Goal: Task Accomplishment & Management: Use online tool/utility

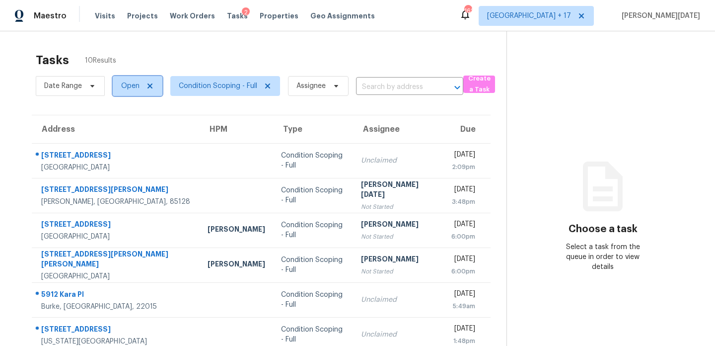
click at [133, 86] on span "Open" at bounding box center [130, 86] width 18 height 10
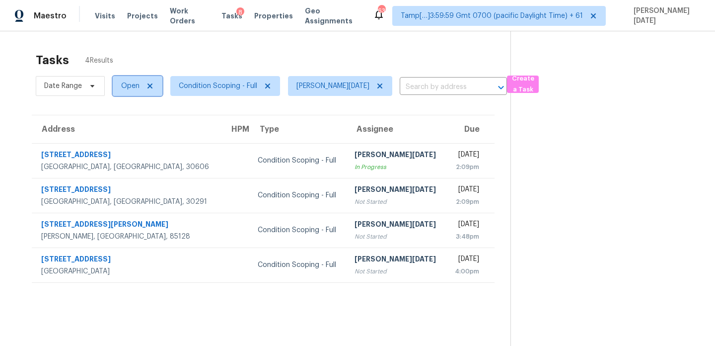
click at [136, 86] on span "Open" at bounding box center [130, 86] width 18 height 10
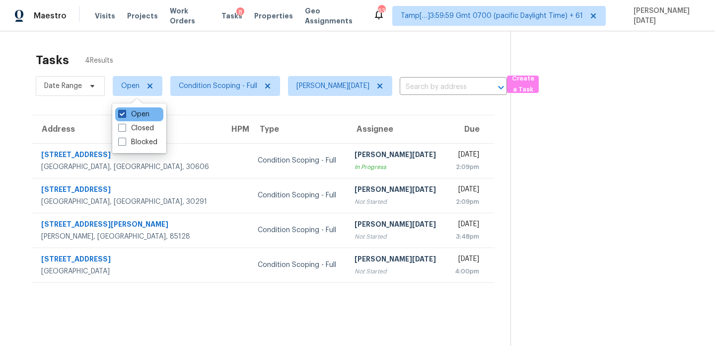
click at [134, 112] on label "Open" at bounding box center [133, 114] width 31 height 10
click at [125, 112] on input "Open" at bounding box center [121, 112] width 6 height 6
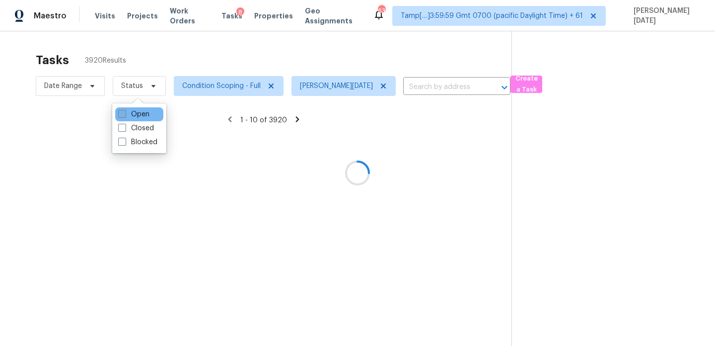
click at [134, 112] on label "Open" at bounding box center [133, 114] width 31 height 10
click at [125, 112] on input "Open" at bounding box center [121, 112] width 6 height 6
checkbox input "true"
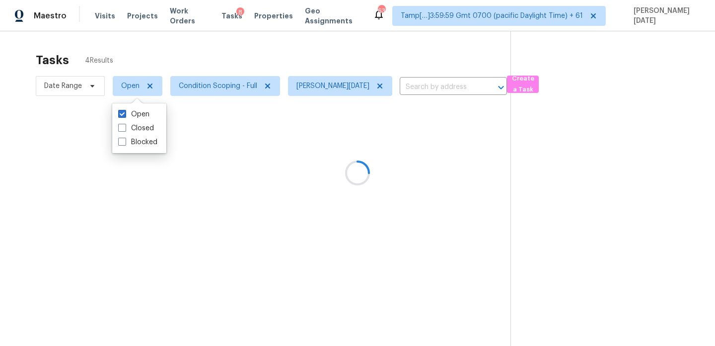
click at [212, 69] on div at bounding box center [357, 173] width 715 height 346
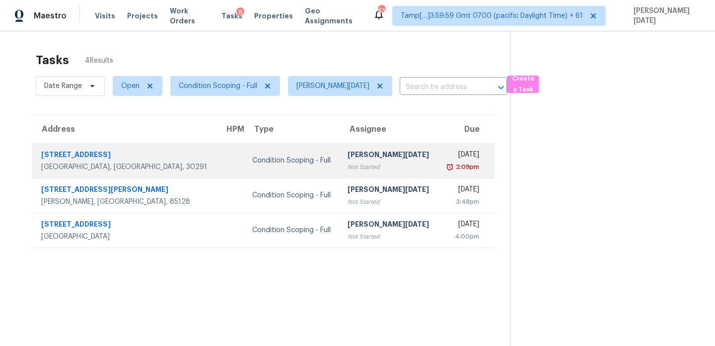
click at [348, 151] on div "[PERSON_NAME][DATE]" at bounding box center [389, 156] width 82 height 12
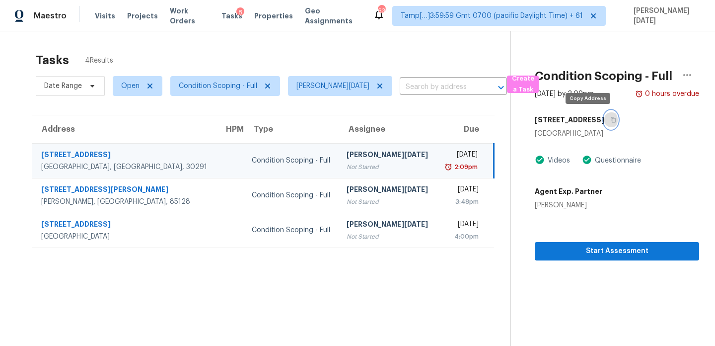
click at [611, 121] on icon "button" at bounding box center [614, 120] width 6 height 6
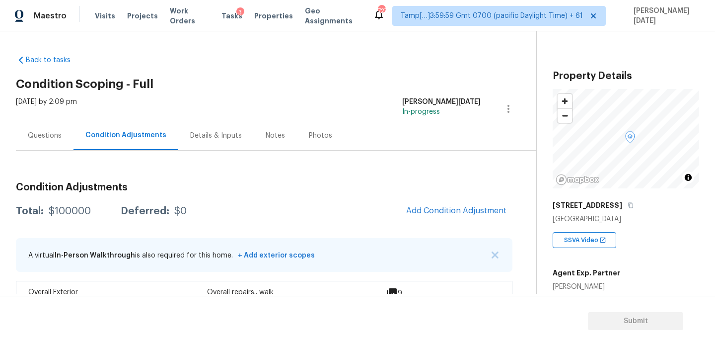
click at [50, 131] on div "Questions" at bounding box center [45, 136] width 34 height 10
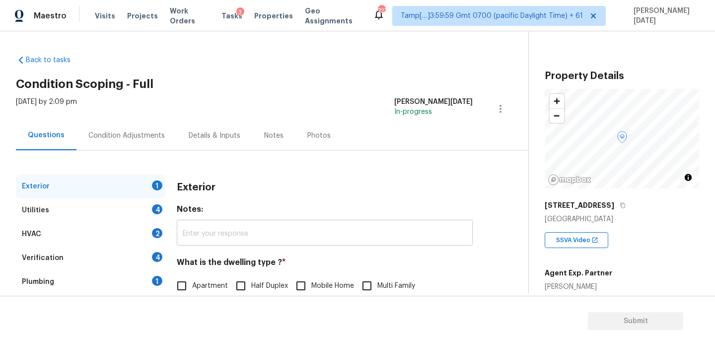
scroll to position [133, 0]
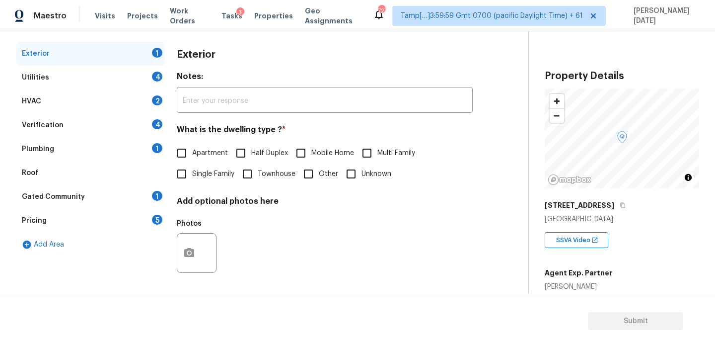
click at [193, 177] on span "Single Family" at bounding box center [213, 174] width 42 height 10
click at [192, 177] on input "Single Family" at bounding box center [181, 173] width 21 height 21
checkbox input "true"
click at [157, 80] on div "4" at bounding box center [157, 77] width 10 height 10
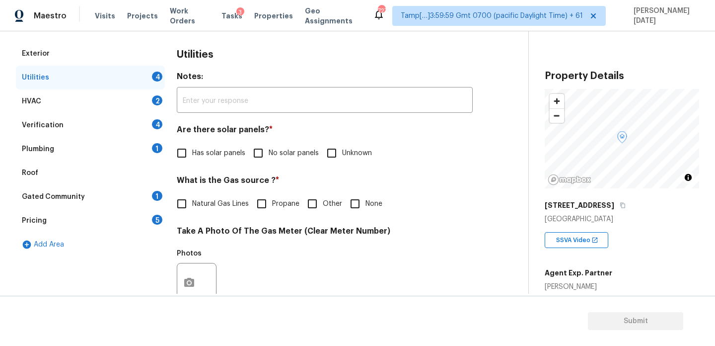
click at [157, 80] on div "4" at bounding box center [157, 77] width 10 height 10
click at [269, 155] on span "No solar panels" at bounding box center [294, 153] width 50 height 10
click at [269, 155] on input "No solar panels" at bounding box center [258, 153] width 21 height 21
checkbox input "true"
click at [349, 194] on input "None" at bounding box center [355, 204] width 21 height 21
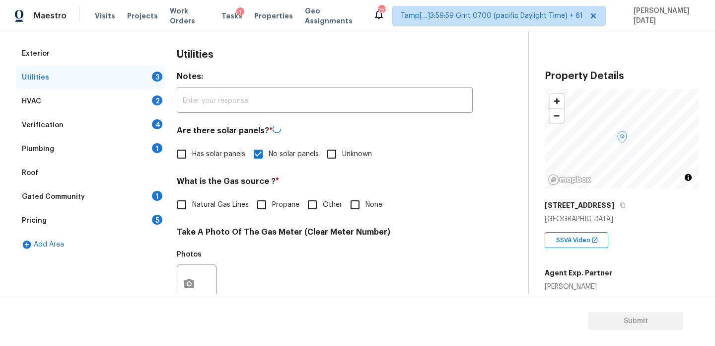
checkbox input "true"
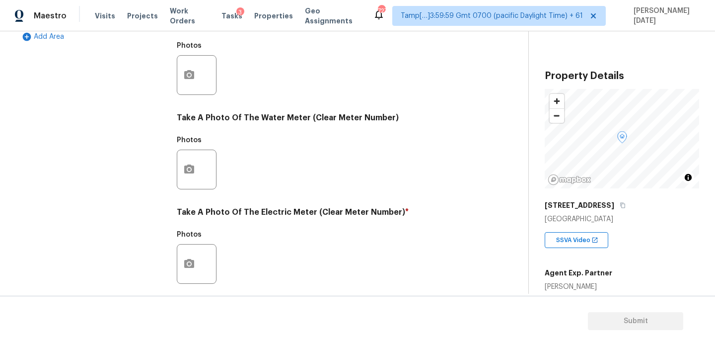
scroll to position [402, 0]
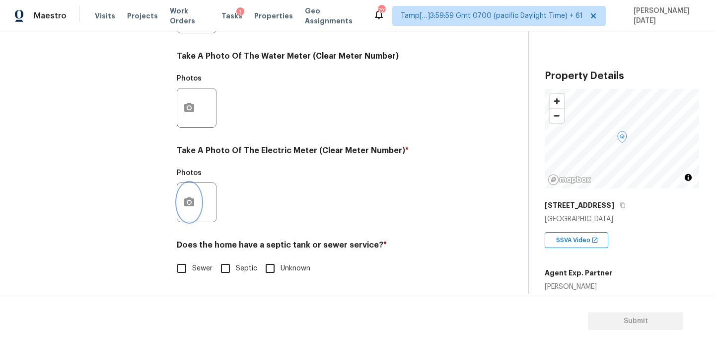
click at [199, 211] on button "button" at bounding box center [189, 202] width 24 height 39
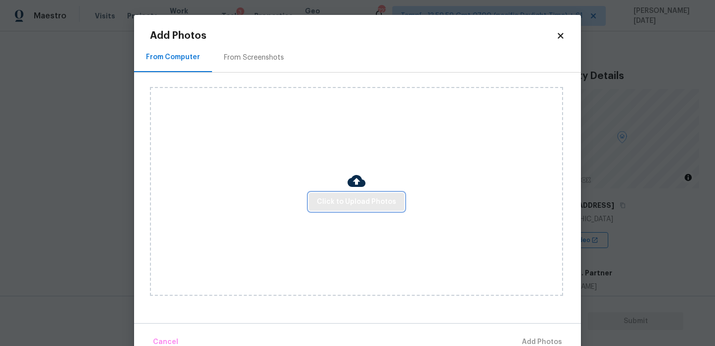
click at [347, 202] on span "Click to Upload Photos" at bounding box center [356, 202] width 79 height 12
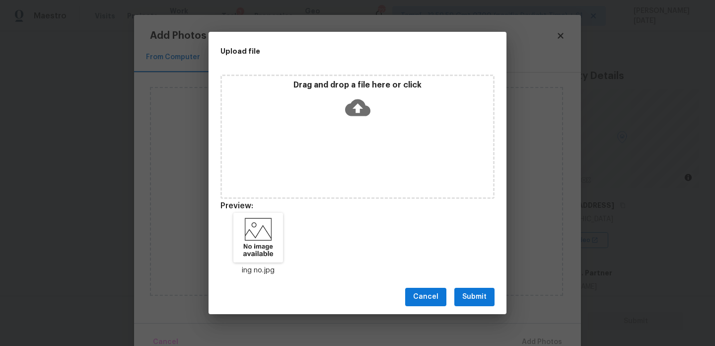
click at [471, 285] on div "Cancel Submit" at bounding box center [358, 297] width 298 height 34
click at [478, 297] on span "Submit" at bounding box center [474, 297] width 24 height 12
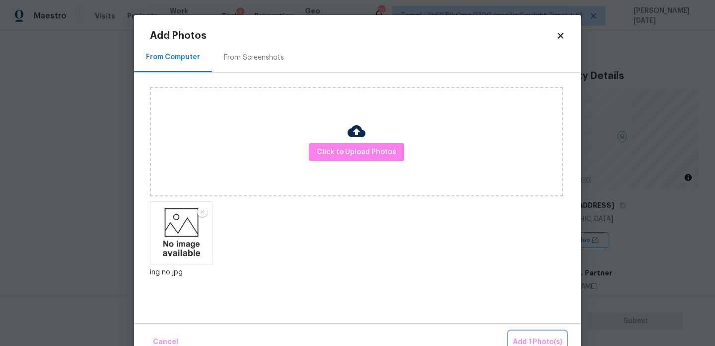
click at [515, 331] on button "Add 1 Photo(s)" at bounding box center [537, 341] width 57 height 21
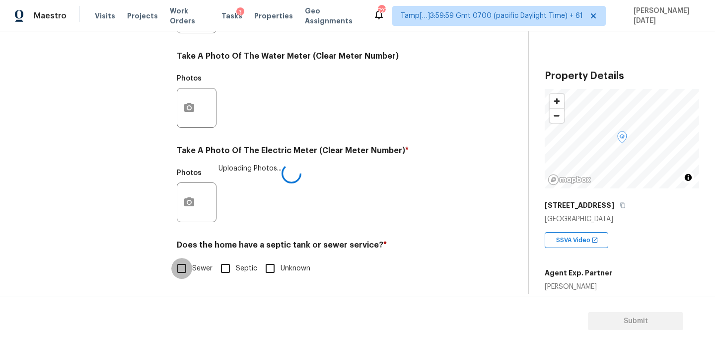
click at [183, 260] on input "Sewer" at bounding box center [181, 268] width 21 height 21
checkbox input "true"
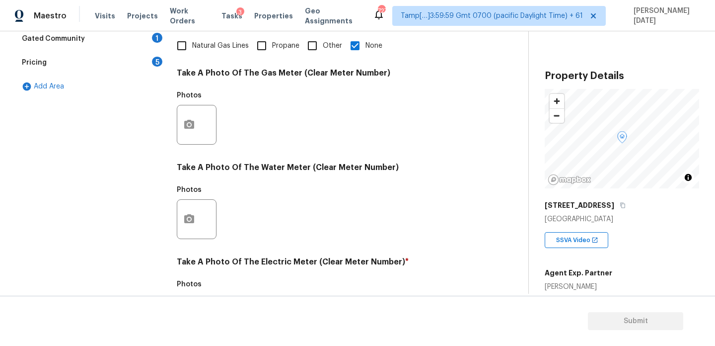
scroll to position [74, 0]
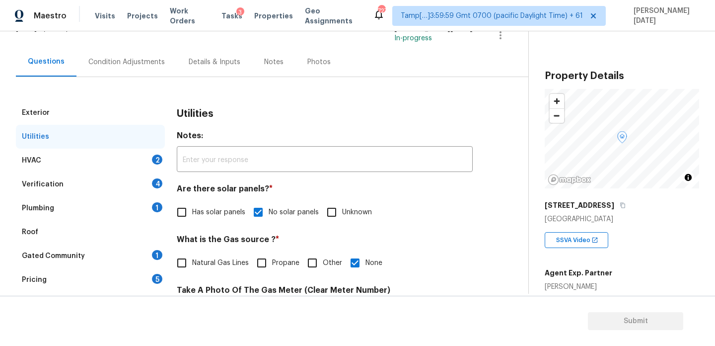
click at [147, 165] on div "HVAC 2" at bounding box center [90, 161] width 149 height 24
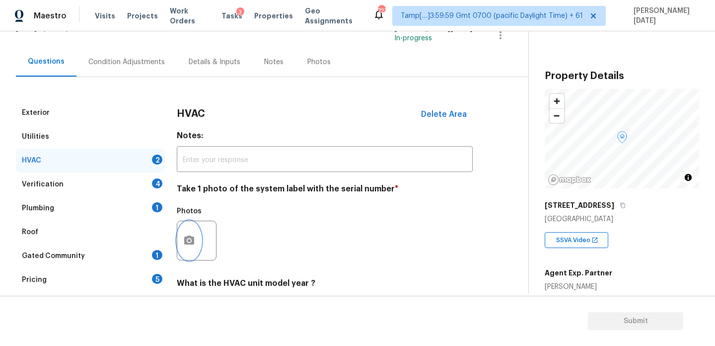
click at [186, 239] on icon "button" at bounding box center [189, 239] width 10 height 9
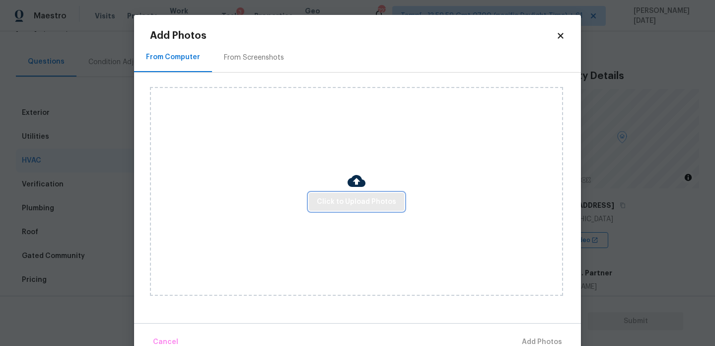
click at [354, 209] on button "Click to Upload Photos" at bounding box center [356, 202] width 95 height 18
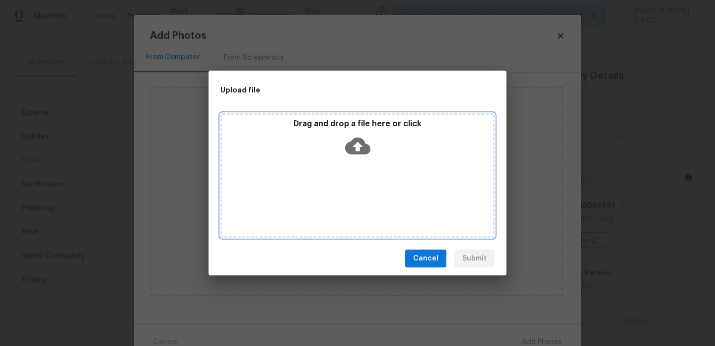
click at [354, 209] on div "Drag and drop a file here or click" at bounding box center [358, 175] width 274 height 124
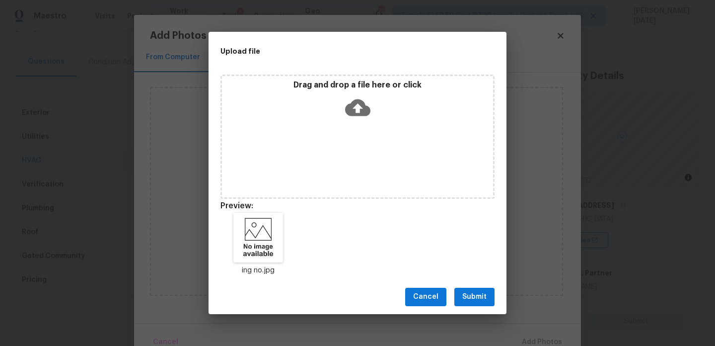
click at [488, 287] on div "Cancel Submit" at bounding box center [358, 297] width 298 height 34
click at [481, 294] on span "Submit" at bounding box center [474, 297] width 24 height 12
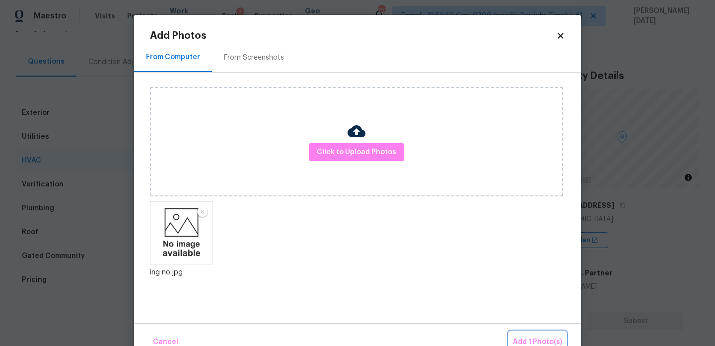
click at [531, 336] on span "Add 1 Photo(s)" at bounding box center [537, 342] width 49 height 12
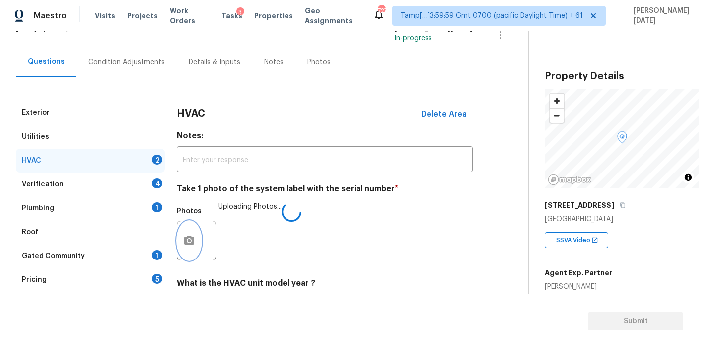
scroll to position [165, 0]
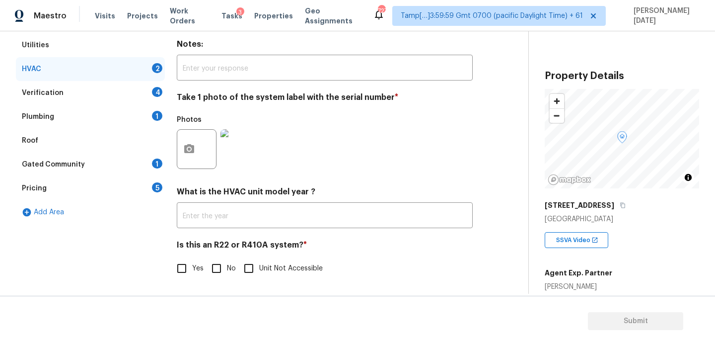
click at [210, 266] on input "No" at bounding box center [216, 268] width 21 height 21
checkbox input "true"
click at [145, 91] on div "Verification 4" at bounding box center [90, 93] width 149 height 24
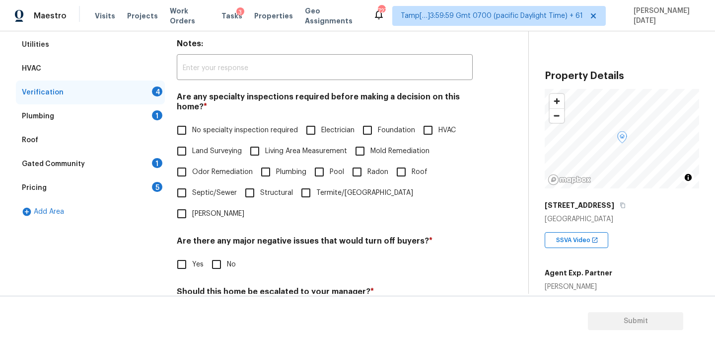
click at [192, 135] on input "No specialty inspection required" at bounding box center [181, 130] width 21 height 21
checkbox input "true"
click at [211, 254] on input "No" at bounding box center [216, 264] width 21 height 21
checkbox input "true"
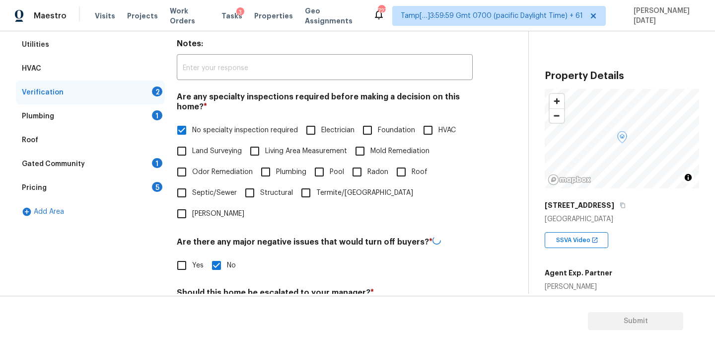
scroll to position [252, 0]
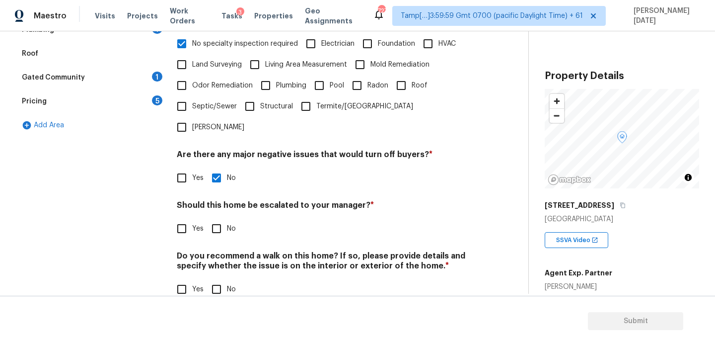
click at [183, 279] on input "Yes" at bounding box center [181, 289] width 21 height 21
checkbox input "true"
click at [183, 218] on input "Yes" at bounding box center [181, 228] width 21 height 21
checkbox input "true"
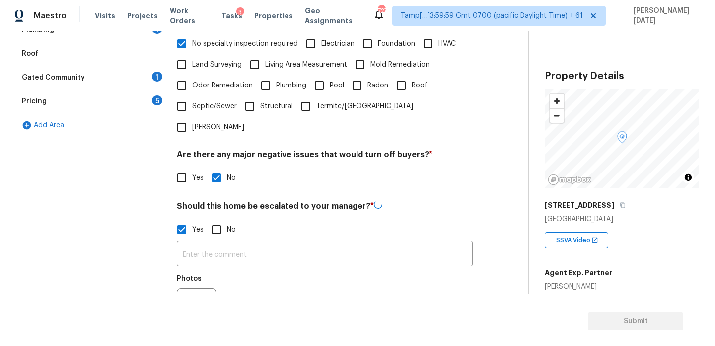
scroll to position [440, 0]
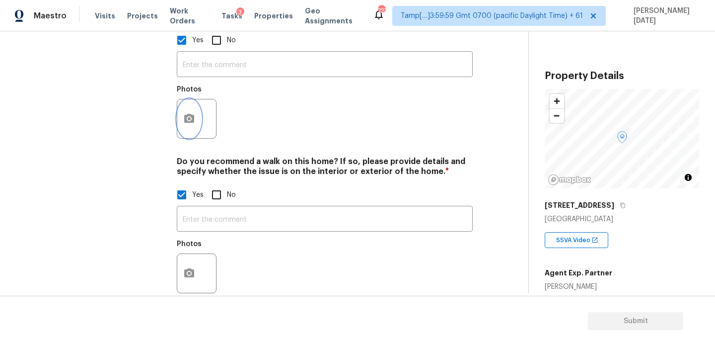
click at [196, 112] on button "button" at bounding box center [189, 118] width 24 height 39
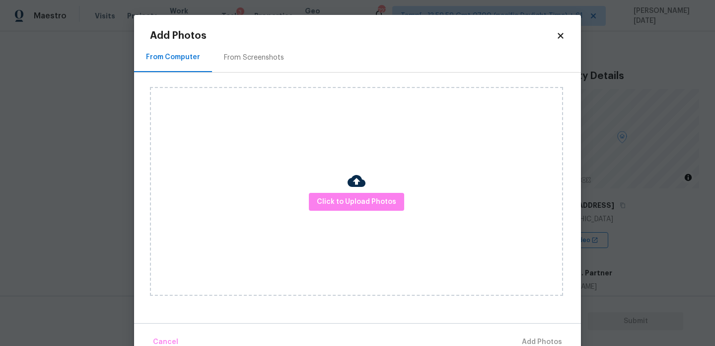
click at [244, 61] on div "From Screenshots" at bounding box center [254, 58] width 60 height 10
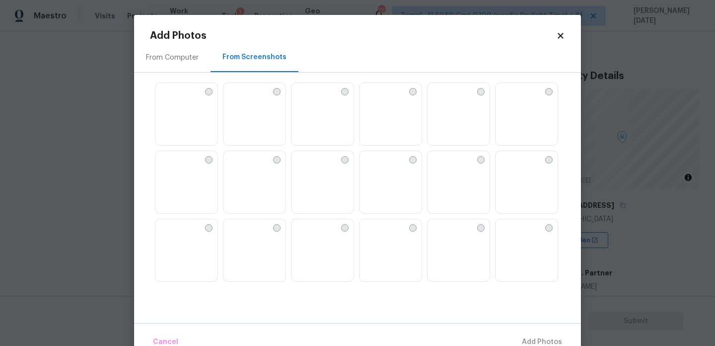
click at [239, 167] on img at bounding box center [232, 159] width 16 height 16
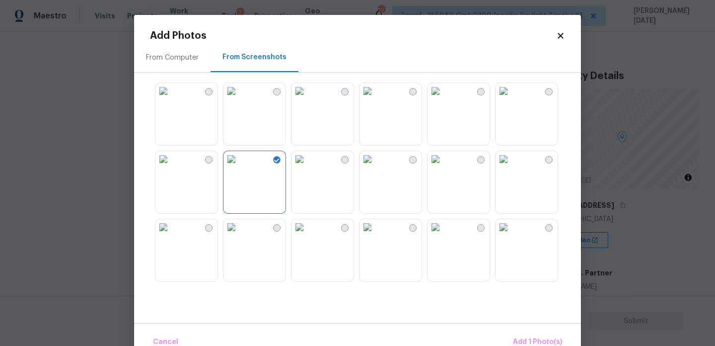
click at [308, 99] on img at bounding box center [300, 91] width 16 height 16
click at [376, 99] on img at bounding box center [368, 91] width 16 height 16
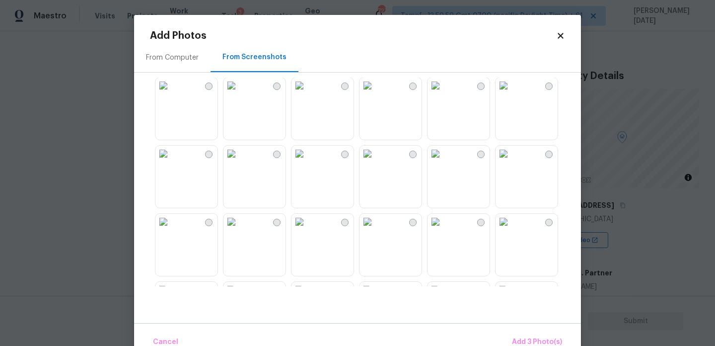
scroll to position [210, 0]
click at [239, 161] on img at bounding box center [232, 153] width 16 height 16
click at [171, 161] on img at bounding box center [163, 153] width 16 height 16
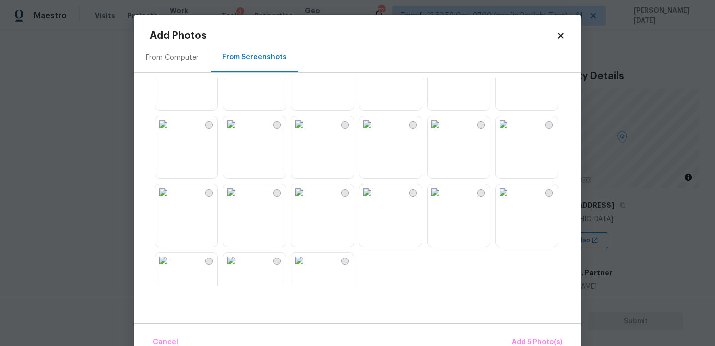
scroll to position [472, 0]
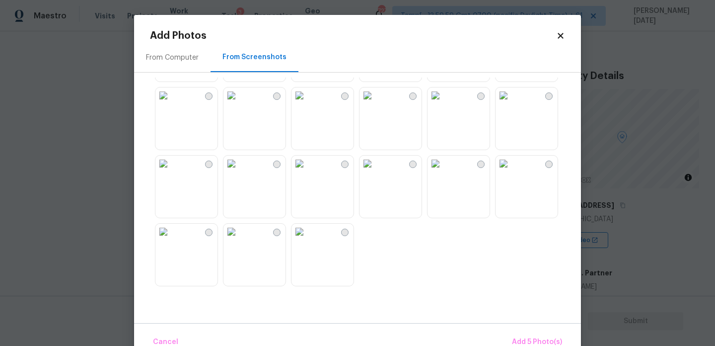
click at [308, 171] on img at bounding box center [300, 163] width 16 height 16
click at [376, 171] on img at bounding box center [368, 163] width 16 height 16
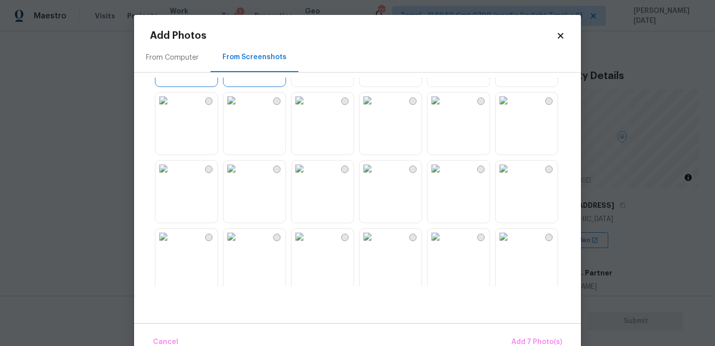
click at [444, 176] on img at bounding box center [436, 168] width 16 height 16
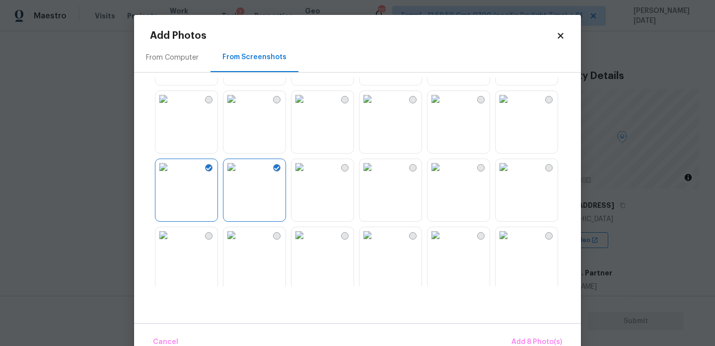
scroll to position [154, 0]
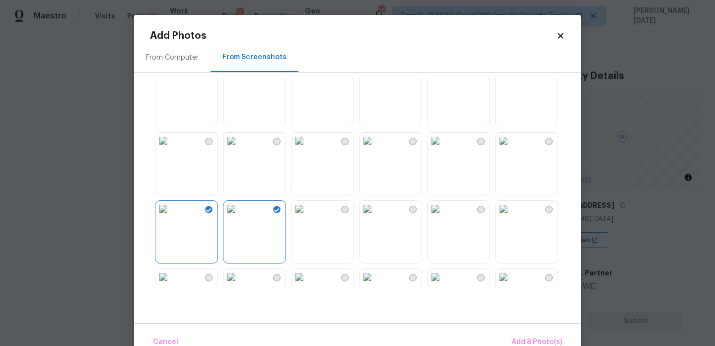
click at [440, 149] on img at bounding box center [436, 141] width 16 height 16
click at [376, 149] on img at bounding box center [368, 141] width 16 height 16
click at [308, 149] on img at bounding box center [300, 141] width 16 height 16
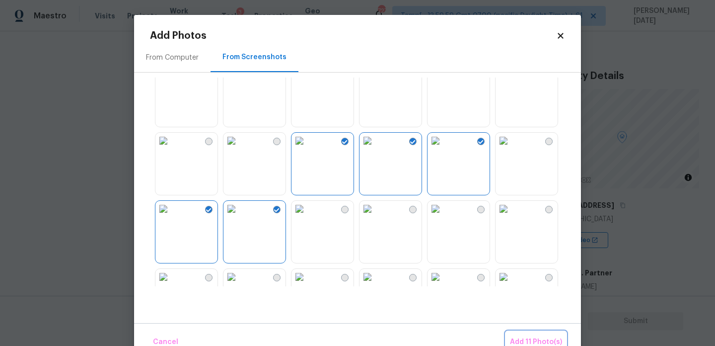
click at [528, 335] on button "Add 11 Photo(s)" at bounding box center [536, 341] width 60 height 21
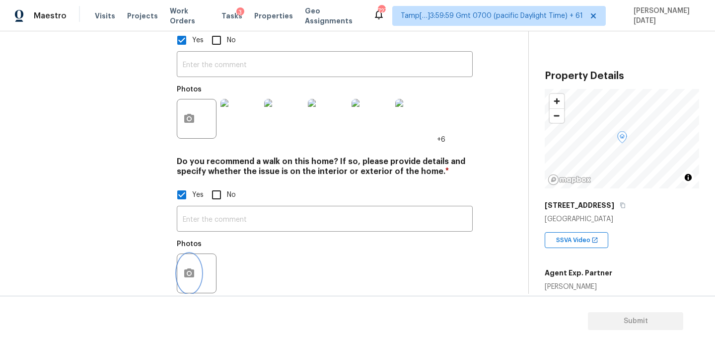
click at [194, 267] on icon "button" at bounding box center [189, 273] width 12 height 12
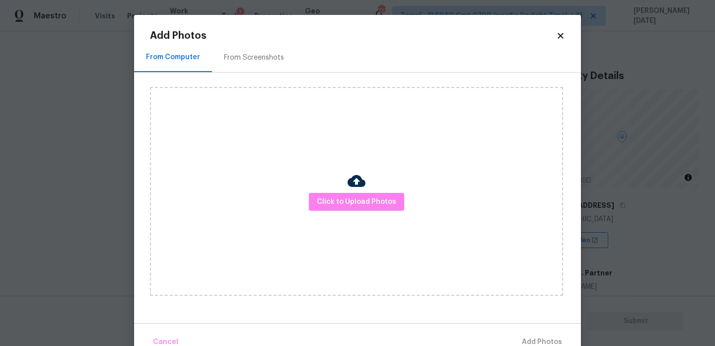
click at [253, 55] on div "From Screenshots" at bounding box center [254, 58] width 60 height 10
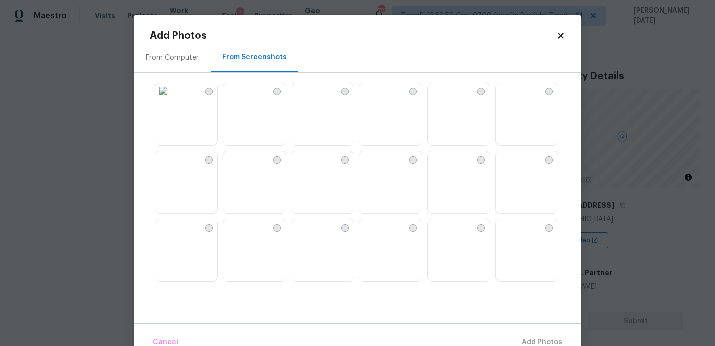
click at [171, 99] on img at bounding box center [163, 91] width 16 height 16
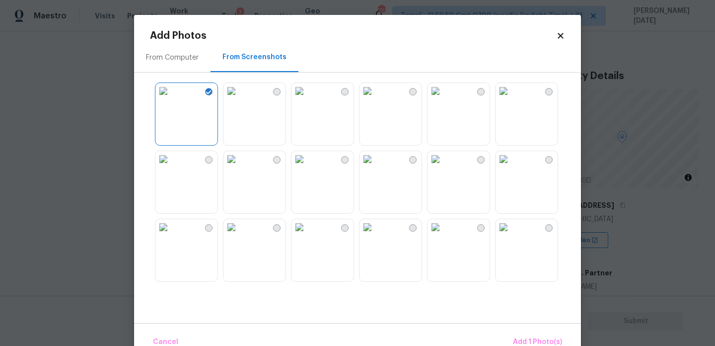
click at [171, 99] on img at bounding box center [163, 91] width 16 height 16
click at [239, 167] on img at bounding box center [232, 159] width 16 height 16
click at [376, 99] on img at bounding box center [368, 91] width 16 height 16
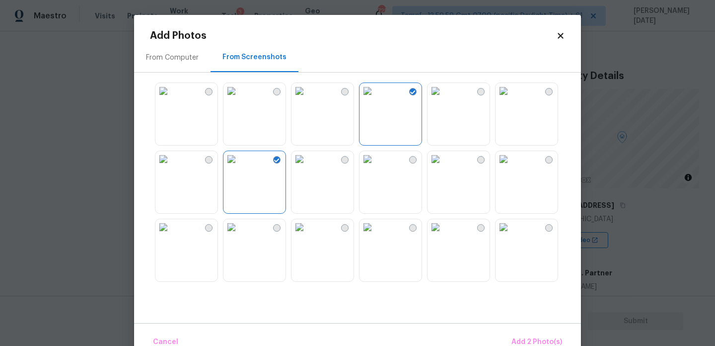
click at [444, 167] on img at bounding box center [436, 159] width 16 height 16
click at [508, 167] on img at bounding box center [504, 159] width 16 height 16
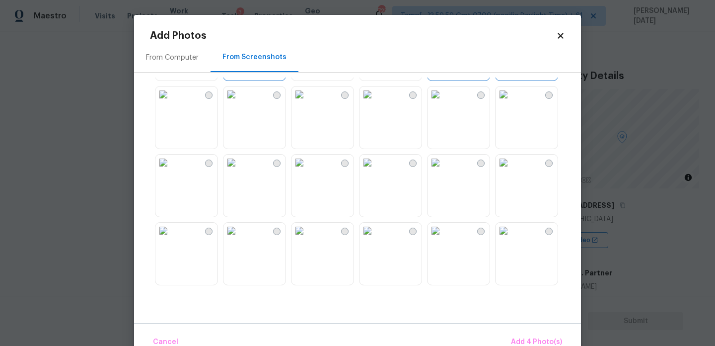
click at [510, 102] on img at bounding box center [504, 94] width 16 height 16
click at [376, 102] on img at bounding box center [368, 94] width 16 height 16
click at [308, 170] on img at bounding box center [300, 162] width 16 height 16
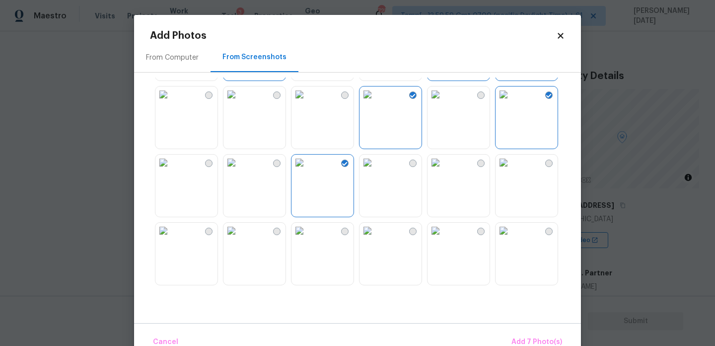
scroll to position [281, 0]
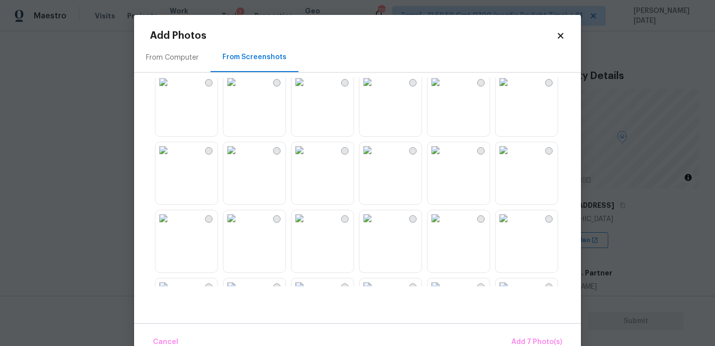
click at [376, 90] on img at bounding box center [368, 82] width 16 height 16
click at [239, 158] on img at bounding box center [232, 150] width 16 height 16
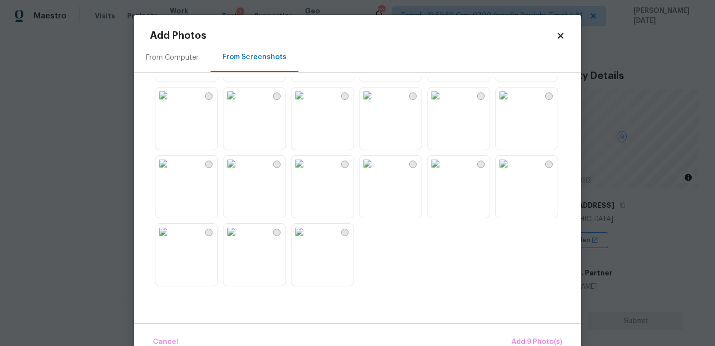
click at [239, 103] on img at bounding box center [232, 95] width 16 height 16
click at [371, 167] on img at bounding box center [368, 163] width 16 height 16
click at [239, 171] on img at bounding box center [232, 163] width 16 height 16
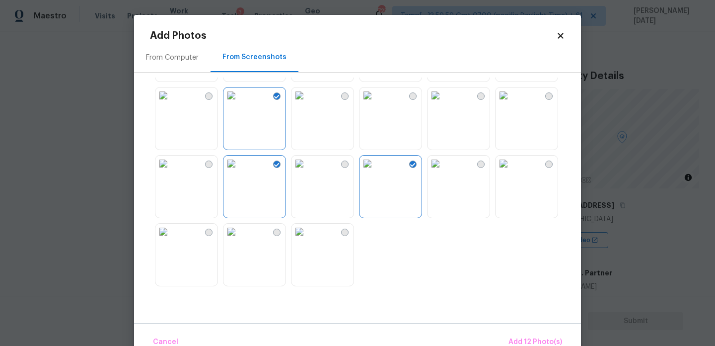
click at [512, 171] on img at bounding box center [504, 163] width 16 height 16
click at [526, 336] on span "Add 13 Photo(s)" at bounding box center [535, 342] width 53 height 12
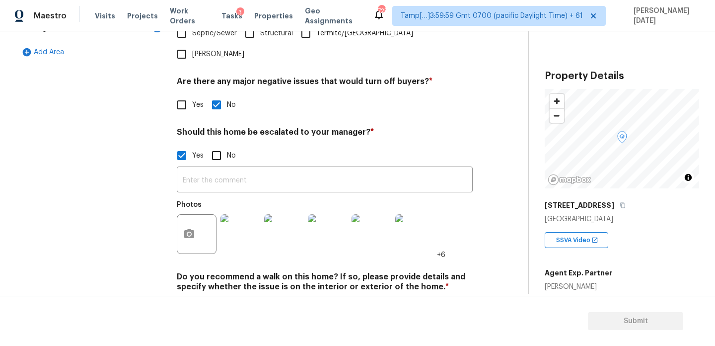
scroll to position [309, 0]
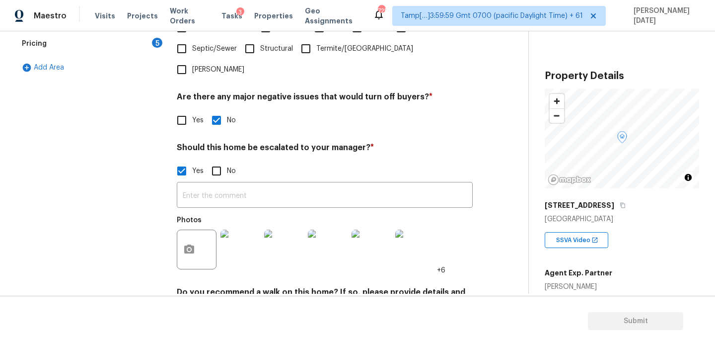
click at [243, 181] on div "​ Photos +6" at bounding box center [325, 228] width 296 height 94
click at [217, 184] on input "text" at bounding box center [325, 195] width 296 height 23
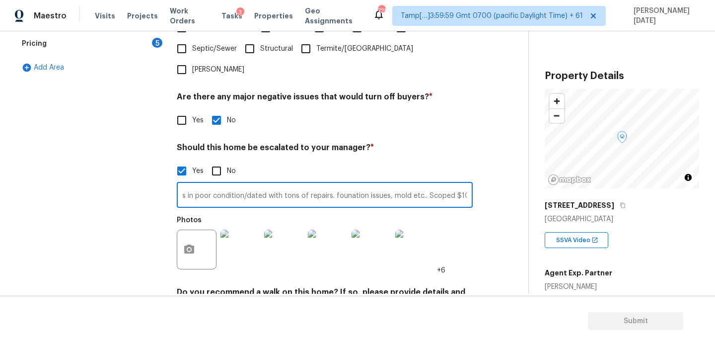
scroll to position [0, 41]
click at [414, 184] on input "The home is in poor condition/dated with tons of repairs. founation issues, mol…" at bounding box center [325, 195] width 296 height 23
click at [446, 184] on input "The home is in poor condition/dated with tons of repairs. founation issues, mol…" at bounding box center [325, 195] width 296 height 23
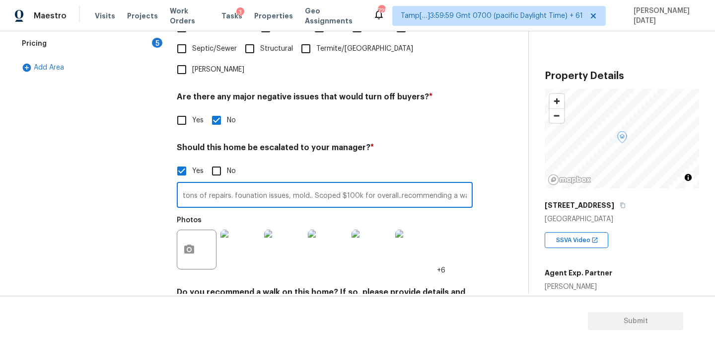
type input "The home is in poor condition/dated with tons of repairs. founation issues, mol…"
click at [527, 142] on div "Back to tasks Condition Scoping - Full Thu, Oct 02 2025 by 2:09 pm Prabhu Raja …" at bounding box center [272, 91] width 513 height 707
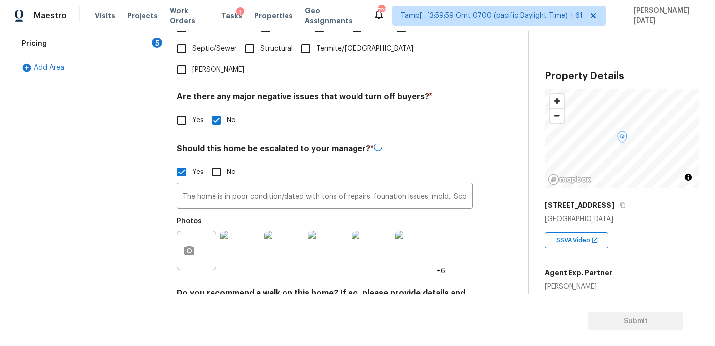
scroll to position [440, 0]
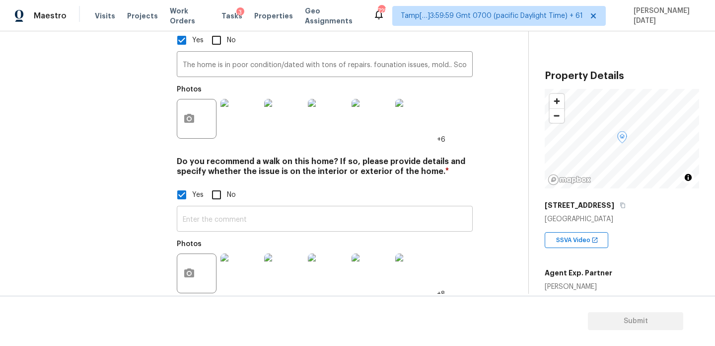
click at [286, 208] on input "text" at bounding box center [325, 219] width 296 height 23
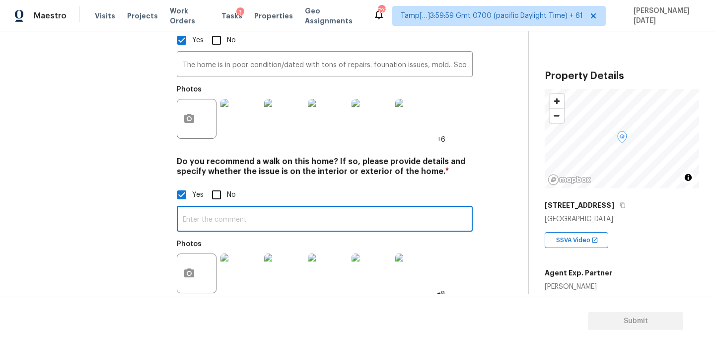
paste input "The home is in poor condition/dated with tons of repairs. founation issues, mol…"
type input "The home is in poor condition/dated with tons of repairs. founation issues, mol…"
click at [128, 202] on div "Exterior Utilities HVAC Verification 1 Plumbing 1 Roof Gated Community 1 Pricin…" at bounding box center [90, 22] width 149 height 577
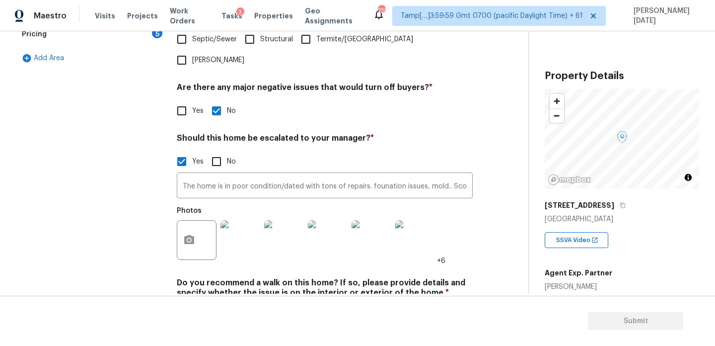
scroll to position [278, 0]
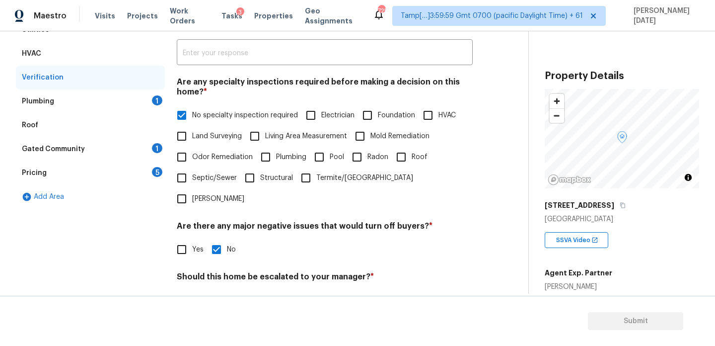
click at [153, 96] on div "1" at bounding box center [157, 100] width 10 height 10
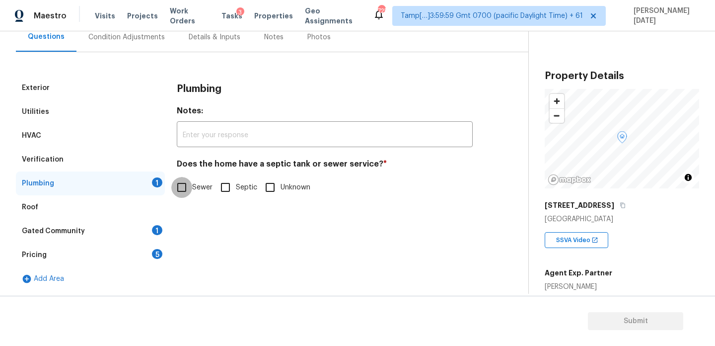
click at [188, 195] on input "Sewer" at bounding box center [181, 187] width 21 height 21
checkbox input "true"
click at [148, 230] on div "Gated Community 1" at bounding box center [90, 231] width 149 height 24
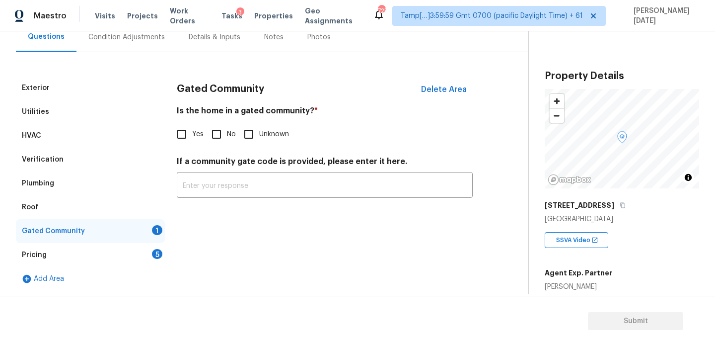
click at [219, 134] on input "No" at bounding box center [216, 134] width 21 height 21
checkbox input "true"
click at [158, 254] on div "5" at bounding box center [157, 254] width 10 height 10
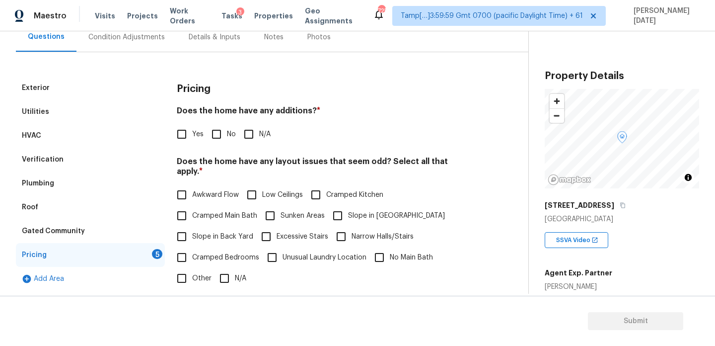
click at [217, 137] on input "No" at bounding box center [216, 134] width 21 height 21
checkbox input "true"
click at [202, 190] on span "Awkward Flow" at bounding box center [215, 195] width 47 height 10
click at [192, 184] on input "Awkward Flow" at bounding box center [181, 194] width 21 height 21
checkbox input "true"
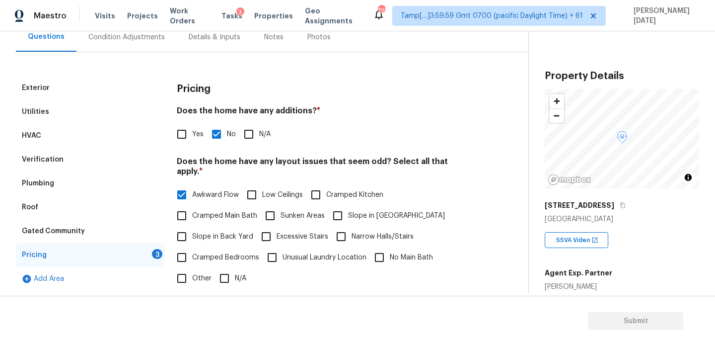
scroll to position [250, 0]
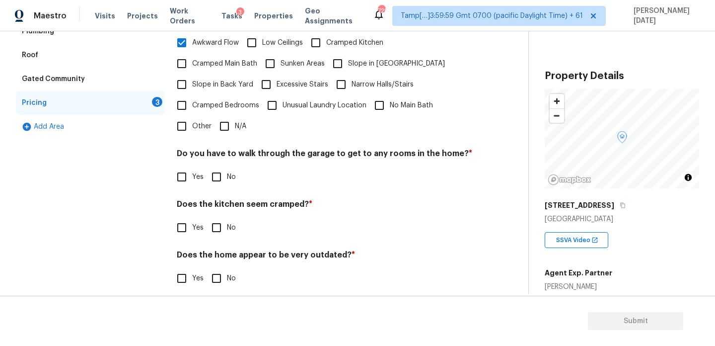
click at [225, 167] on input "No" at bounding box center [216, 176] width 21 height 21
checkbox input "true"
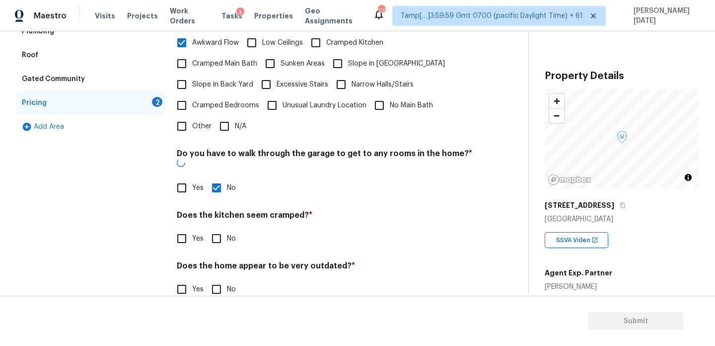
click at [225, 228] on input "No" at bounding box center [216, 238] width 21 height 21
checkbox input "true"
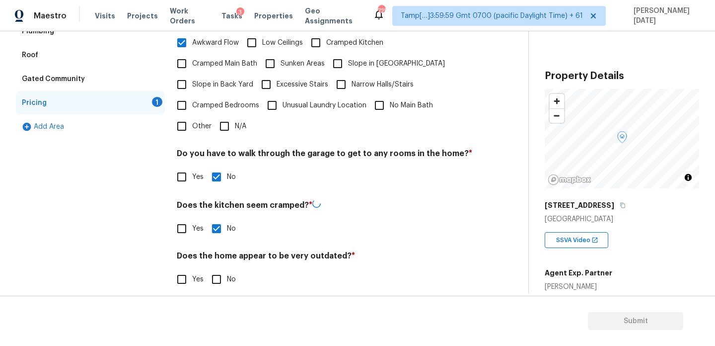
click at [217, 269] on input "No" at bounding box center [216, 279] width 21 height 21
checkbox input "true"
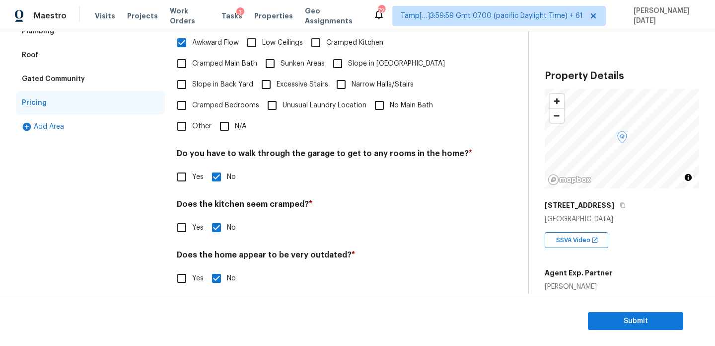
click at [183, 269] on input "Yes" at bounding box center [181, 278] width 21 height 21
checkbox input "true"
checkbox input "false"
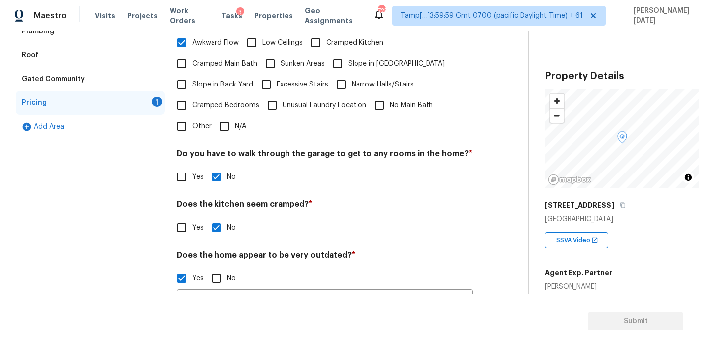
scroll to position [277, 0]
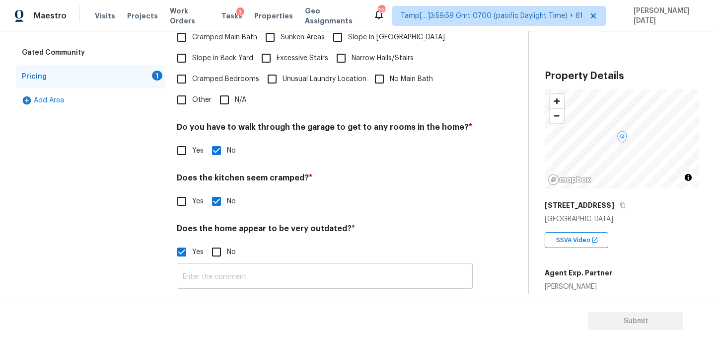
click at [218, 265] on input "text" at bounding box center [325, 276] width 296 height 23
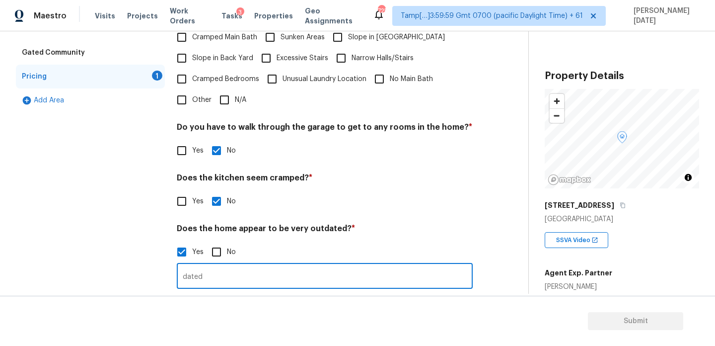
type input "dated"
click at [275, 245] on div "Yes No" at bounding box center [325, 251] width 296 height 21
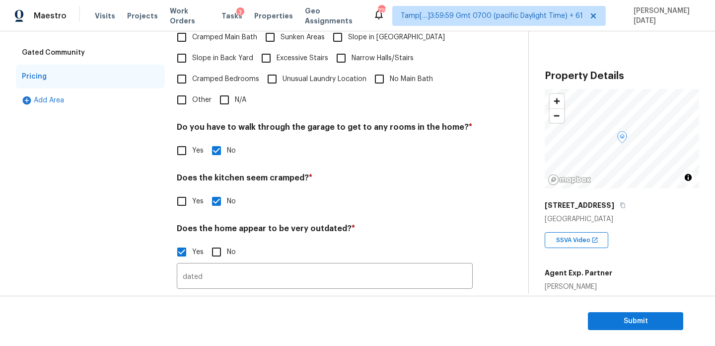
scroll to position [0, 0]
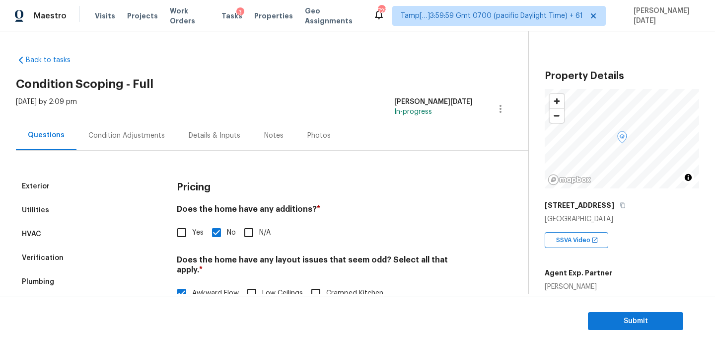
click at [139, 142] on div "Condition Adjustments" at bounding box center [127, 135] width 100 height 29
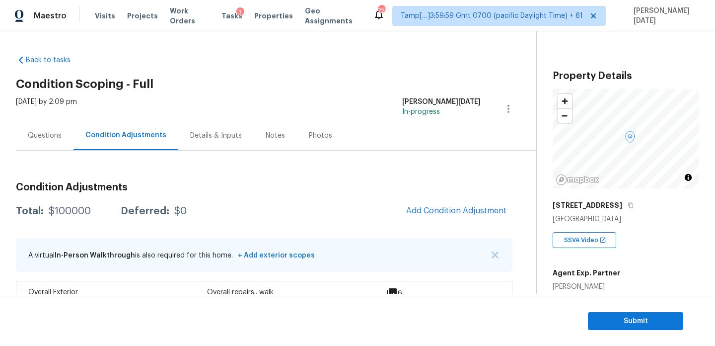
scroll to position [27, 0]
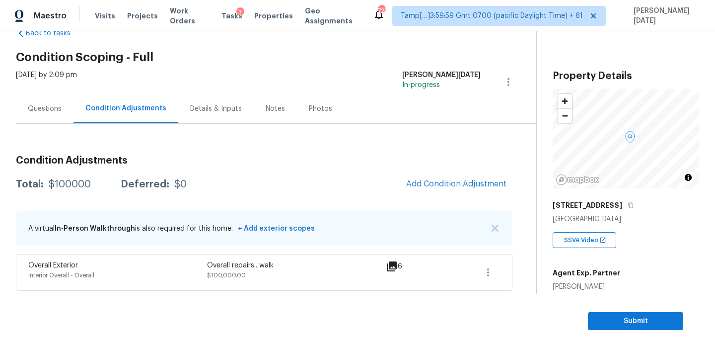
click at [70, 183] on div "$100000" at bounding box center [70, 184] width 42 height 10
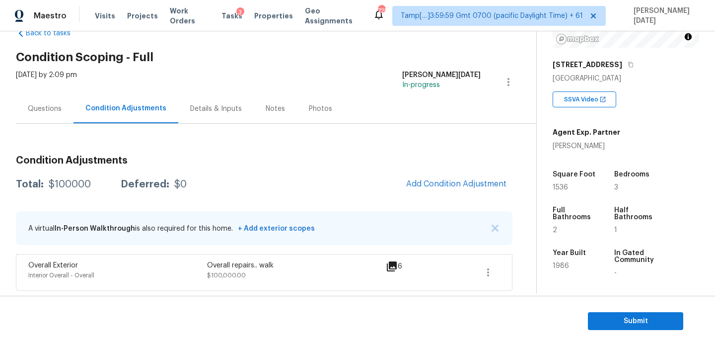
scroll to position [161, 0]
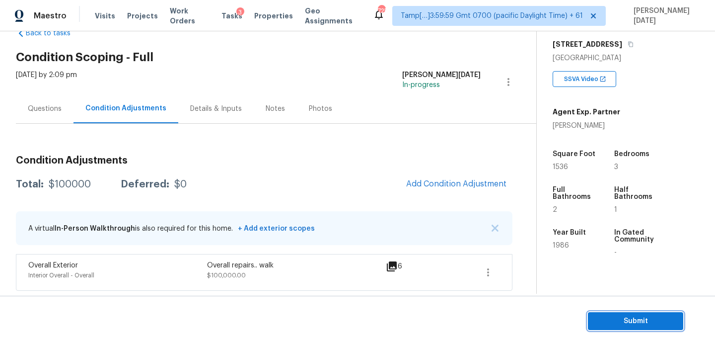
click at [617, 318] on span "Submit" at bounding box center [635, 321] width 79 height 12
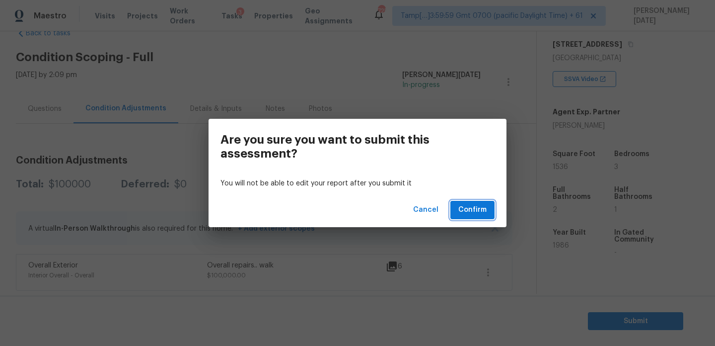
click at [479, 211] on span "Confirm" at bounding box center [473, 210] width 28 height 12
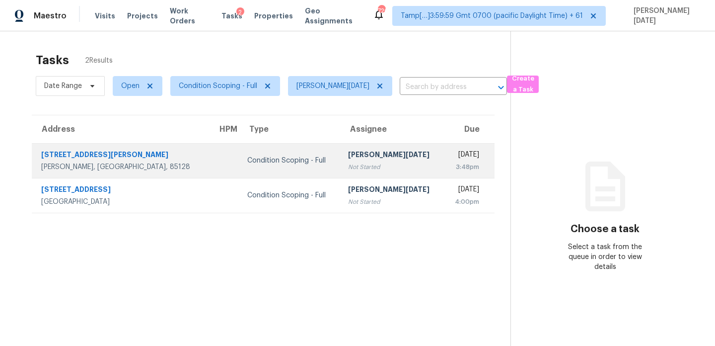
click at [370, 159] on div "[PERSON_NAME][DATE]" at bounding box center [392, 156] width 88 height 12
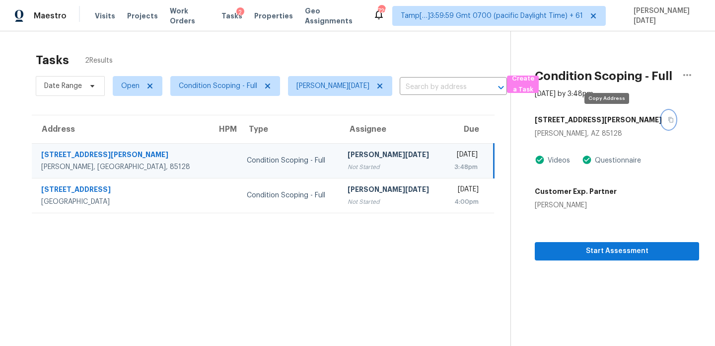
click at [668, 120] on icon "button" at bounding box center [671, 120] width 6 height 6
click at [355, 165] on div "Not Started" at bounding box center [392, 167] width 88 height 10
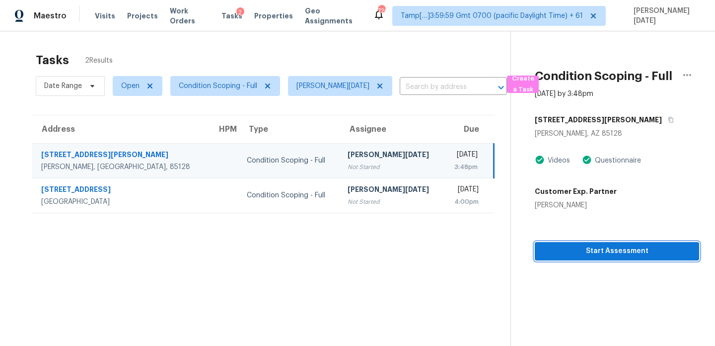
click at [544, 243] on button "Start Assessment" at bounding box center [617, 251] width 164 height 18
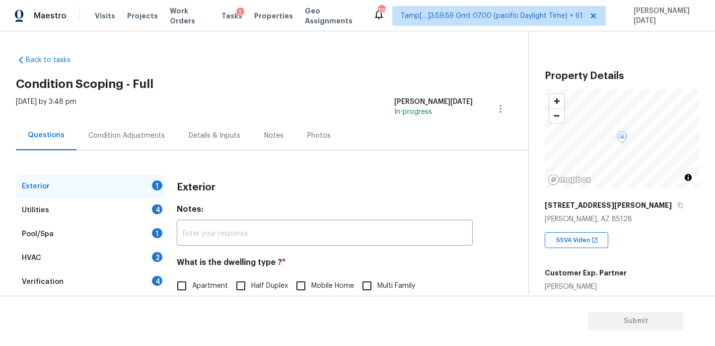
click at [88, 138] on div "Condition Adjustments" at bounding box center [126, 136] width 77 height 10
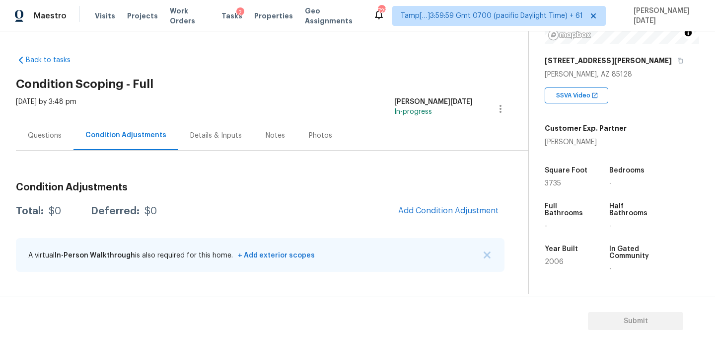
scroll to position [168, 0]
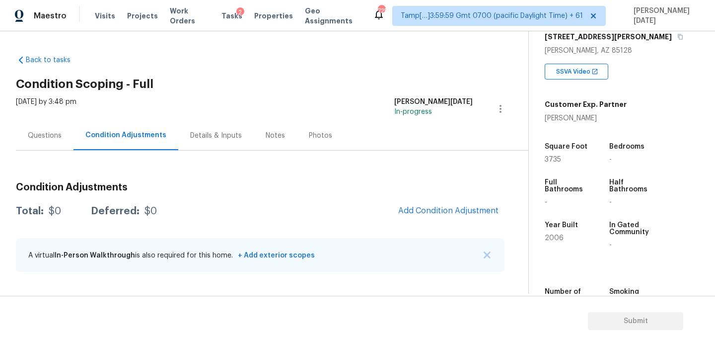
click at [554, 156] on span "3735" at bounding box center [553, 159] width 16 height 7
copy span "3735"
click at [441, 209] on span "Add Condition Adjustment" at bounding box center [448, 210] width 100 height 9
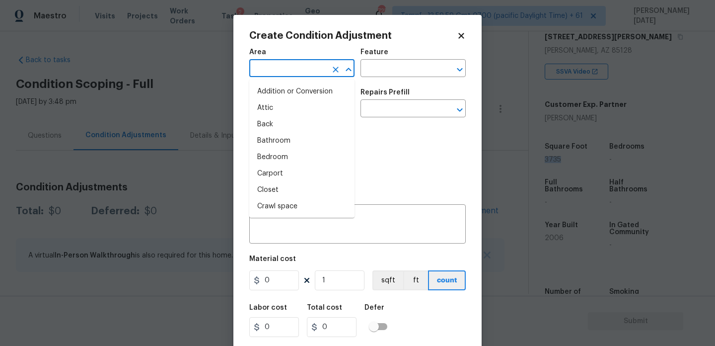
click at [278, 68] on input "text" at bounding box center [287, 69] width 77 height 15
type input "x"
click at [291, 110] on li "Exterior Overall" at bounding box center [301, 108] width 105 height 16
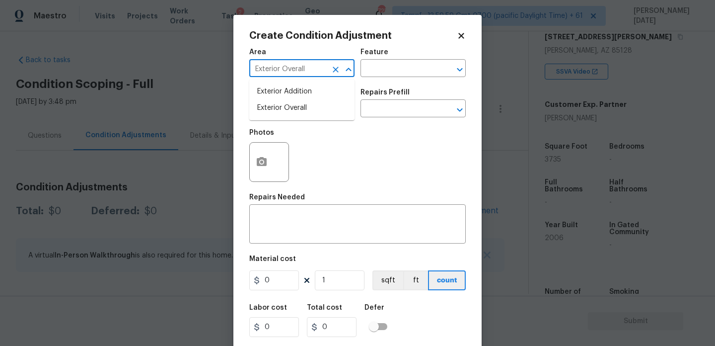
type input "Exterior Overall"
click at [291, 110] on input "text" at bounding box center [287, 109] width 77 height 15
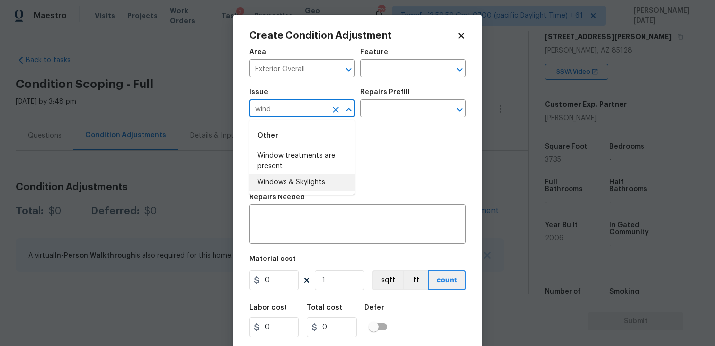
click at [314, 176] on li "Windows & Skylights" at bounding box center [301, 182] width 105 height 16
type input "Windows & Skylights"
click at [397, 66] on input "text" at bounding box center [399, 69] width 77 height 15
type input "w"
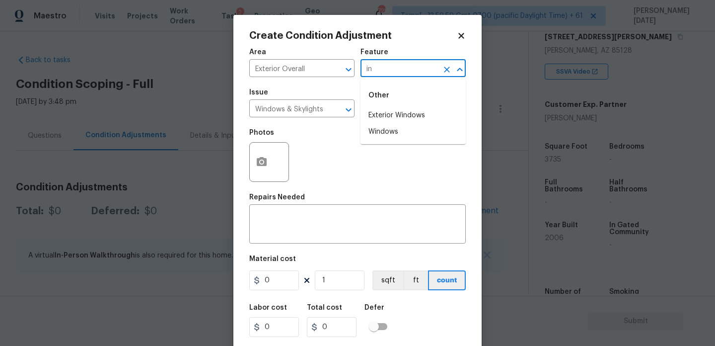
type input "i"
click at [414, 113] on li "Exterior Windows" at bounding box center [413, 115] width 105 height 16
type input "Exterior Windows"
click at [314, 223] on textarea at bounding box center [357, 225] width 205 height 21
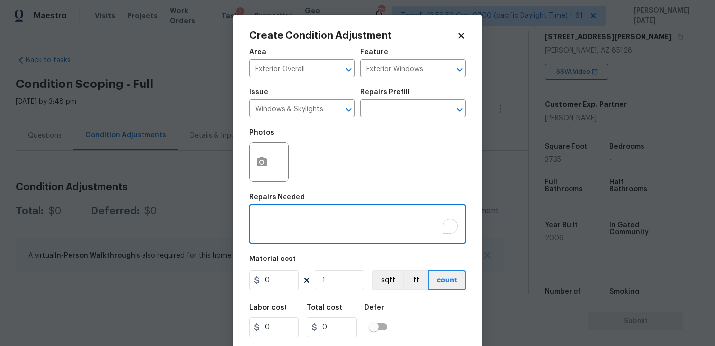
paste textarea "Cracked window (west facing)."
type textarea "Cracked window (west facing)./ replace windwo"
click at [293, 279] on input "0" at bounding box center [274, 280] width 50 height 20
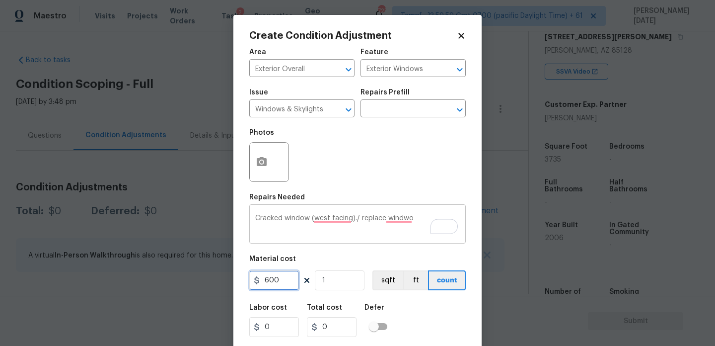
type input "600"
click at [417, 222] on textarea "Cracked window (west facing)./ replace windwo" at bounding box center [357, 225] width 205 height 21
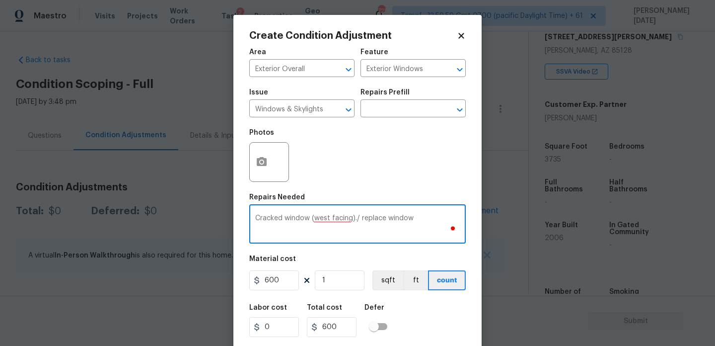
scroll to position [25, 0]
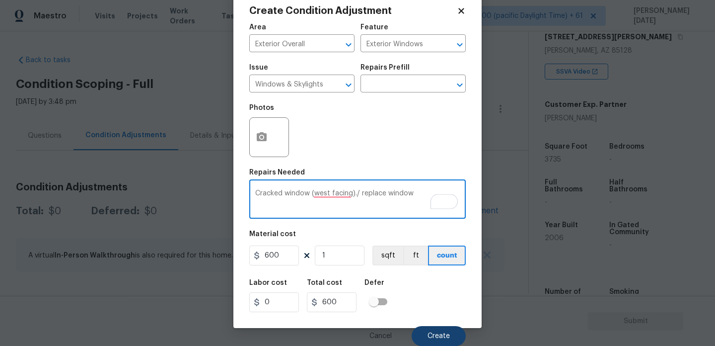
type textarea "Cracked window (west facing)./ replace window"
click at [433, 332] on span "Create" at bounding box center [439, 335] width 22 height 7
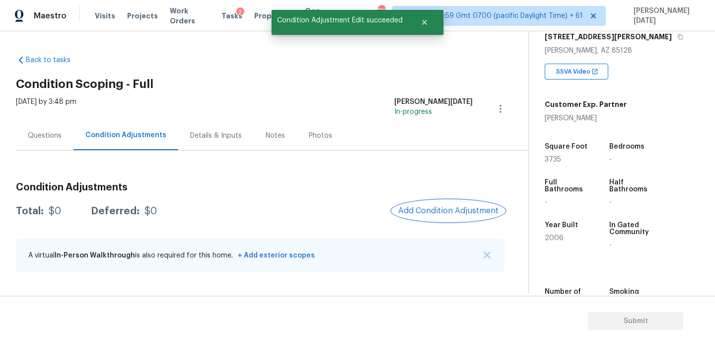
scroll to position [0, 0]
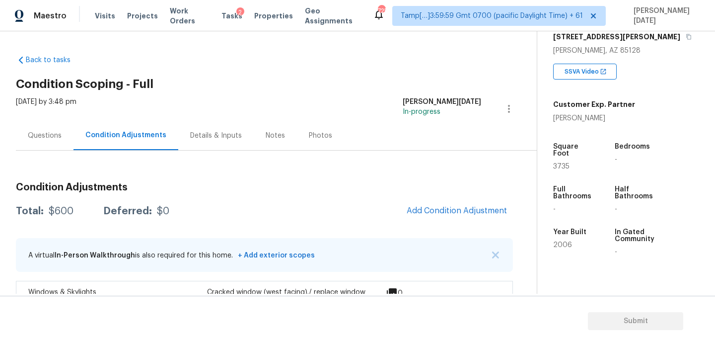
click at [46, 145] on div "Questions" at bounding box center [45, 135] width 58 height 29
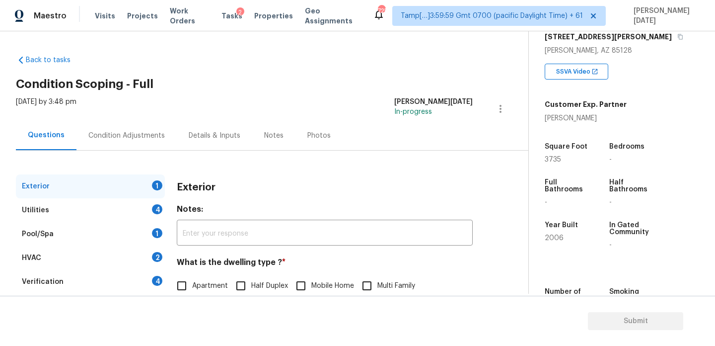
click at [108, 208] on div "Utilities 4" at bounding box center [90, 210] width 149 height 24
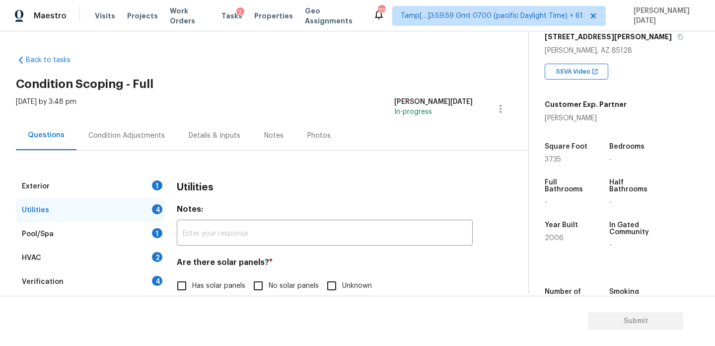
scroll to position [154, 0]
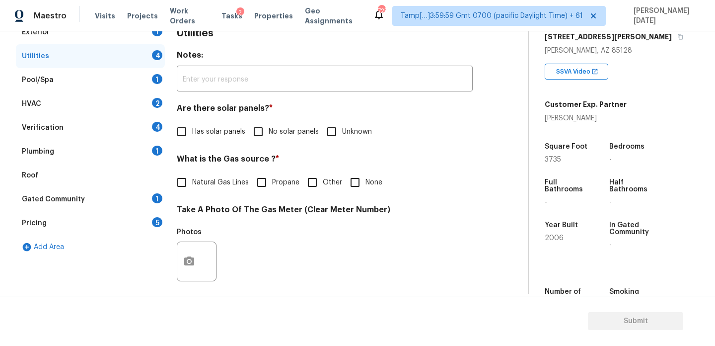
click at [187, 176] on input "Natural Gas Lines" at bounding box center [181, 182] width 21 height 21
click at [192, 143] on div "Utilities Notes: ​ Are there solar panels? * Has solar panels No solar panels U…" at bounding box center [325, 279] width 296 height 518
click at [195, 188] on label "Natural Gas Lines" at bounding box center [209, 182] width 77 height 21
click at [192, 188] on input "Natural Gas Lines" at bounding box center [181, 182] width 21 height 21
checkbox input "false"
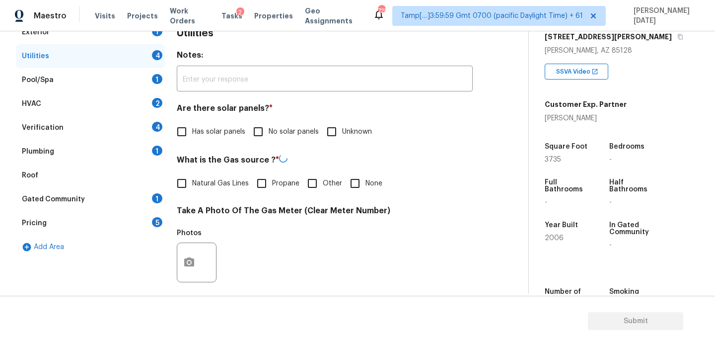
click at [190, 133] on input "Has solar panels" at bounding box center [181, 131] width 21 height 21
checkbox input "true"
click at [354, 185] on input "None" at bounding box center [355, 182] width 21 height 21
checkbox input "true"
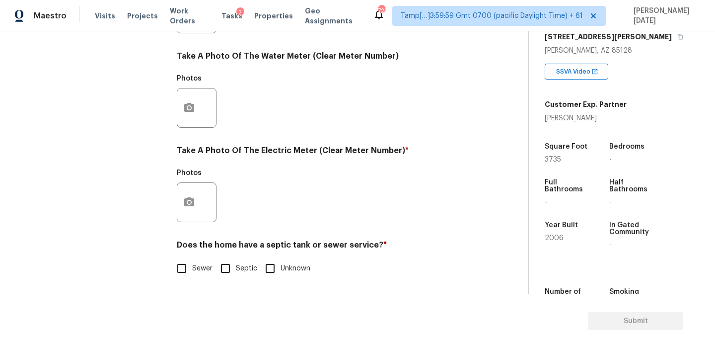
click at [196, 264] on span "Sewer" at bounding box center [202, 268] width 20 height 10
click at [192, 264] on input "Sewer" at bounding box center [181, 268] width 21 height 21
checkbox input "true"
click at [197, 210] on button "button" at bounding box center [189, 202] width 24 height 39
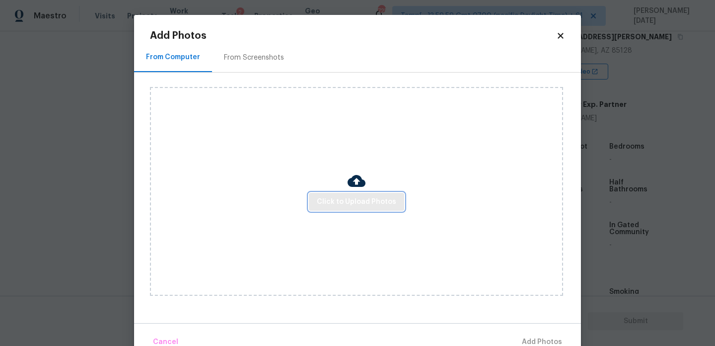
click at [371, 208] on button "Click to Upload Photos" at bounding box center [356, 202] width 95 height 18
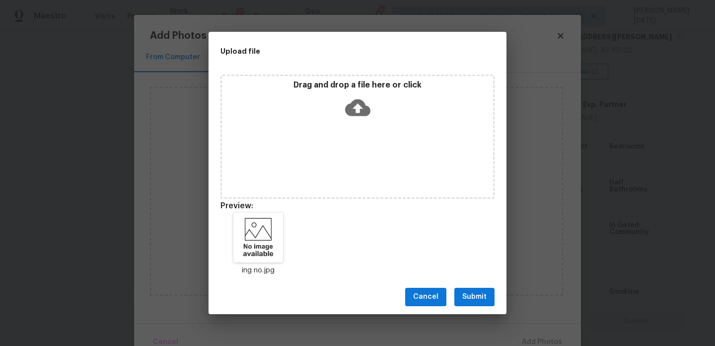
click at [472, 291] on span "Submit" at bounding box center [474, 297] width 24 height 12
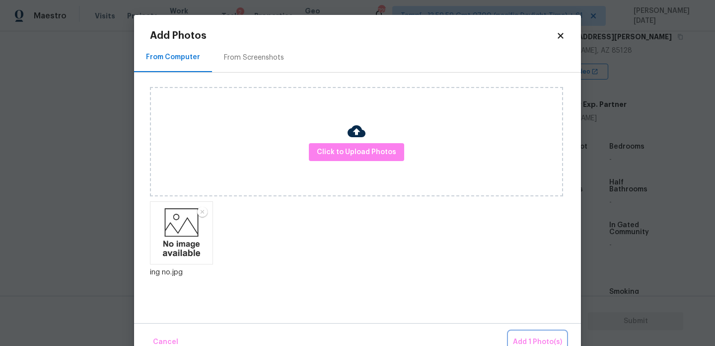
click at [537, 336] on span "Add 1 Photo(s)" at bounding box center [537, 342] width 49 height 12
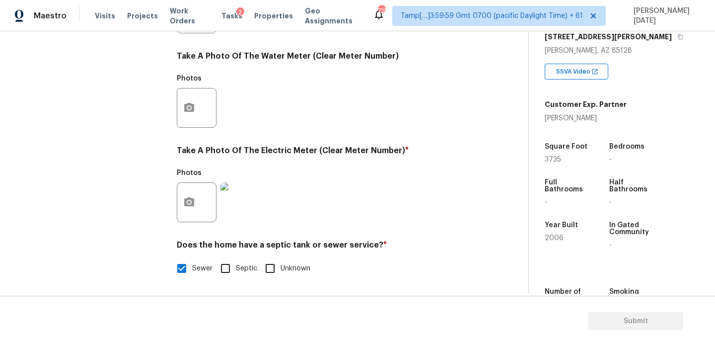
click at [550, 163] on div "Square Foot 3735" at bounding box center [576, 153] width 62 height 36
click at [552, 162] on span "3735" at bounding box center [553, 159] width 16 height 7
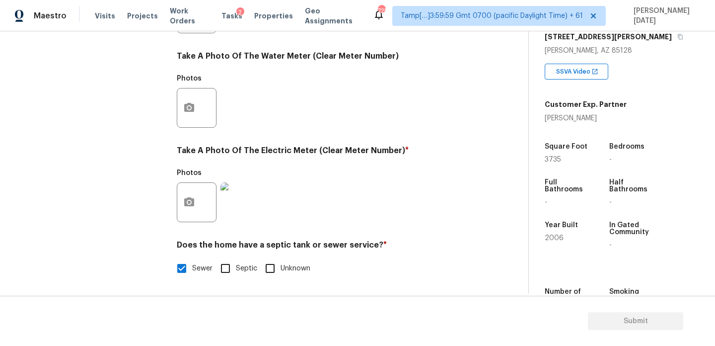
click at [552, 162] on span "3735" at bounding box center [553, 159] width 16 height 7
copy span "3735"
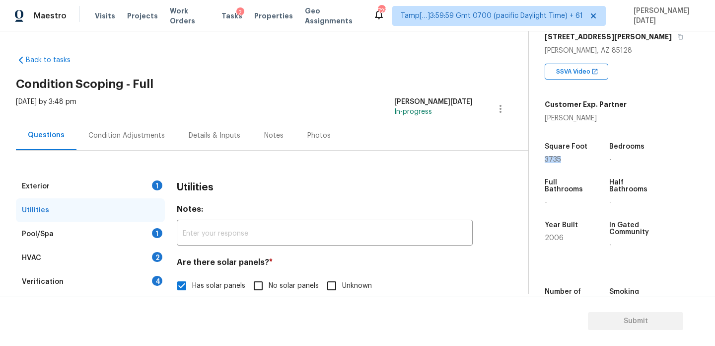
click at [113, 146] on div "Condition Adjustments" at bounding box center [127, 135] width 100 height 29
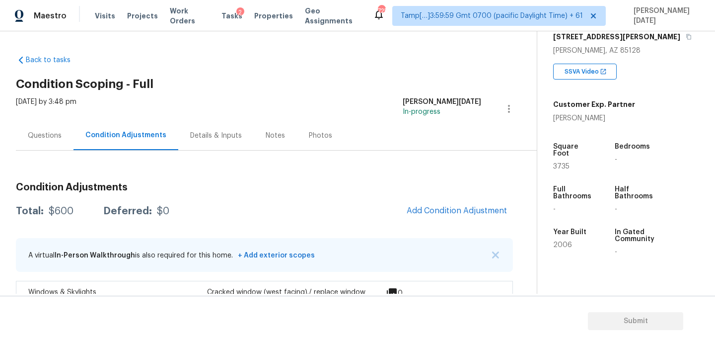
scroll to position [27, 0]
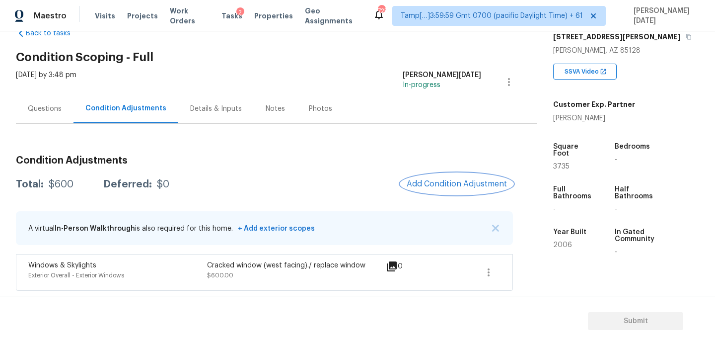
click at [450, 177] on button "Add Condition Adjustment" at bounding box center [457, 183] width 112 height 21
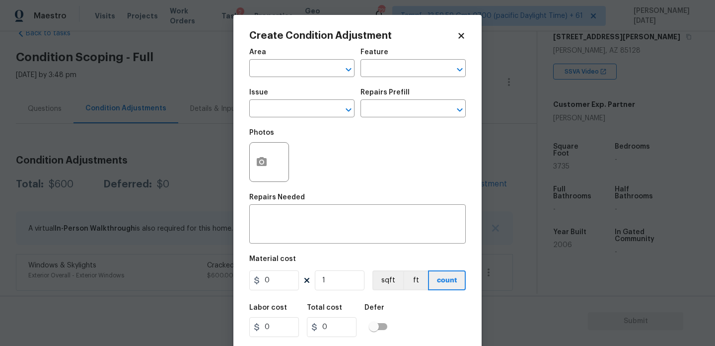
click at [272, 60] on div "Area" at bounding box center [301, 55] width 105 height 13
click at [267, 74] on input "text" at bounding box center [287, 69] width 77 height 15
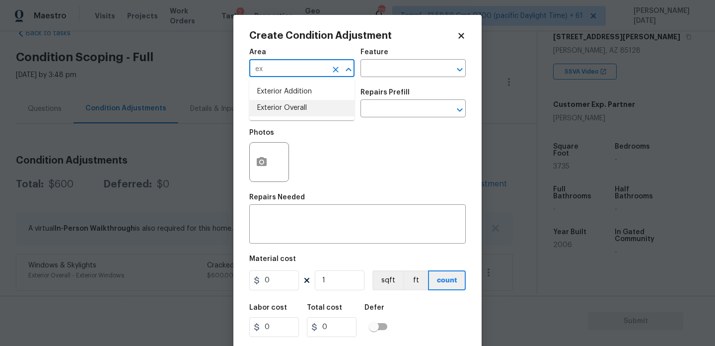
click at [273, 107] on li "Exterior Overall" at bounding box center [301, 108] width 105 height 16
type input "Exterior Overall"
click at [273, 107] on input "text" at bounding box center [287, 109] width 77 height 15
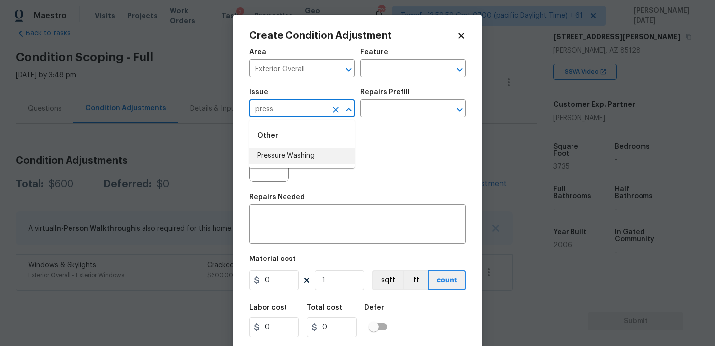
click at [293, 164] on ul "Other Pressure Washing" at bounding box center [301, 144] width 105 height 48
click at [330, 158] on li "Pressure Washing" at bounding box center [301, 156] width 105 height 16
type input "Pressure Washing"
click at [394, 118] on div "Issue Pressure Washing ​ Repairs Prefill ​" at bounding box center [357, 103] width 217 height 40
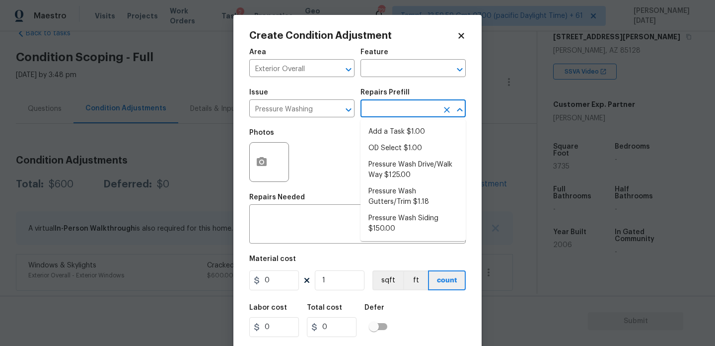
click at [402, 114] on input "text" at bounding box center [399, 109] width 77 height 15
click at [409, 179] on li "Pressure Wash Drive/Walk Way $125.00" at bounding box center [413, 169] width 105 height 27
type input "Siding"
type textarea "Pressure wash the driveways/walkways as directed by the PM. Ensure that all deb…"
type input "125"
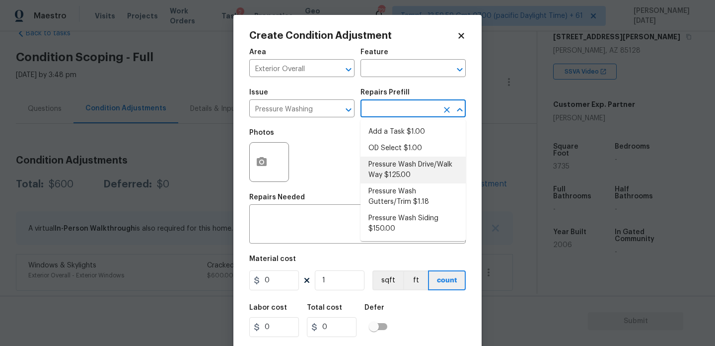
type input "125"
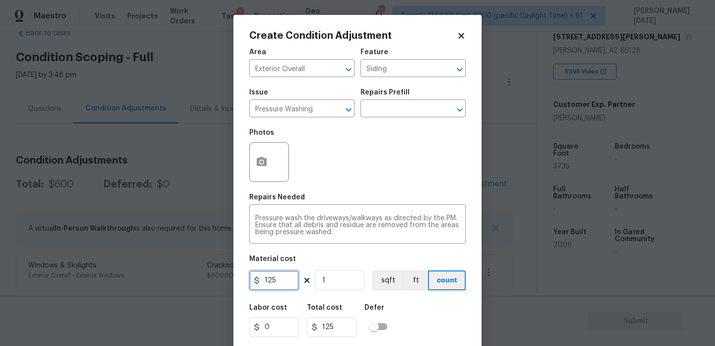
drag, startPoint x: 283, startPoint y: 282, endPoint x: 203, endPoint y: 280, distance: 80.0
click at [207, 282] on div "Create Condition Adjustment Area Exterior Overall ​ Feature Siding ​ Issue Pres…" at bounding box center [357, 173] width 715 height 346
type input "200"
click at [376, 161] on div "Photos" at bounding box center [357, 155] width 217 height 65
type input "200"
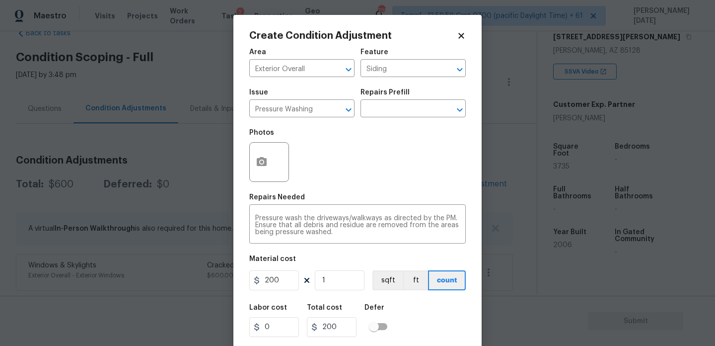
scroll to position [25, 0]
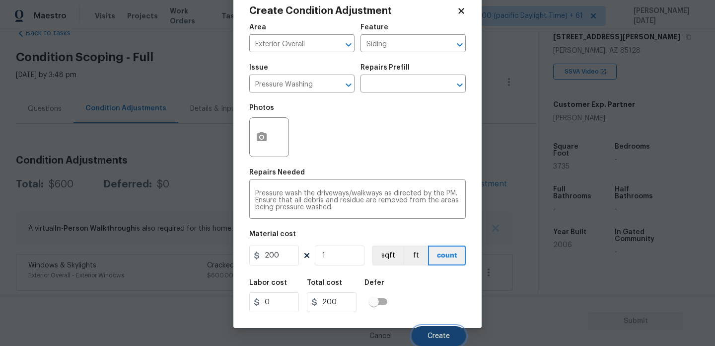
click at [443, 331] on button "Create" at bounding box center [439, 336] width 54 height 20
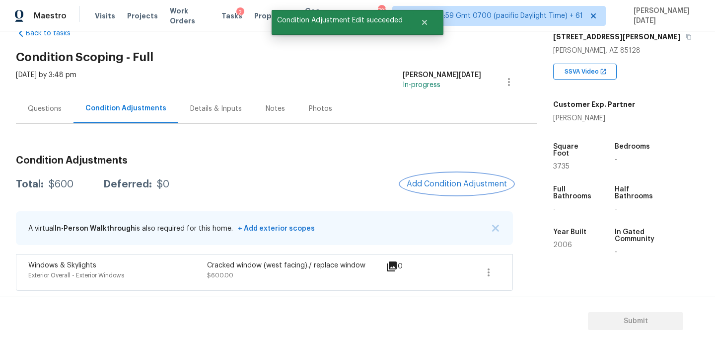
scroll to position [0, 0]
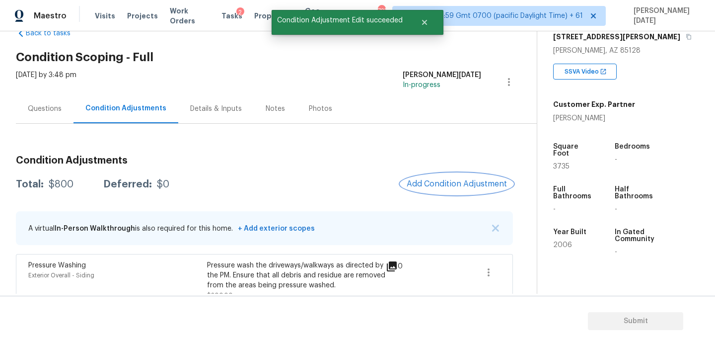
click at [451, 183] on span "Add Condition Adjustment" at bounding box center [457, 183] width 100 height 9
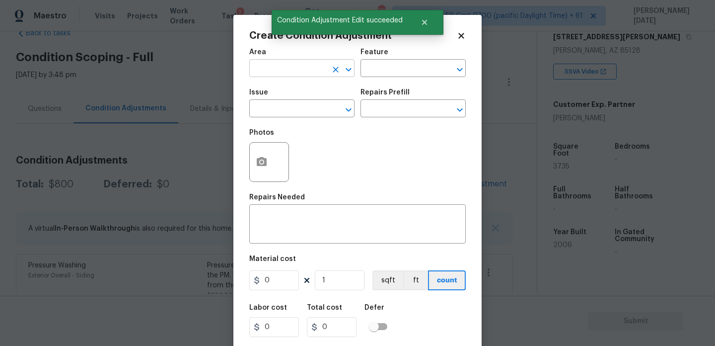
click at [277, 75] on input "text" at bounding box center [287, 69] width 77 height 15
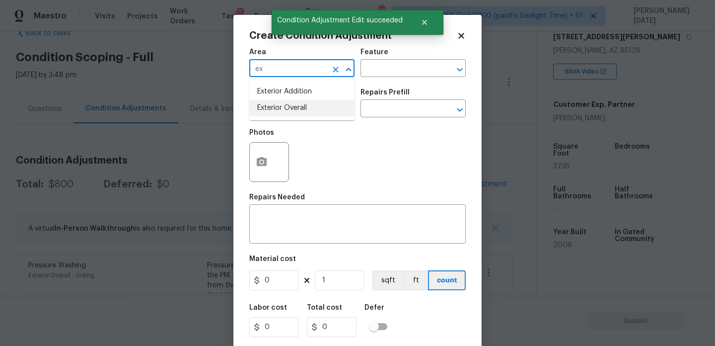
click at [288, 118] on ul "Exterior Addition Exterior Overall" at bounding box center [301, 99] width 105 height 41
click at [297, 111] on li "Exterior Overall" at bounding box center [301, 108] width 105 height 16
type input "Exterior Overall"
click at [297, 111] on input "text" at bounding box center [287, 109] width 77 height 15
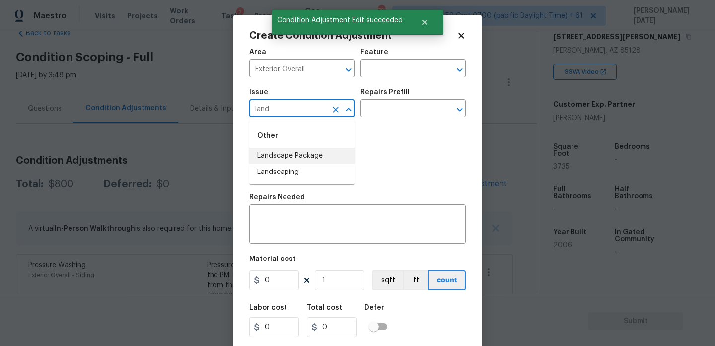
click at [314, 153] on li "Landscape Package" at bounding box center [301, 156] width 105 height 16
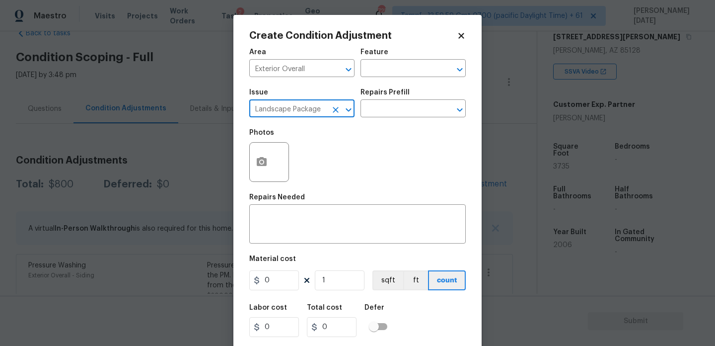
type input "Landscape Package"
click at [383, 124] on div "Photos" at bounding box center [357, 155] width 217 height 65
click at [394, 112] on input "text" at bounding box center [399, 109] width 77 height 15
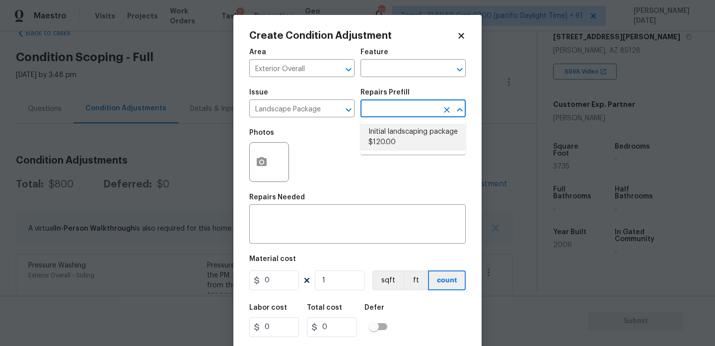
click at [395, 152] on ul "Initial landscaping package $120.00" at bounding box center [413, 137] width 105 height 35
click at [399, 133] on li "Initial landscaping package $120.00" at bounding box center [413, 137] width 105 height 27
type input "Home Readiness Packages"
type textarea "Mowing of grass up to 6" in height. Mow, edge along driveways & sidewalks, trim…"
type input "120"
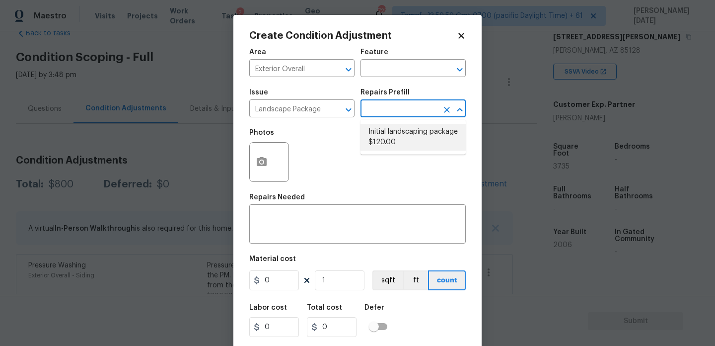
type input "120"
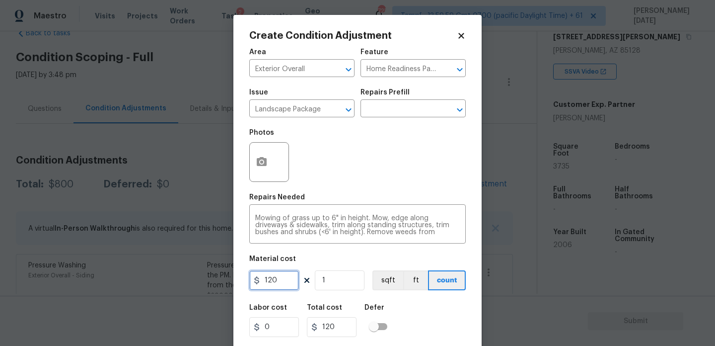
drag, startPoint x: 285, startPoint y: 279, endPoint x: 244, endPoint y: 279, distance: 40.7
click at [244, 279] on div "Create Condition Adjustment Area Exterior Overall ​ Feature Home Readiness Pack…" at bounding box center [357, 184] width 248 height 338
type input "300"
click at [259, 157] on icon "button" at bounding box center [262, 162] width 12 height 12
type input "300"
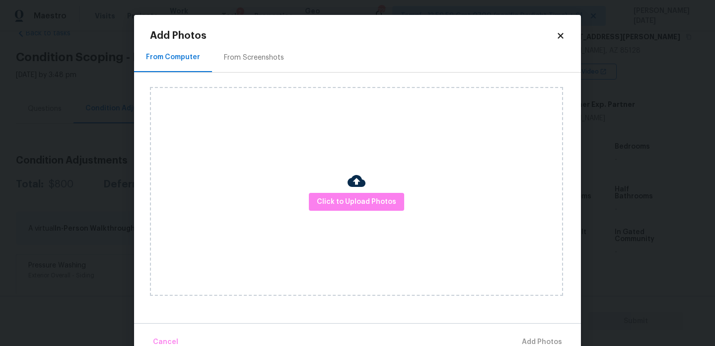
click at [249, 40] on h2 "Add Photos" at bounding box center [353, 36] width 406 height 10
click at [249, 57] on div "From Screenshots" at bounding box center [254, 58] width 60 height 10
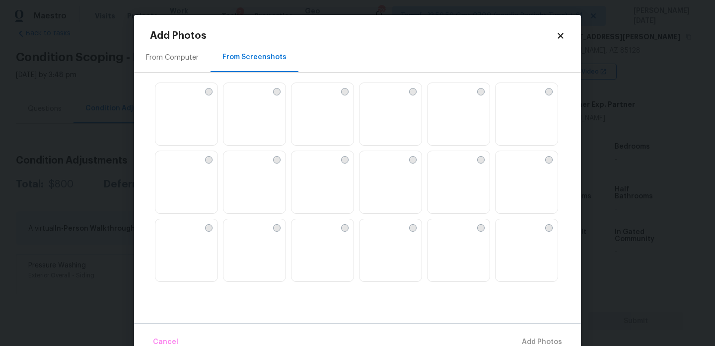
click at [239, 99] on img at bounding box center [232, 91] width 16 height 16
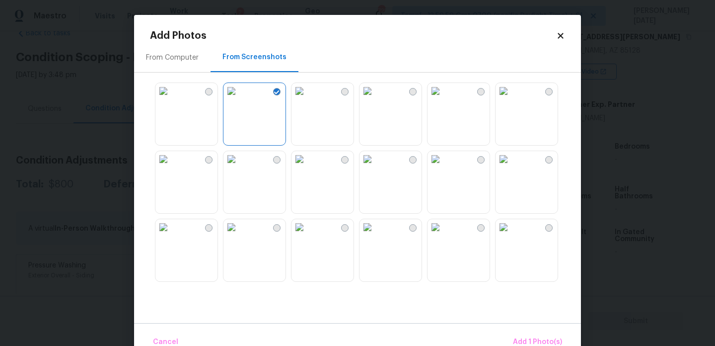
click at [376, 99] on img at bounding box center [368, 91] width 16 height 16
click at [373, 235] on img at bounding box center [368, 227] width 16 height 16
click at [444, 99] on img at bounding box center [436, 91] width 16 height 16
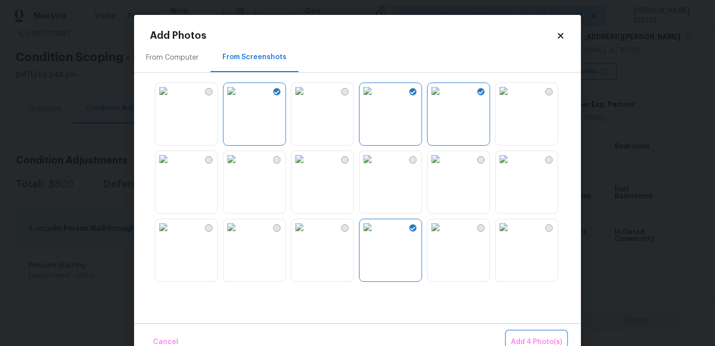
click at [537, 336] on span "Add 4 Photo(s)" at bounding box center [536, 342] width 51 height 12
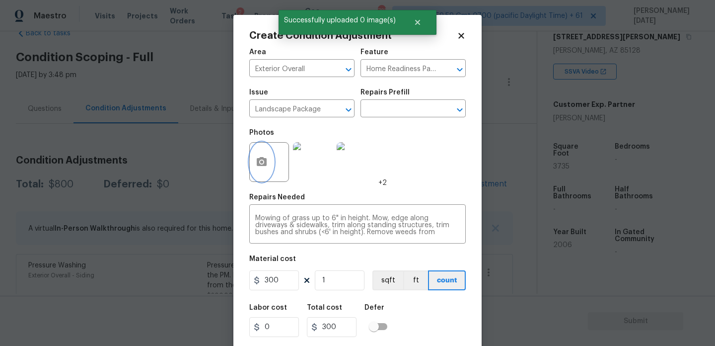
scroll to position [25, 0]
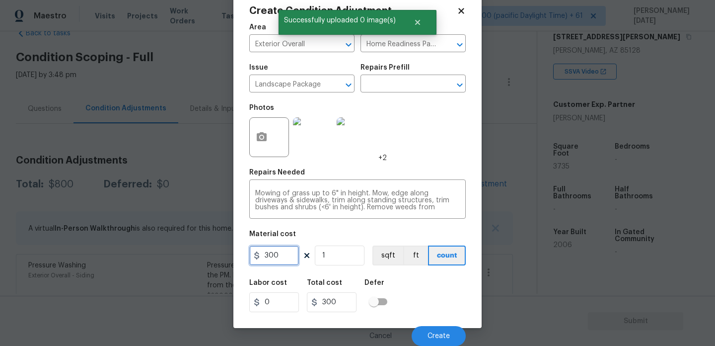
drag, startPoint x: 267, startPoint y: 257, endPoint x: 175, endPoint y: 257, distance: 91.9
click at [175, 257] on div "Create Condition Adjustment Area Exterior Overall ​ Feature Home Readiness Pack…" at bounding box center [357, 173] width 715 height 346
type input "500"
click at [426, 169] on div "Repairs Needed" at bounding box center [357, 175] width 217 height 13
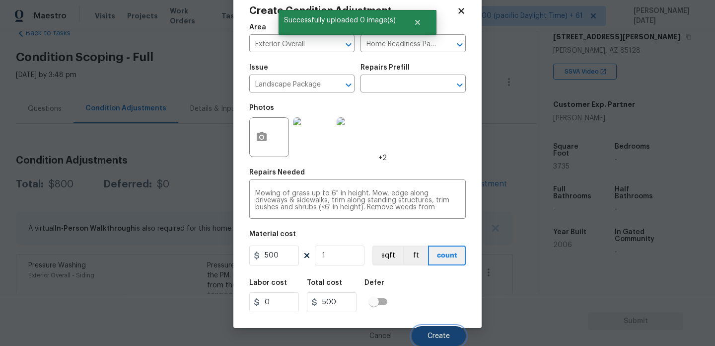
click at [444, 342] on button "Create" at bounding box center [439, 336] width 54 height 20
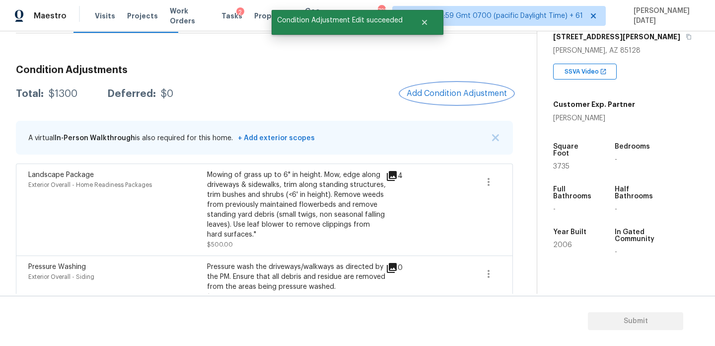
scroll to position [130, 0]
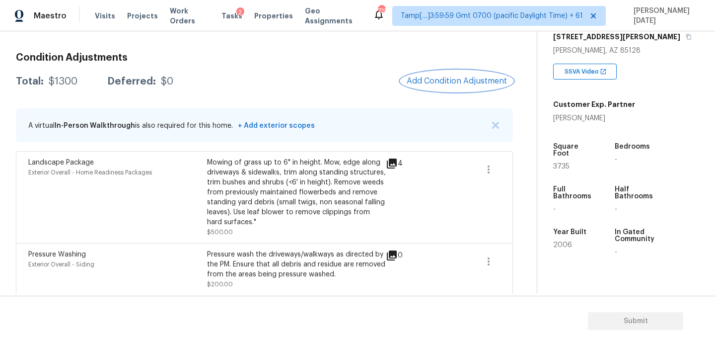
click at [457, 87] on button "Add Condition Adjustment" at bounding box center [457, 81] width 112 height 21
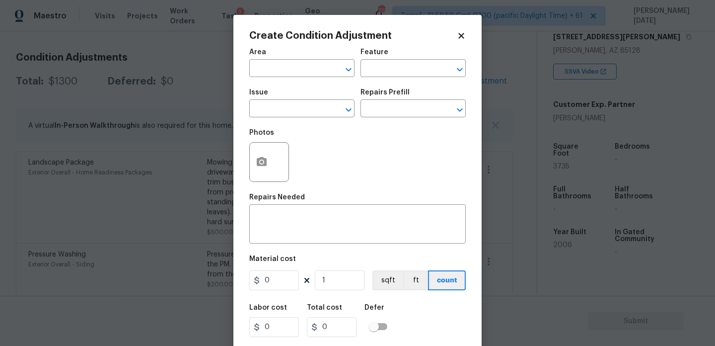
click at [250, 177] on div at bounding box center [269, 162] width 40 height 40
click at [260, 166] on icon "button" at bounding box center [262, 161] width 10 height 9
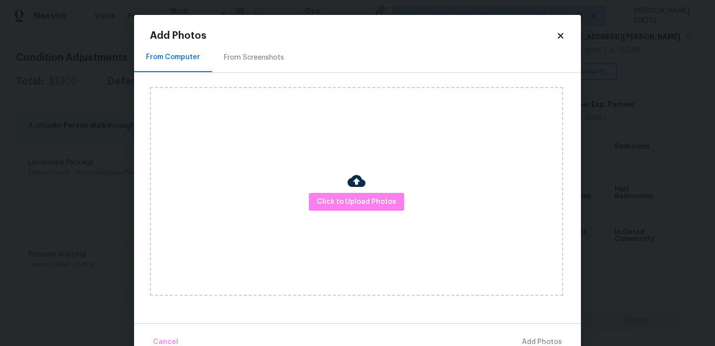
click at [334, 191] on div "Click to Upload Photos" at bounding box center [356, 191] width 413 height 209
click at [338, 196] on span "Click to Upload Photos" at bounding box center [356, 202] width 79 height 12
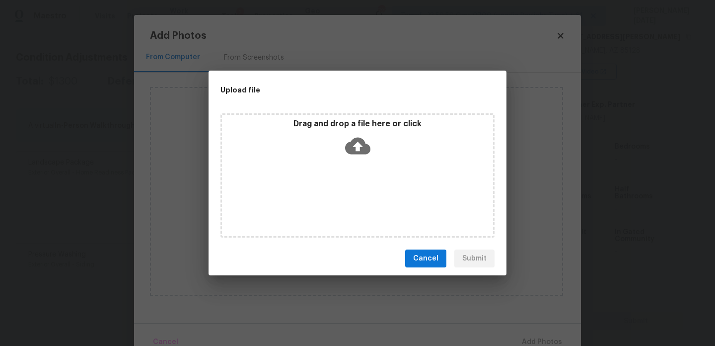
click at [338, 196] on div "Drag and drop a file here or click" at bounding box center [358, 175] width 274 height 124
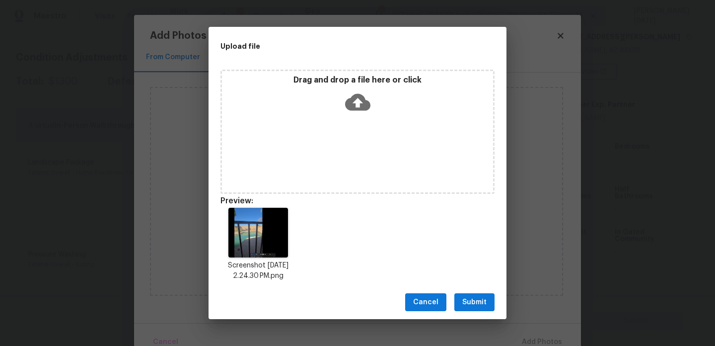
click at [473, 306] on span "Submit" at bounding box center [474, 302] width 24 height 12
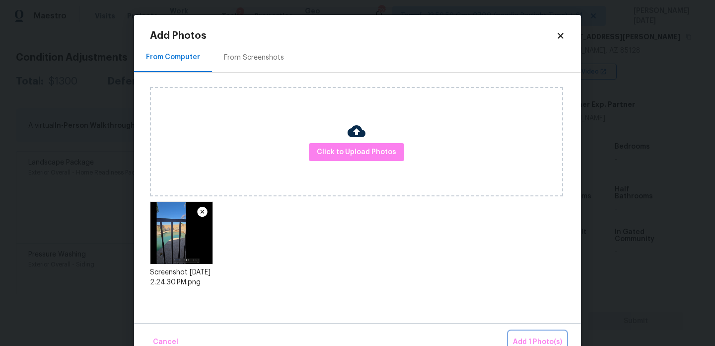
click at [529, 337] on span "Add 1 Photo(s)" at bounding box center [537, 342] width 49 height 12
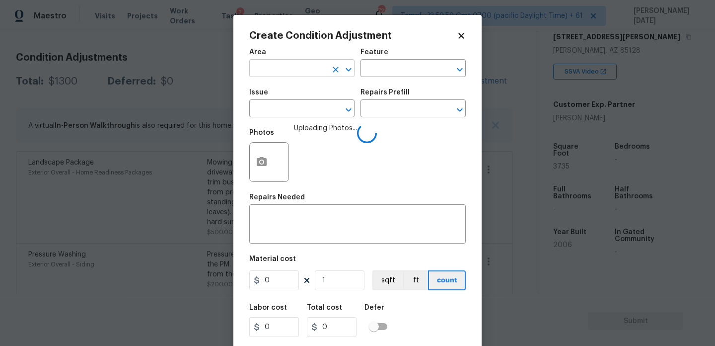
click at [265, 67] on input "text" at bounding box center [287, 69] width 77 height 15
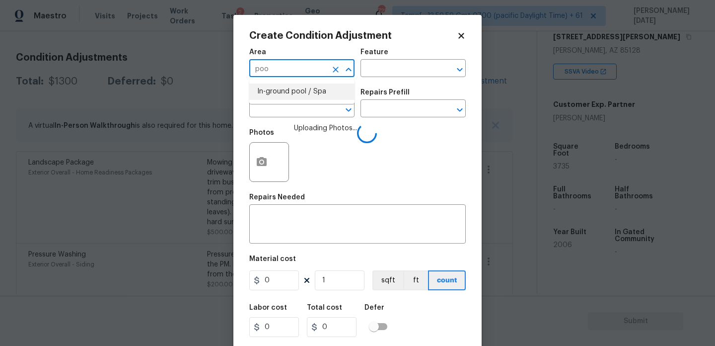
click at [279, 91] on li "In-ground pool / Spa" at bounding box center [301, 91] width 105 height 16
type input "In-ground pool / Spa"
click at [272, 106] on input "text" at bounding box center [287, 109] width 77 height 15
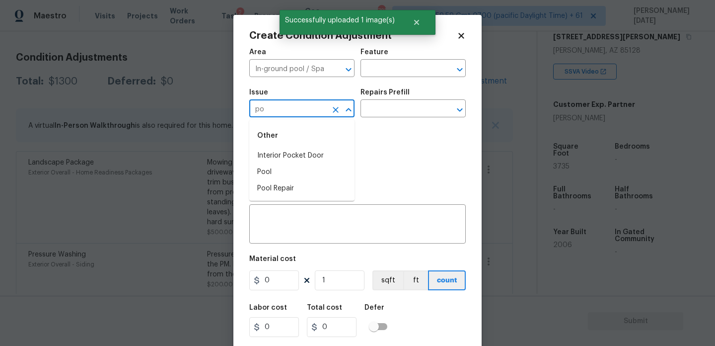
type input "poo"
click at [306, 175] on li "Pool Repair" at bounding box center [301, 172] width 105 height 16
type input "Pool Repair"
click at [395, 115] on input "text" at bounding box center [399, 109] width 77 height 15
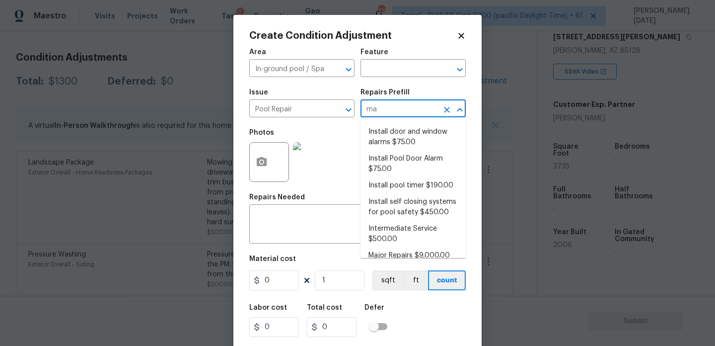
type input "maj"
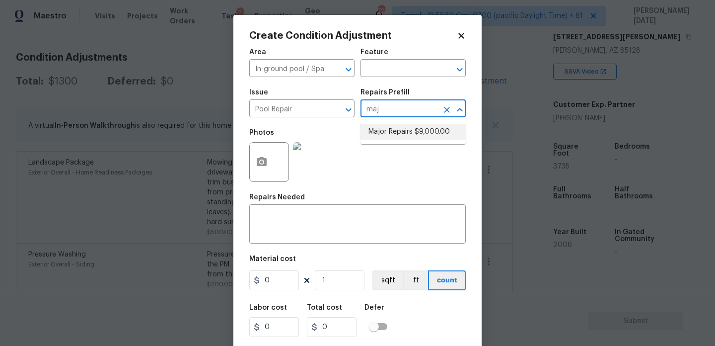
click at [414, 131] on li "Major Repairs $9,000.00" at bounding box center [413, 132] width 105 height 16
type input "Pool"
type textarea "large misc. repairs abandoned empty pool"
type input "9000"
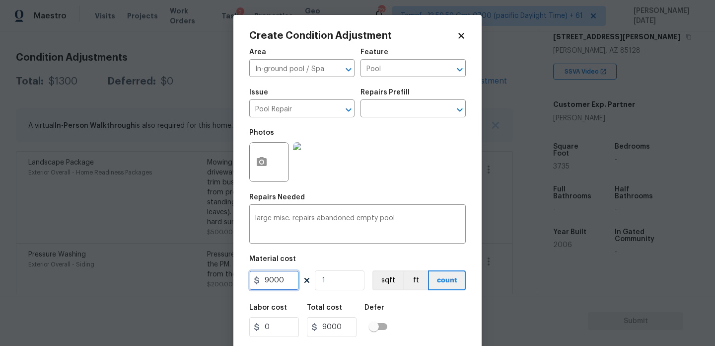
drag, startPoint x: 290, startPoint y: 280, endPoint x: 209, endPoint y: 280, distance: 81.5
click at [209, 280] on div "Create Condition Adjustment Area In-ground pool / Spa ​ Feature Pool ​ Issue Po…" at bounding box center [357, 173] width 715 height 346
click at [414, 169] on div "Photos" at bounding box center [357, 155] width 217 height 65
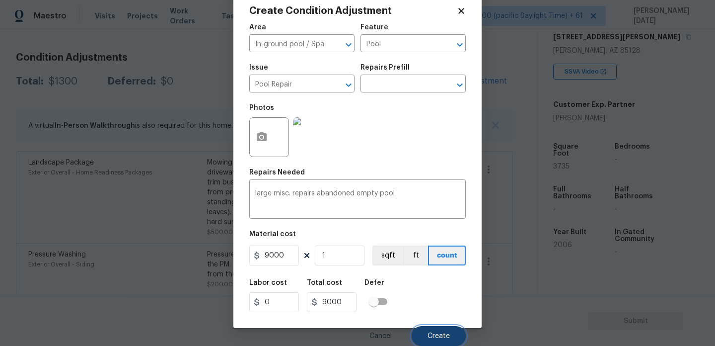
click at [424, 330] on button "Create" at bounding box center [439, 336] width 54 height 20
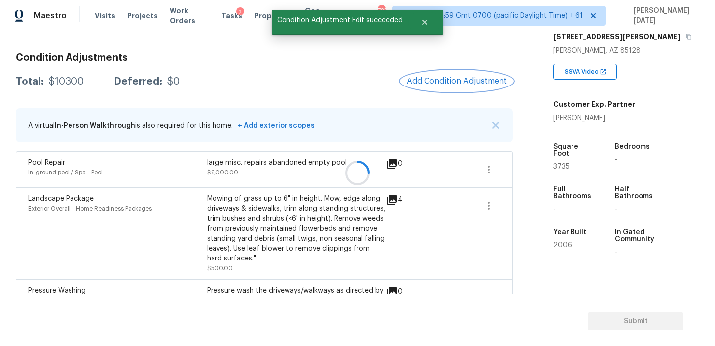
scroll to position [0, 0]
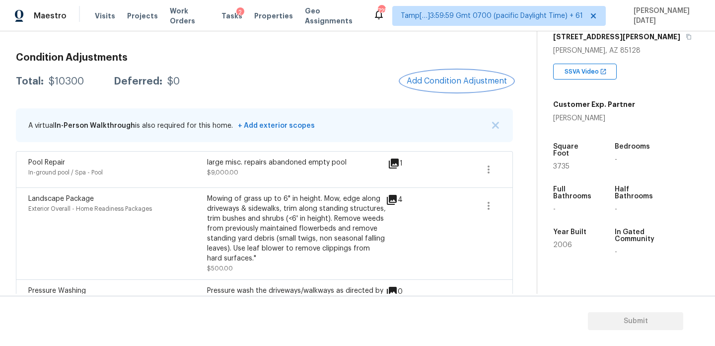
click at [441, 85] on span "Add Condition Adjustment" at bounding box center [457, 81] width 100 height 9
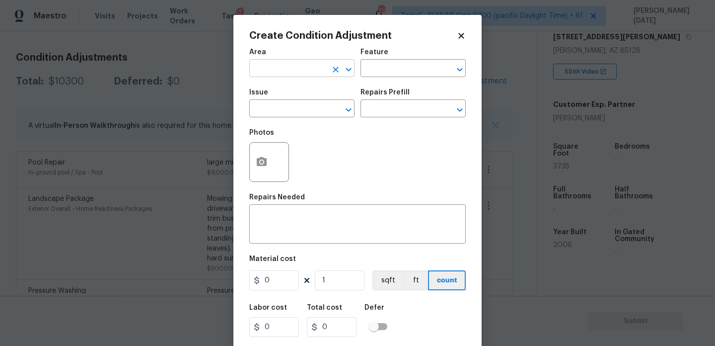
click at [273, 74] on input "text" at bounding box center [287, 69] width 77 height 15
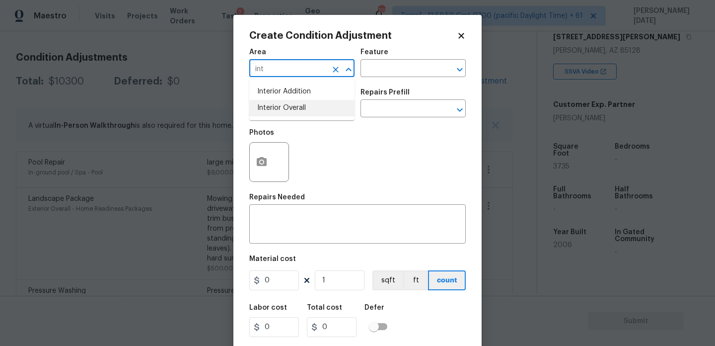
click at [294, 107] on li "Interior Overall" at bounding box center [301, 108] width 105 height 16
type input "Interior Overall"
click at [294, 107] on input "text" at bounding box center [287, 109] width 77 height 15
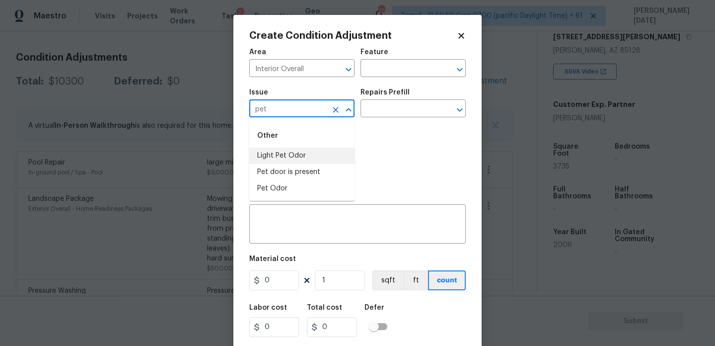
click at [302, 157] on li "Light Pet Odor" at bounding box center [301, 156] width 105 height 16
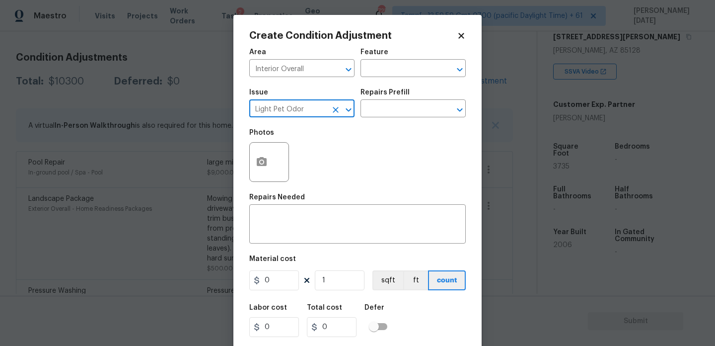
type input "Light Pet Odor"
click at [386, 128] on div "Photos" at bounding box center [357, 155] width 217 height 65
click at [407, 112] on input "text" at bounding box center [399, 109] width 77 height 15
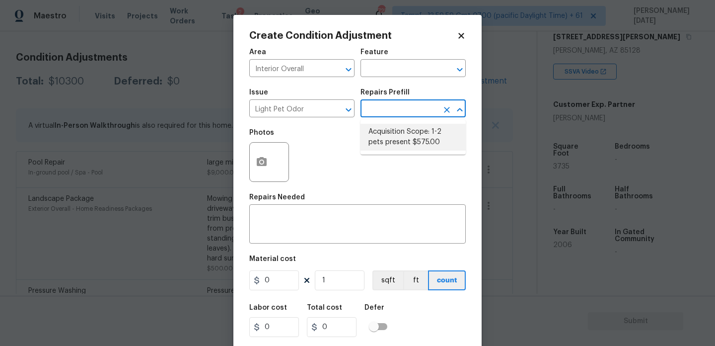
click at [406, 138] on li "Acquisition Scope: 1-2 pets present $575.00" at bounding box center [413, 137] width 105 height 27
type textarea "Acquisition Scope: 1-2 pets present"
type input "575"
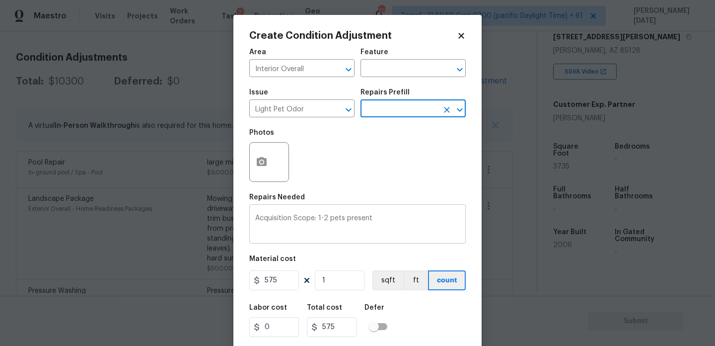
scroll to position [25, 0]
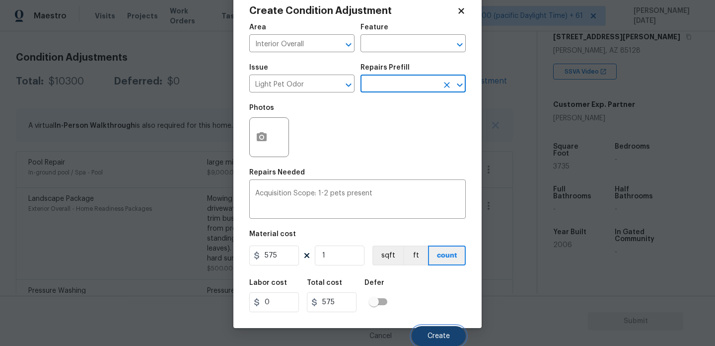
click at [436, 331] on button "Create" at bounding box center [439, 336] width 54 height 20
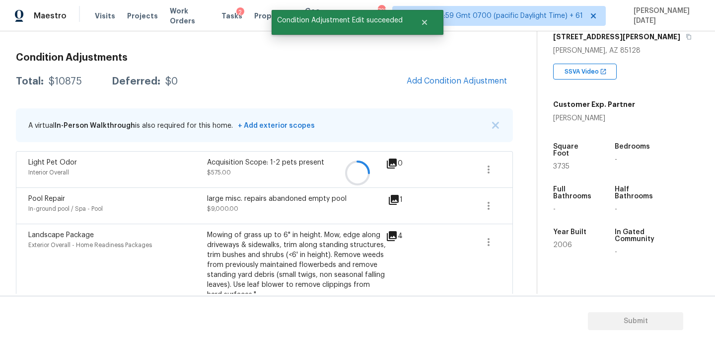
scroll to position [0, 0]
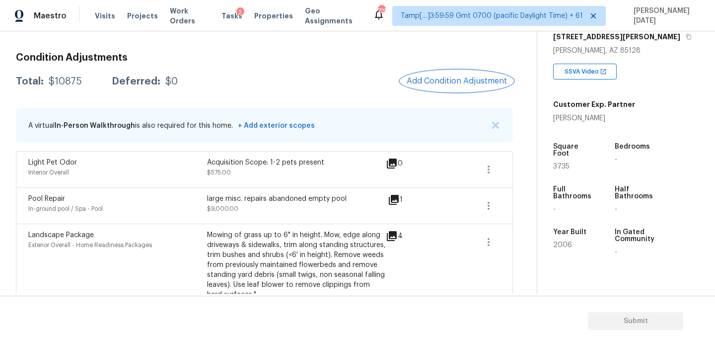
click at [444, 84] on span "Add Condition Adjustment" at bounding box center [457, 81] width 100 height 9
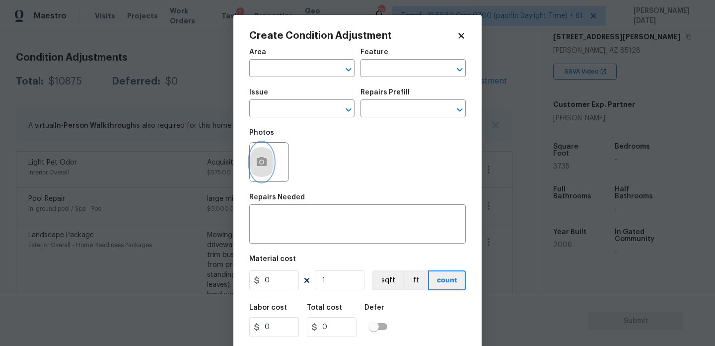
click at [257, 170] on button "button" at bounding box center [262, 162] width 24 height 39
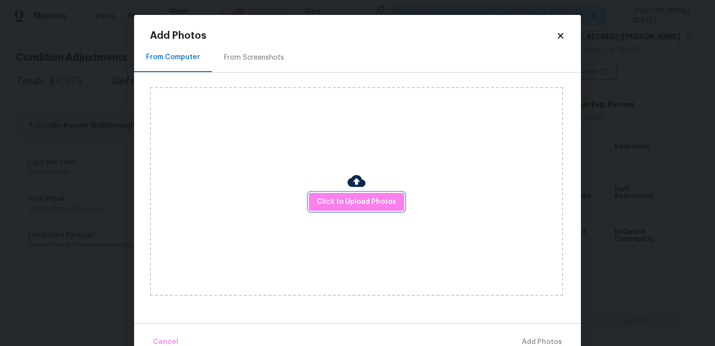
click at [330, 203] on span "Click to Upload Photos" at bounding box center [356, 202] width 79 height 12
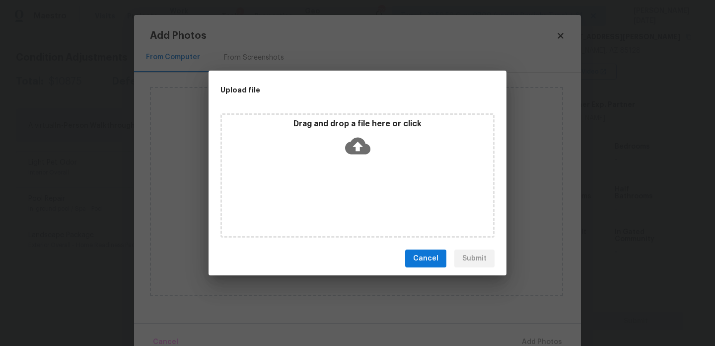
click at [330, 203] on div "Drag and drop a file here or click" at bounding box center [358, 175] width 274 height 124
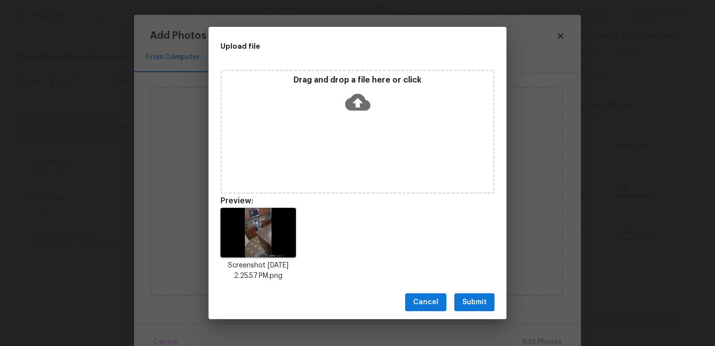
click at [470, 298] on span "Submit" at bounding box center [474, 302] width 24 height 12
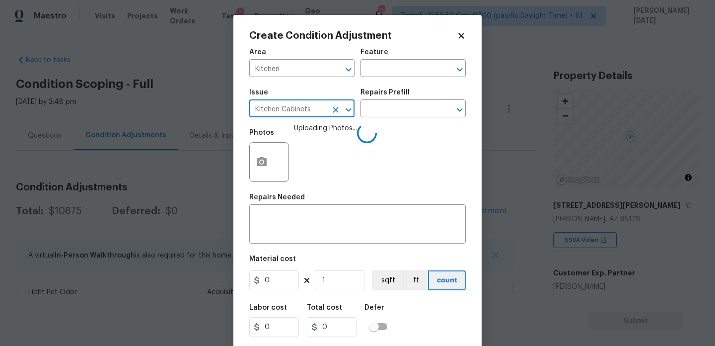
scroll to position [168, 0]
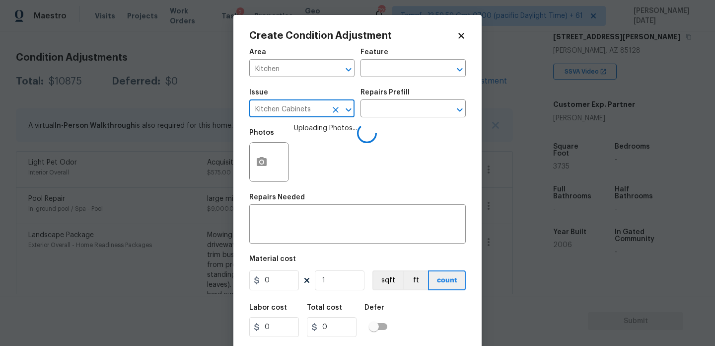
type input "Kitchen Cabinets"
click at [367, 113] on input "text" at bounding box center [399, 109] width 77 height 15
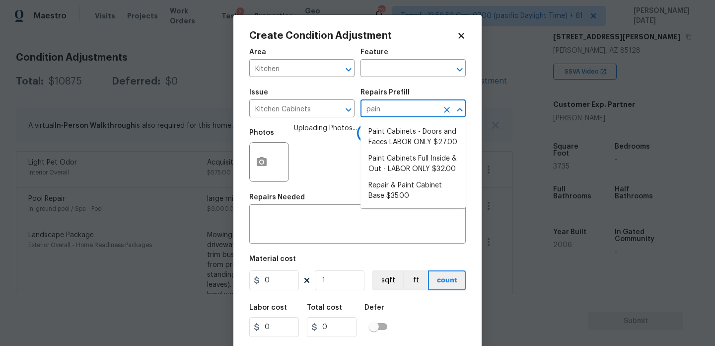
type input "paint"
click at [372, 134] on li "Paint Cabinets - Doors and Faces LABOR ONLY $27.00" at bounding box center [413, 137] width 105 height 27
type input "Cabinets"
type input "27"
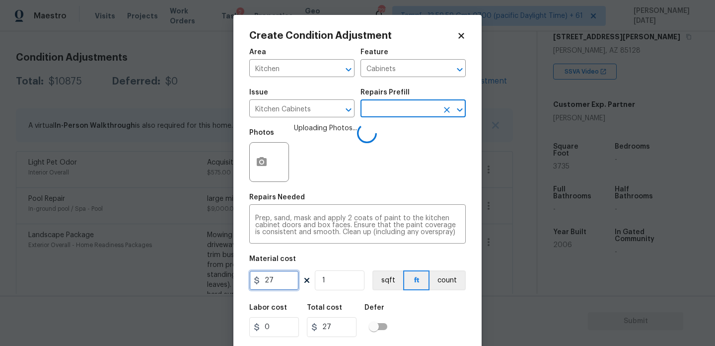
drag, startPoint x: 278, startPoint y: 285, endPoint x: 217, endPoint y: 285, distance: 61.6
click at [217, 285] on div "Create Condition Adjustment Area Kitchen ​ Feature Cabinets ​ Issue Kitchen Cab…" at bounding box center [357, 173] width 715 height 346
type input "1200"
click at [431, 166] on div "Photos Uploading Photos..." at bounding box center [357, 155] width 217 height 65
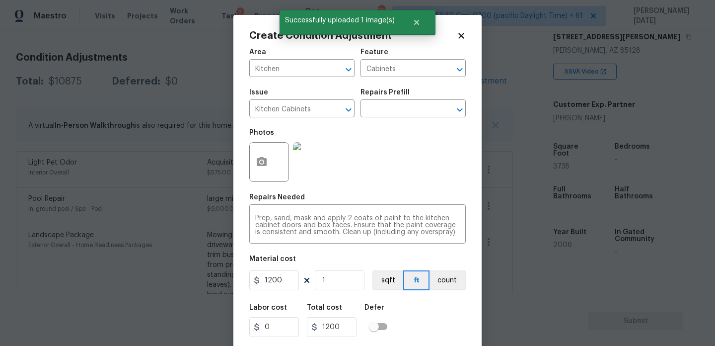
scroll to position [25, 0]
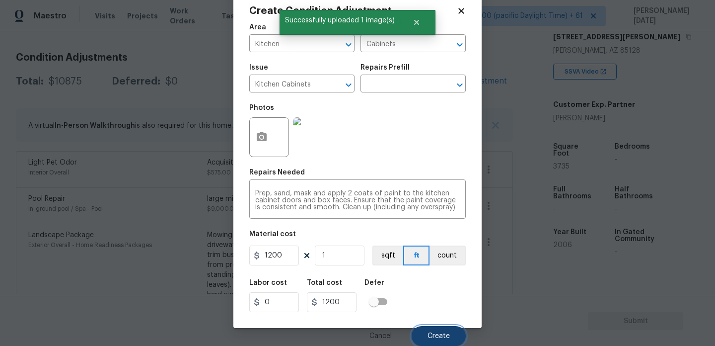
click at [440, 332] on span "Create" at bounding box center [439, 335] width 22 height 7
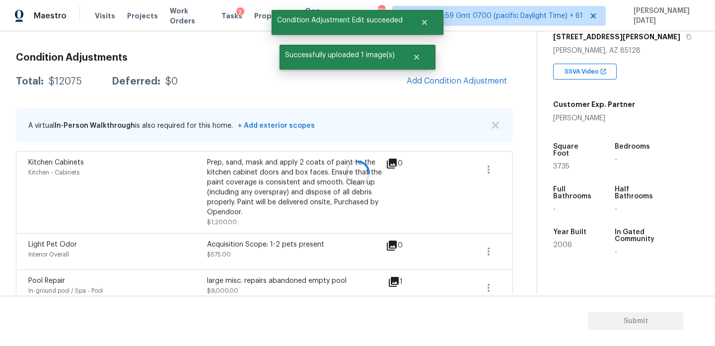
scroll to position [0, 0]
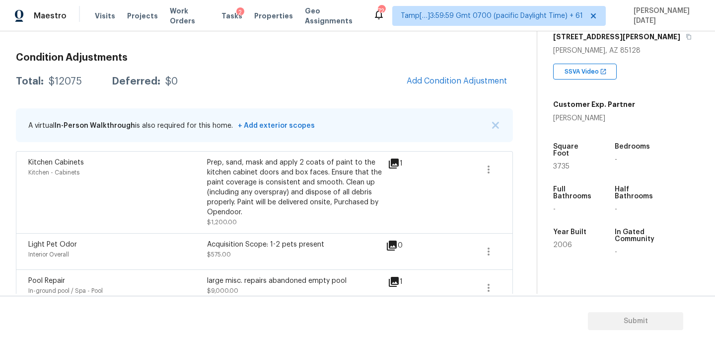
click at [559, 163] on span "3735" at bounding box center [561, 166] width 16 height 7
copy span "3735"
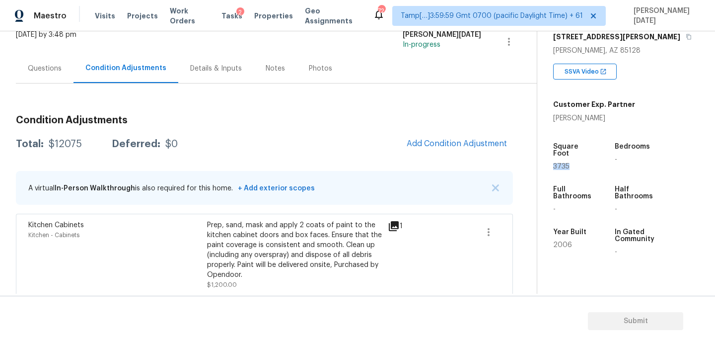
scroll to position [16, 0]
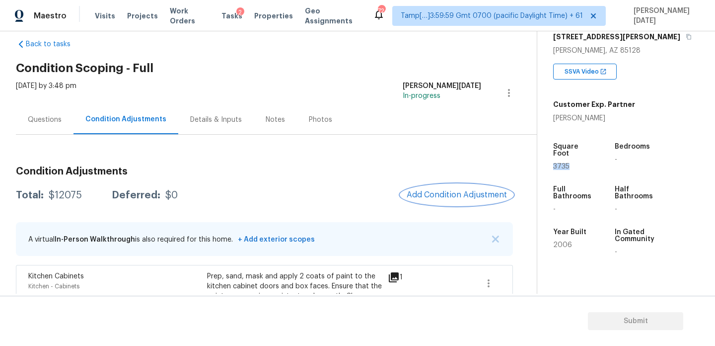
click at [456, 185] on button "Add Condition Adjustment" at bounding box center [457, 194] width 112 height 21
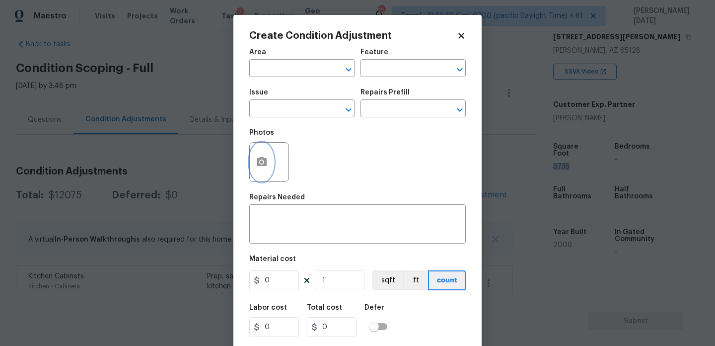
click at [253, 165] on button "button" at bounding box center [262, 162] width 24 height 39
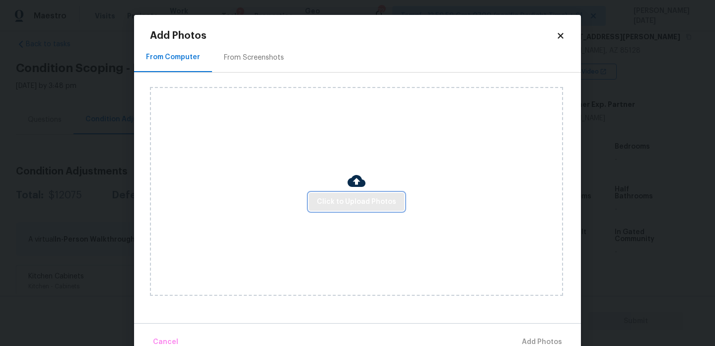
click at [342, 196] on span "Click to Upload Photos" at bounding box center [356, 202] width 79 height 12
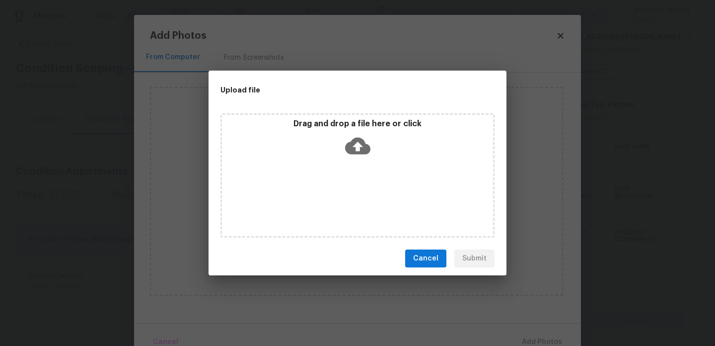
click at [342, 195] on div "Drag and drop a file here or click" at bounding box center [358, 175] width 274 height 124
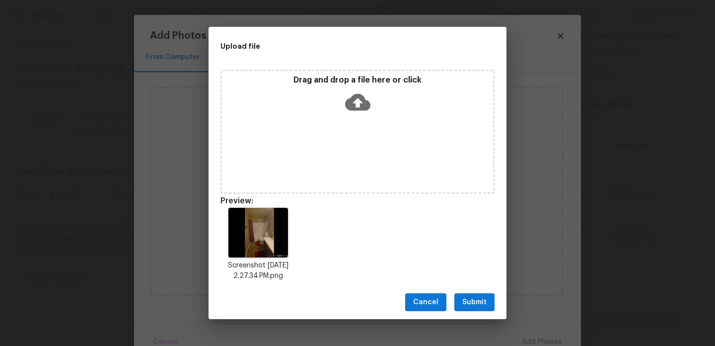
click at [331, 95] on div "Drag and drop a file here or click" at bounding box center [357, 96] width 271 height 43
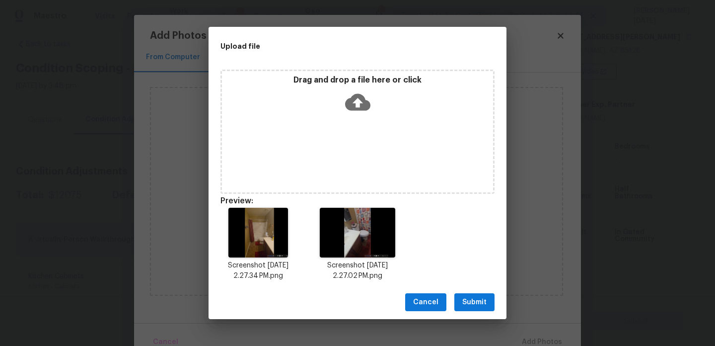
click at [456, 286] on div "Cancel Submit" at bounding box center [358, 302] width 298 height 34
click at [469, 296] on span "Submit" at bounding box center [474, 302] width 24 height 12
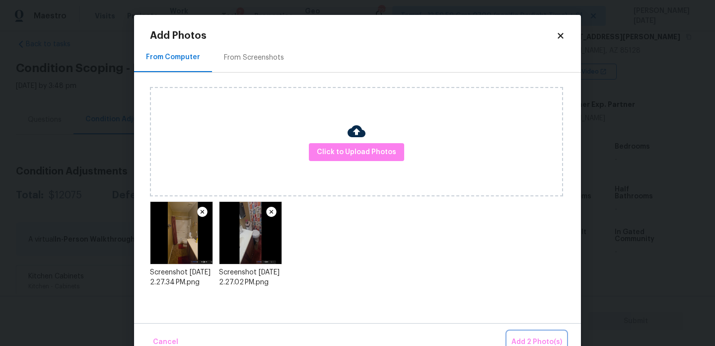
click at [526, 333] on button "Add 2 Photo(s)" at bounding box center [537, 341] width 59 height 21
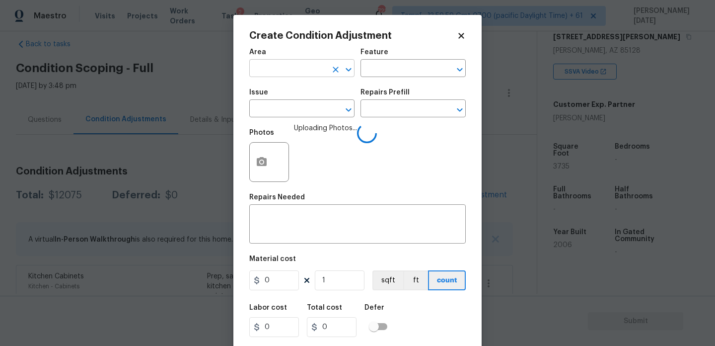
click at [267, 74] on input "text" at bounding box center [287, 69] width 77 height 15
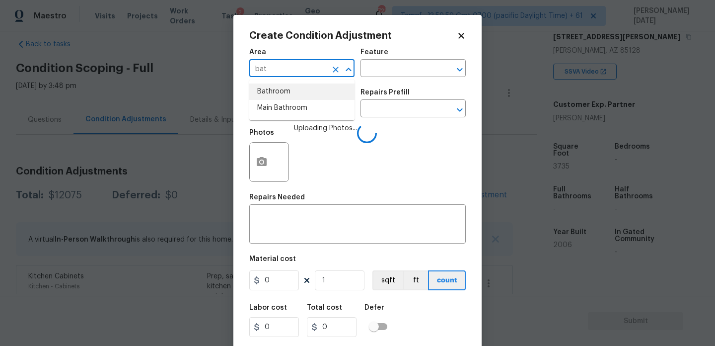
click at [272, 91] on li "Bathroom" at bounding box center [301, 91] width 105 height 16
type input "Bathroom"
click at [272, 106] on input "text" at bounding box center [287, 109] width 77 height 15
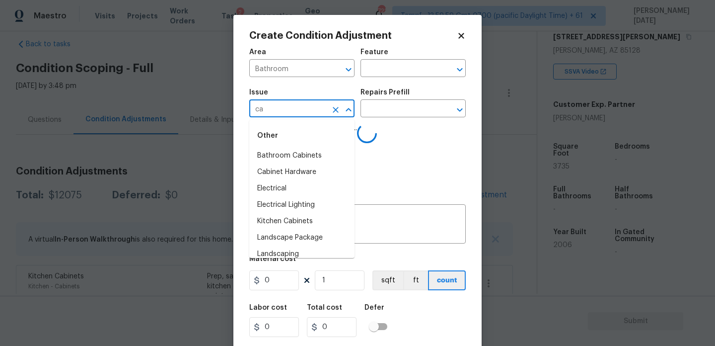
type input "cab"
click at [298, 149] on li "ACQ: Flooring" at bounding box center [301, 156] width 105 height 16
type input "ACQ: Flooring"
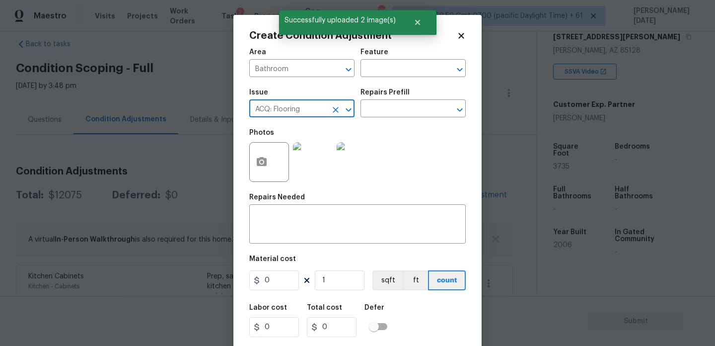
click at [333, 107] on icon "Clear" at bounding box center [336, 110] width 6 height 6
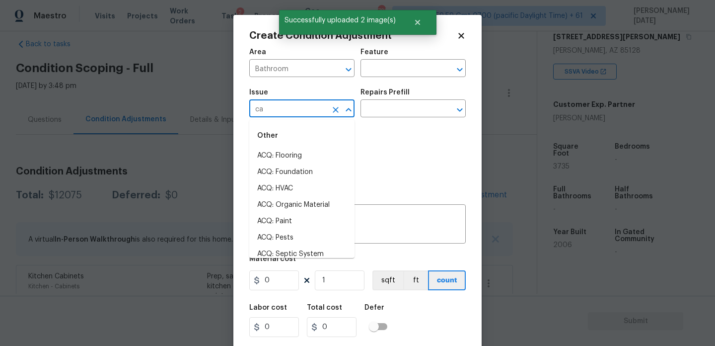
type input "cab"
click at [297, 113] on input "text" at bounding box center [287, 109] width 77 height 15
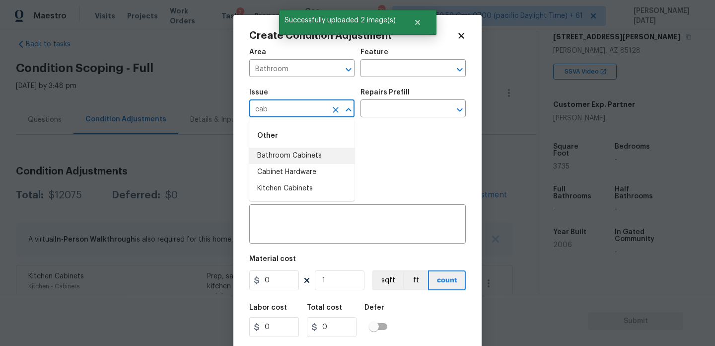
click at [301, 152] on li "Bathroom Cabinets" at bounding box center [301, 156] width 105 height 16
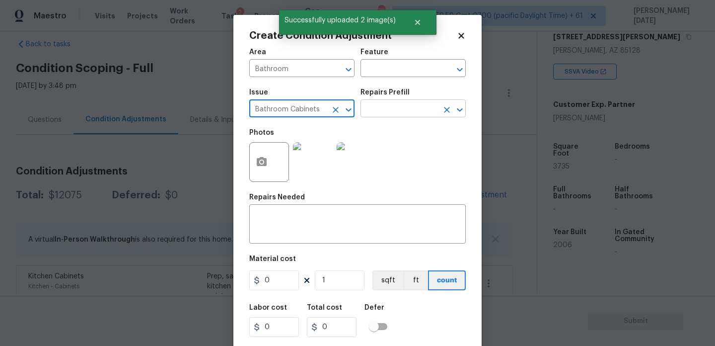
type input "Bathroom Cabinets"
click at [389, 107] on input "text" at bounding box center [399, 109] width 77 height 15
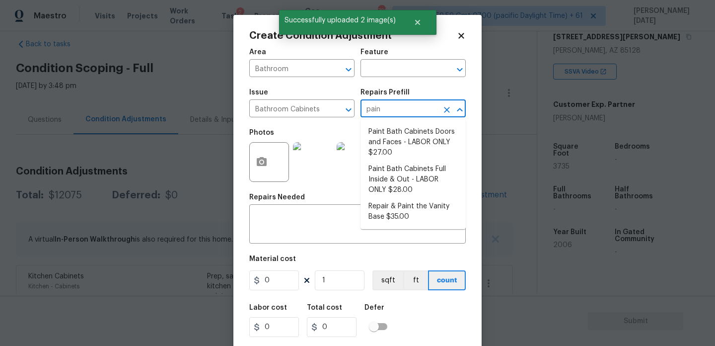
type input "paint"
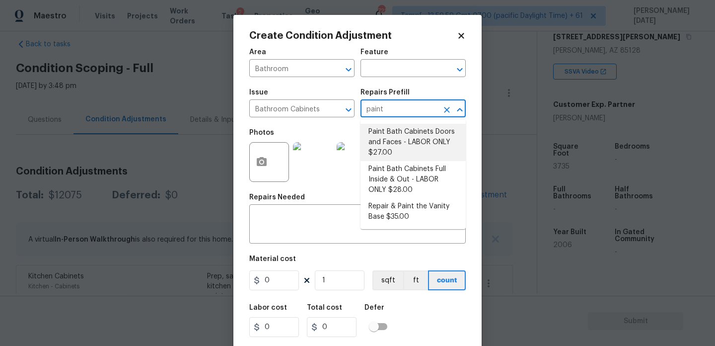
click at [397, 136] on li "Paint Bath Cabinets Doors and Faces - LABOR ONLY $27.00" at bounding box center [413, 142] width 105 height 37
type input "Cabinets"
type textarea "Prep, sand, mask and apply 2 coats of paint to the bathroom cabinet doors and b…"
type input "27"
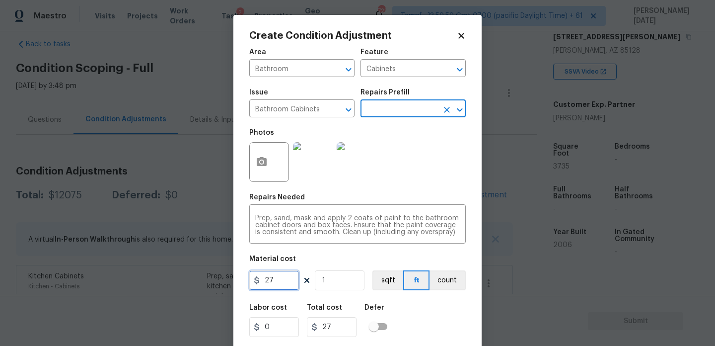
drag, startPoint x: 284, startPoint y: 278, endPoint x: 202, endPoint y: 278, distance: 81.5
click at [202, 278] on div "Create Condition Adjustment Area Bathroom ​ Feature Cabinets ​ Issue Bathroom C…" at bounding box center [357, 173] width 715 height 346
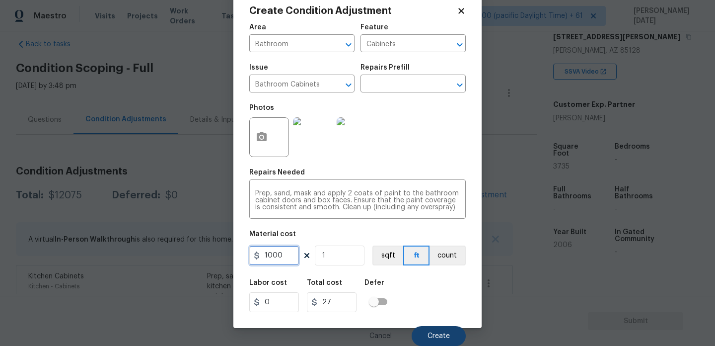
type input "1000"
click at [433, 327] on button "Create" at bounding box center [439, 336] width 54 height 20
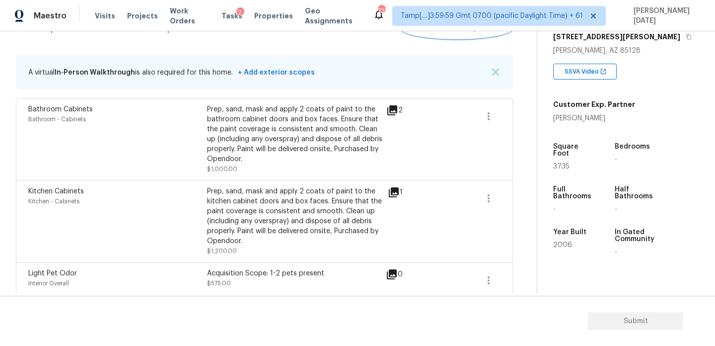
scroll to position [182, 0]
click at [556, 163] on span "3735" at bounding box center [561, 166] width 16 height 7
copy span "3735"
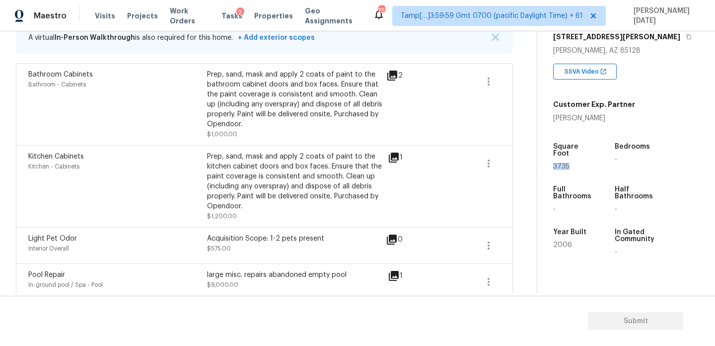
scroll to position [116, 0]
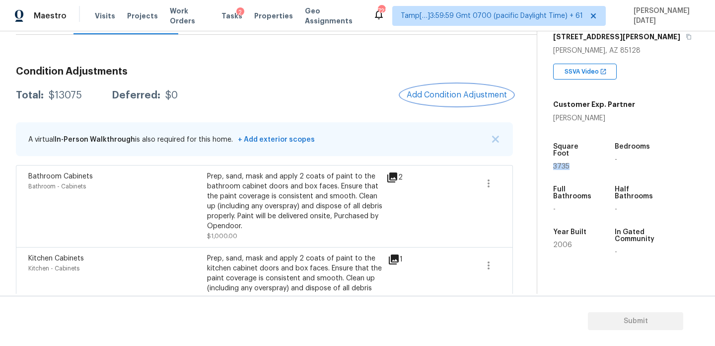
click at [461, 90] on span "Add Condition Adjustment" at bounding box center [457, 94] width 100 height 9
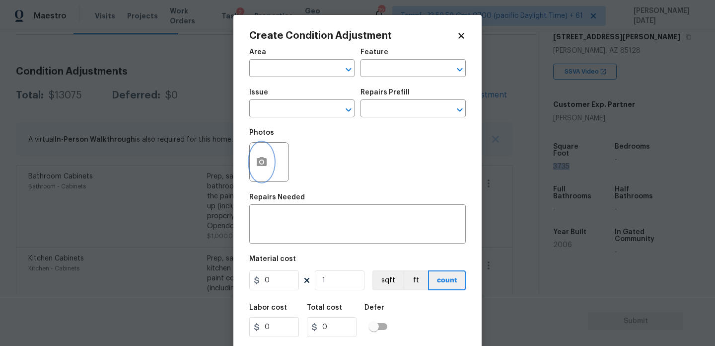
click at [269, 158] on button "button" at bounding box center [262, 162] width 24 height 39
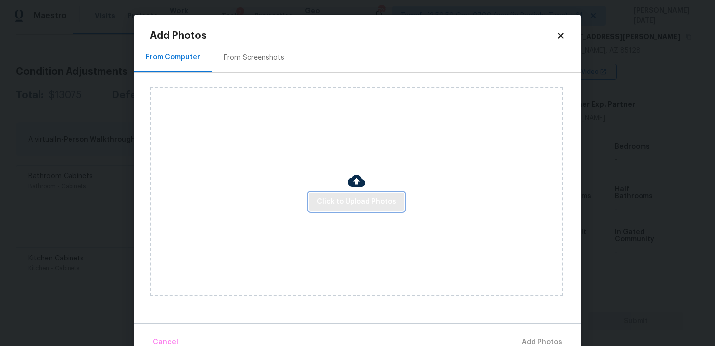
click at [333, 198] on span "Click to Upload Photos" at bounding box center [356, 202] width 79 height 12
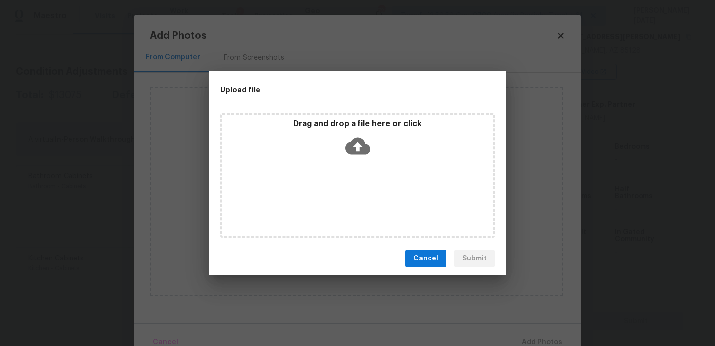
click at [333, 198] on div "Drag and drop a file here or click" at bounding box center [358, 175] width 274 height 124
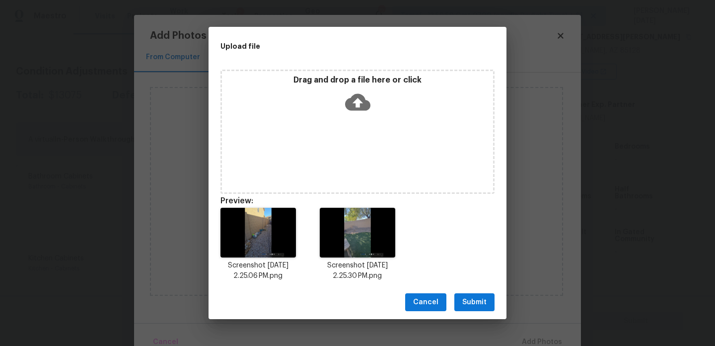
click at [486, 297] on span "Submit" at bounding box center [474, 302] width 24 height 12
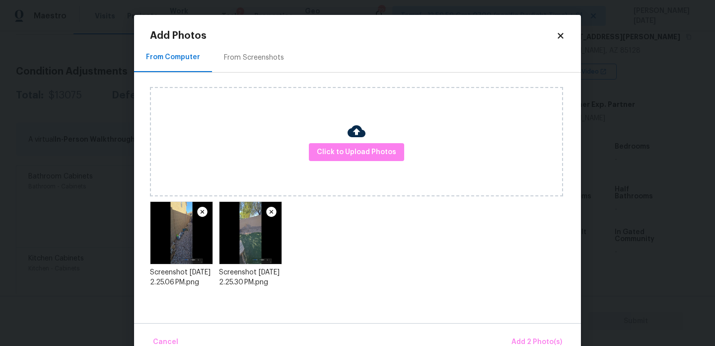
click at [525, 328] on div "Cancel Add 2 Photo(s)" at bounding box center [357, 338] width 447 height 30
click at [527, 332] on button "Add 2 Photo(s)" at bounding box center [537, 341] width 59 height 21
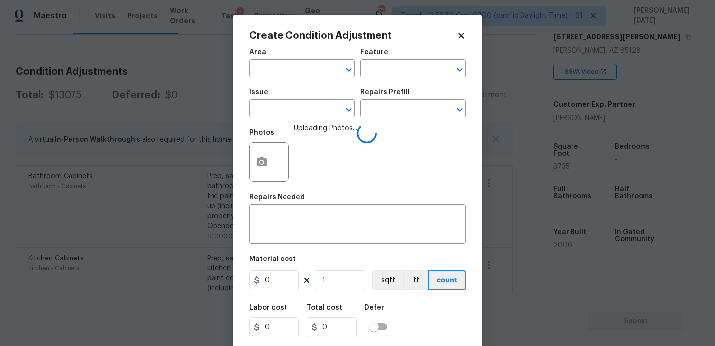
click at [285, 61] on div "Area" at bounding box center [301, 55] width 105 height 13
click at [282, 69] on input "text" at bounding box center [287, 69] width 77 height 15
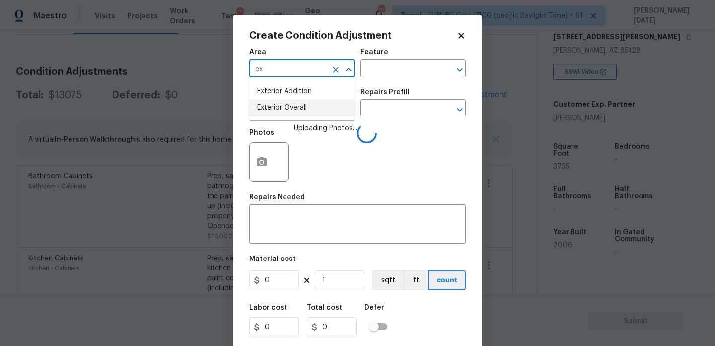
click at [294, 116] on li "Exterior Overall" at bounding box center [301, 108] width 105 height 16
type input "Exterior Overall"
click at [294, 116] on input "text" at bounding box center [287, 109] width 77 height 15
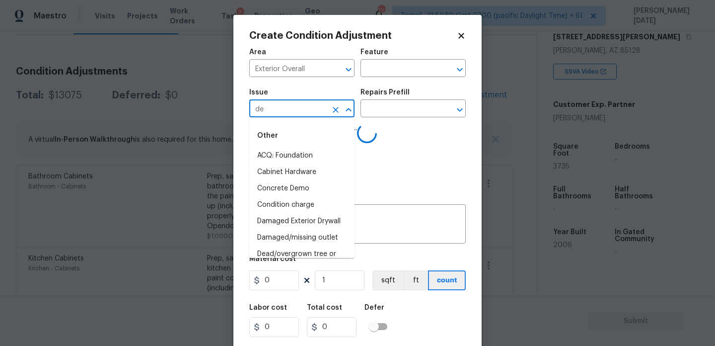
type input "deb"
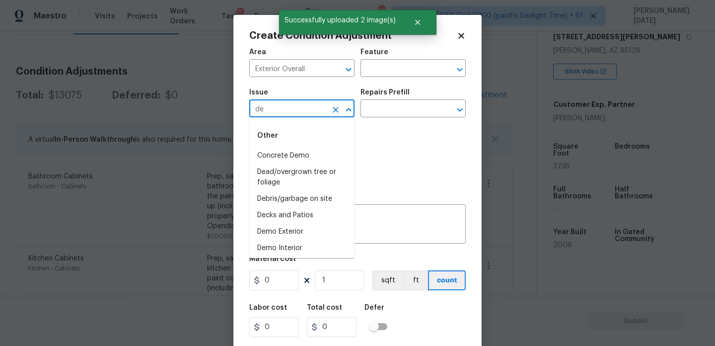
type input "deb"
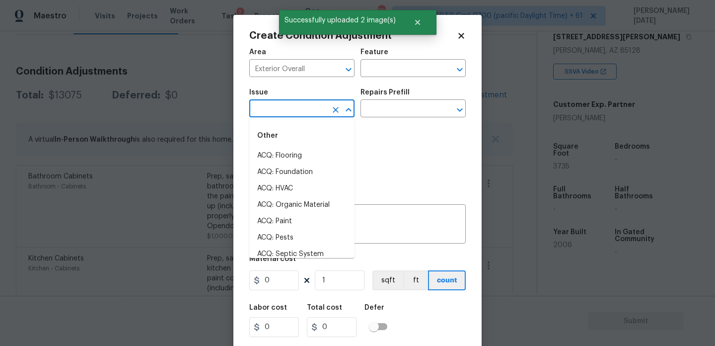
click at [306, 154] on li "ACQ: Flooring" at bounding box center [301, 156] width 105 height 16
type input "ACQ: Flooring"
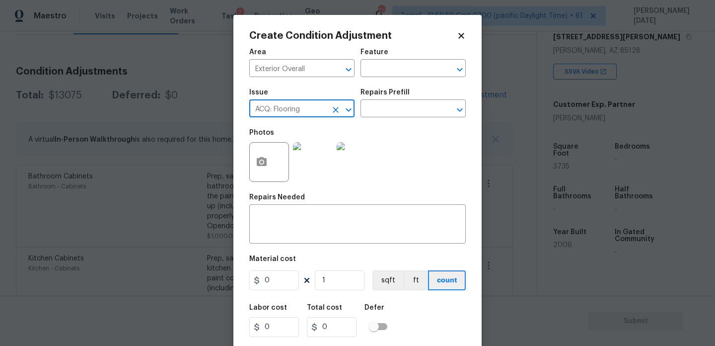
click at [337, 109] on icon "Clear" at bounding box center [336, 110] width 10 height 10
click at [313, 158] on li "Debris/garbage on site" at bounding box center [301, 156] width 105 height 16
type input "Debris/garbage on site"
click at [383, 113] on input "text" at bounding box center [399, 109] width 77 height 15
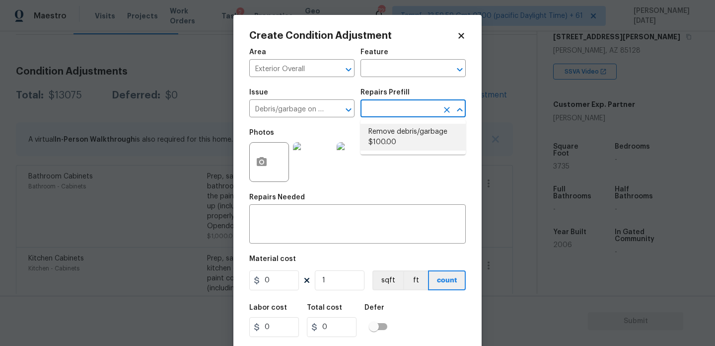
click at [388, 135] on li "Remove debris/garbage $100.00" at bounding box center [413, 137] width 105 height 27
type textarea "Remove, haul off, and properly dispose of any debris left by seller to offsite …"
type input "100"
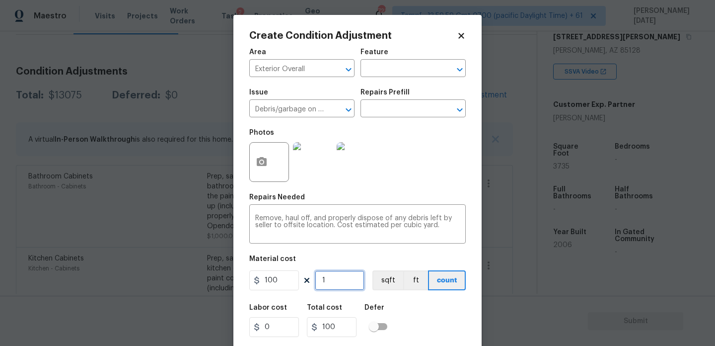
click at [340, 279] on input "1" at bounding box center [340, 280] width 50 height 20
type input "0"
type input "3"
type input "300"
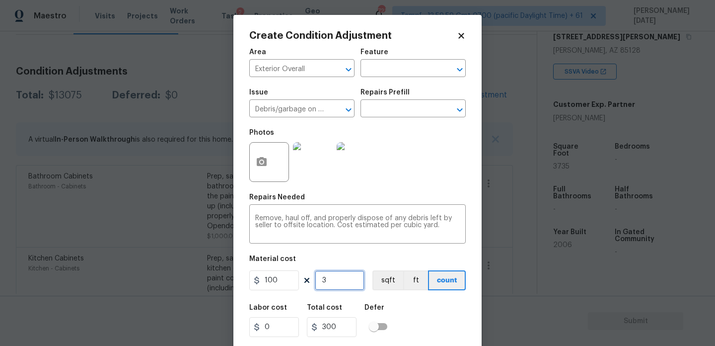
type input "3"
click at [415, 186] on div "Photos" at bounding box center [357, 155] width 217 height 65
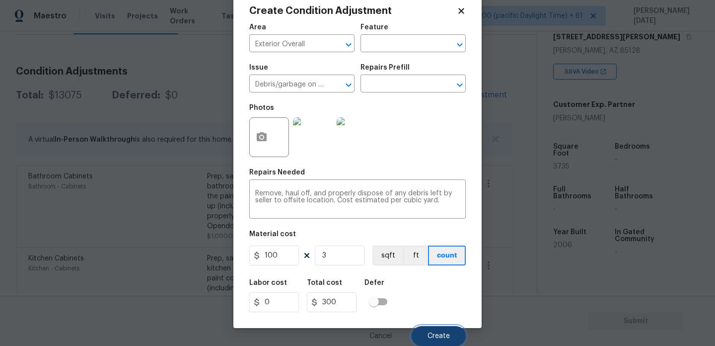
click at [431, 335] on span "Create" at bounding box center [439, 335] width 22 height 7
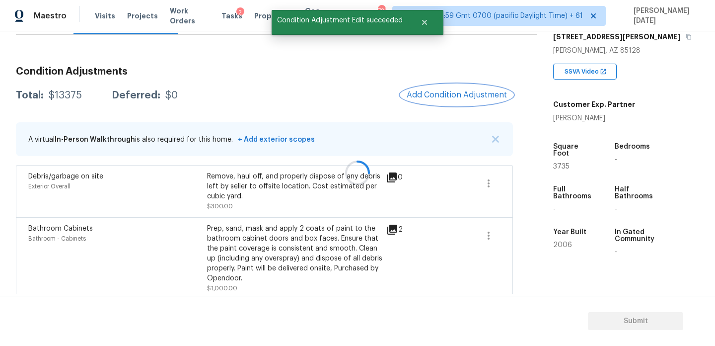
scroll to position [0, 0]
click at [448, 110] on div "Condition Adjustments Total: $13375 Deferred: $0 Add Condition Adjustment A vir…" at bounding box center [264, 347] width 497 height 576
click at [452, 97] on span "Add Condition Adjustment" at bounding box center [457, 94] width 100 height 9
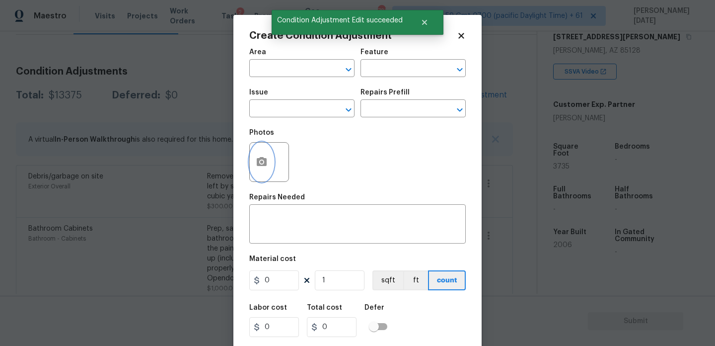
click at [254, 170] on button "button" at bounding box center [262, 162] width 24 height 39
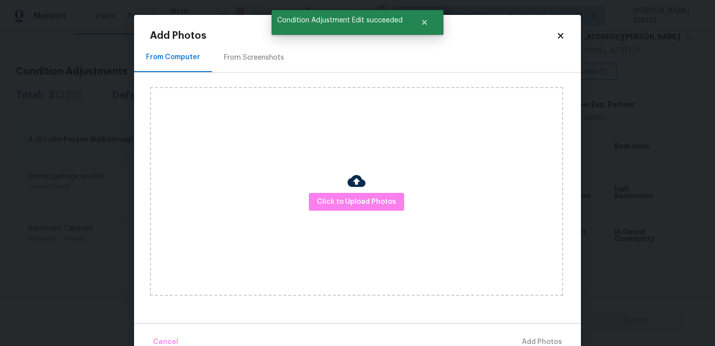
click at [330, 190] on div "Click to Upload Photos" at bounding box center [356, 191] width 413 height 209
click at [338, 200] on span "Click to Upload Photos" at bounding box center [356, 202] width 79 height 12
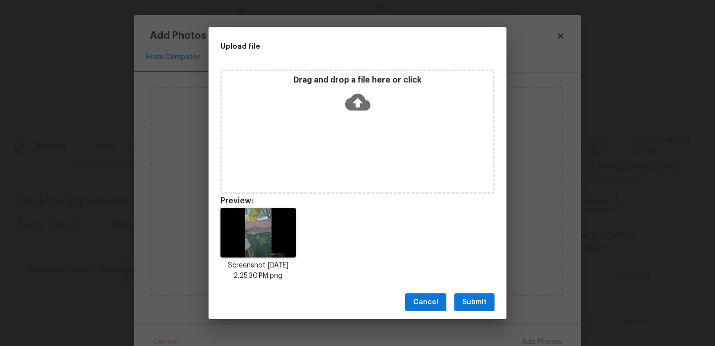
click at [472, 304] on span "Submit" at bounding box center [474, 302] width 24 height 12
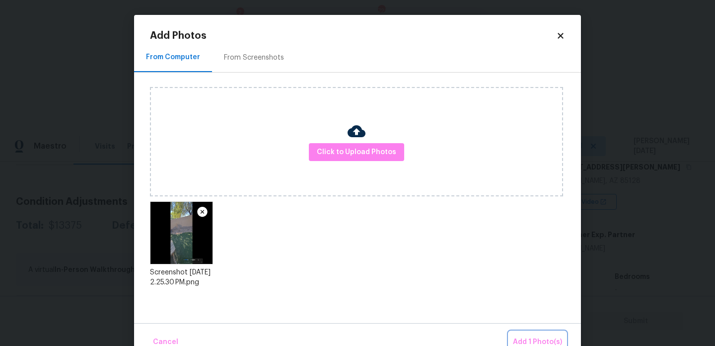
click at [537, 338] on span "Add 1 Photo(s)" at bounding box center [537, 342] width 49 height 12
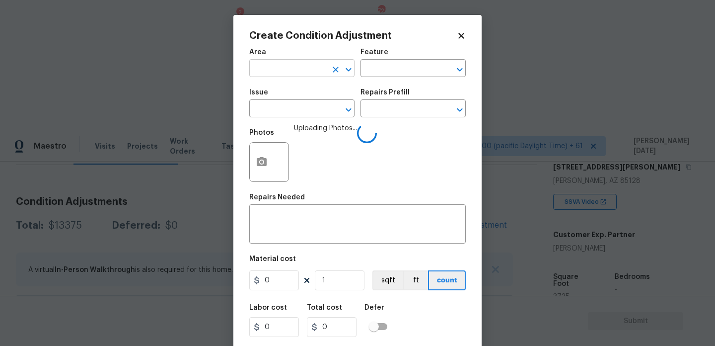
click at [264, 62] on input "text" at bounding box center [287, 69] width 77 height 15
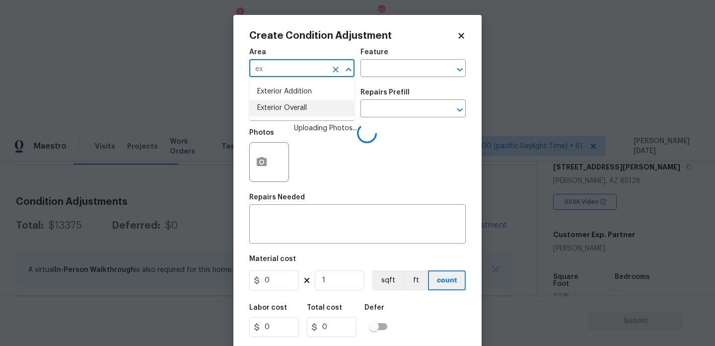
click at [282, 102] on li "Exterior Overall" at bounding box center [301, 108] width 105 height 16
type input "Exterior Overall"
click at [282, 102] on input "text" at bounding box center [287, 109] width 77 height 15
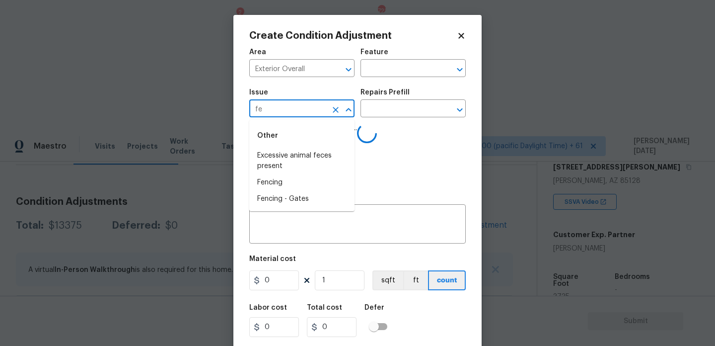
type input "fen"
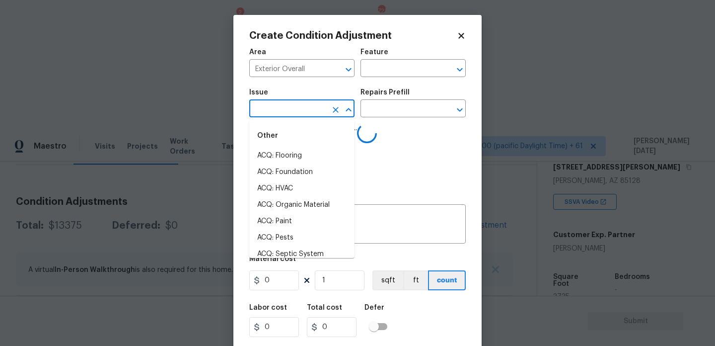
click at [290, 153] on li "ACQ: Flooring" at bounding box center [301, 156] width 105 height 16
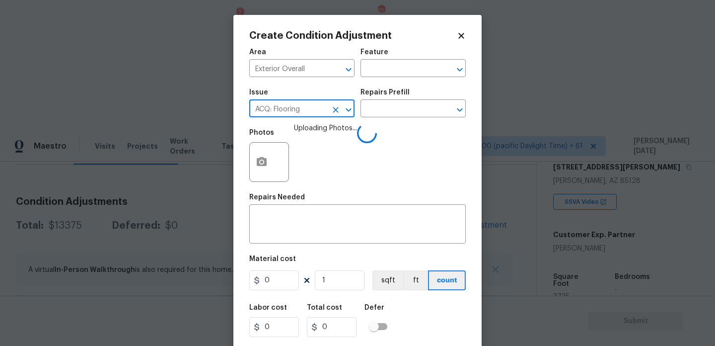
type input "ACQ: Flooring"
click at [372, 82] on div "Area Exterior Overall ​ Feature ​" at bounding box center [357, 63] width 217 height 40
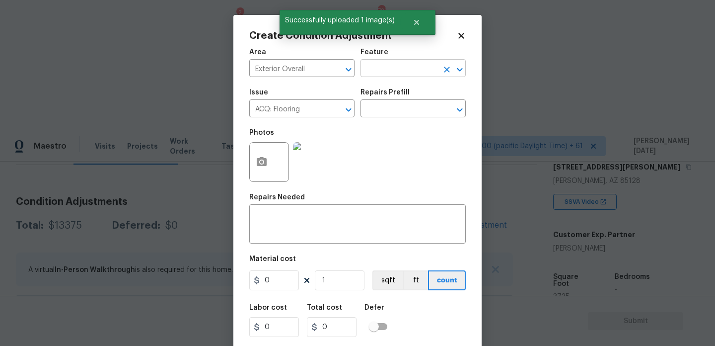
click at [389, 75] on input "text" at bounding box center [399, 69] width 77 height 15
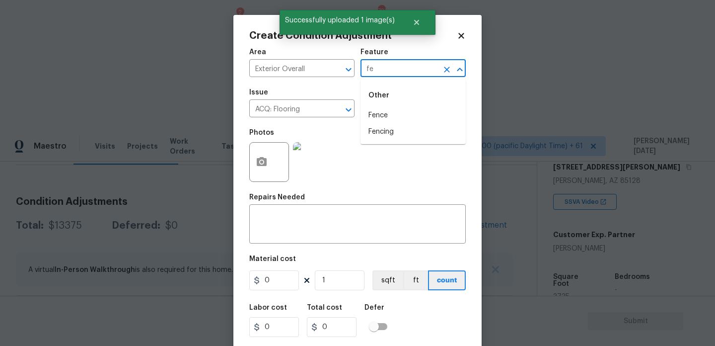
type input "fen"
click at [390, 118] on li "Fence" at bounding box center [413, 115] width 105 height 16
click at [344, 113] on icon "Open" at bounding box center [349, 110] width 12 height 12
type input "Fence"
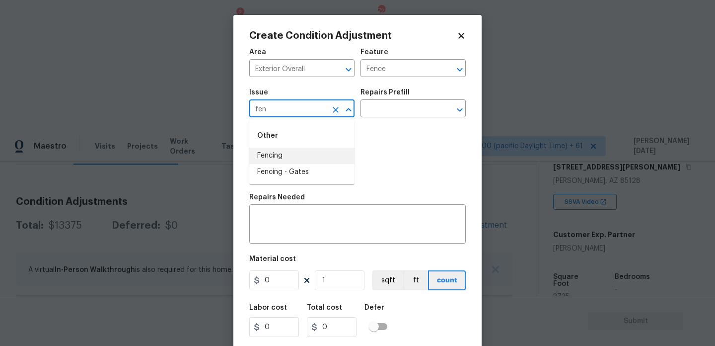
click at [311, 151] on li "Fencing" at bounding box center [301, 156] width 105 height 16
type input "Fencing"
click at [287, 288] on input "0" at bounding box center [274, 280] width 50 height 20
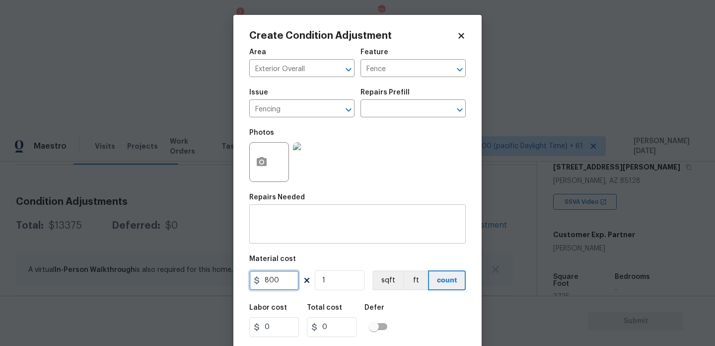
type input "800"
click at [277, 231] on textarea at bounding box center [357, 225] width 205 height 21
type input "800"
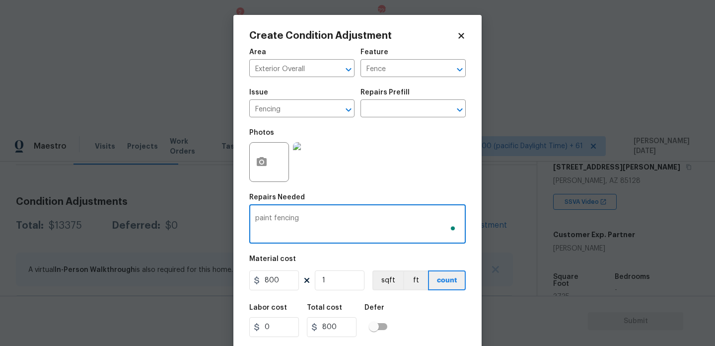
scroll to position [25, 0]
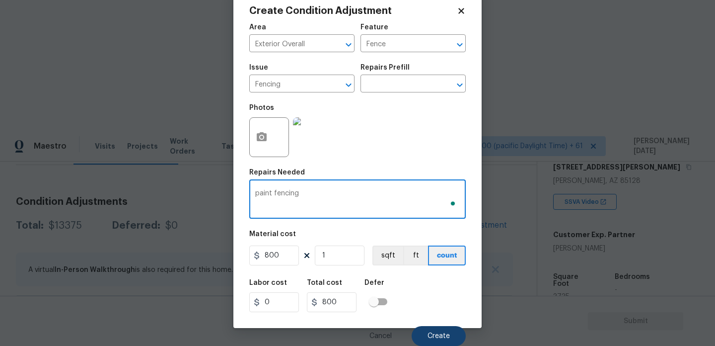
type textarea "paint fencing"
click at [435, 333] on span "Create" at bounding box center [439, 335] width 22 height 7
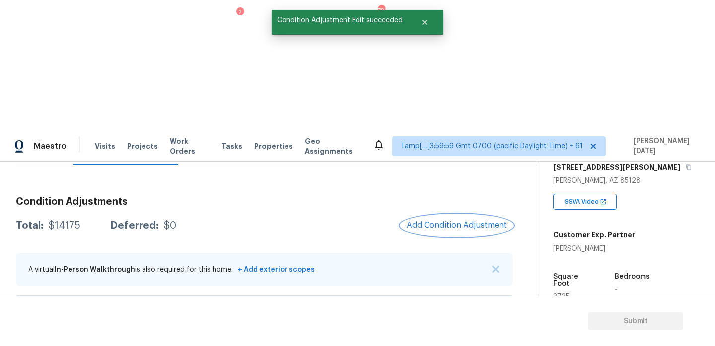
scroll to position [0, 0]
click at [442, 197] on h3 "Condition Adjustments" at bounding box center [264, 202] width 497 height 10
click at [437, 221] on span "Add Condition Adjustment" at bounding box center [457, 225] width 100 height 9
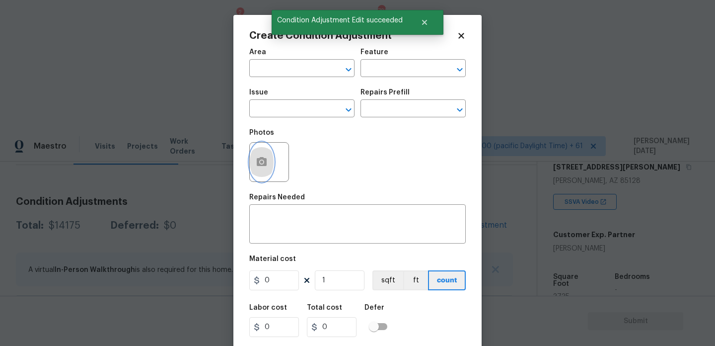
click at [255, 168] on button "button" at bounding box center [262, 162] width 24 height 39
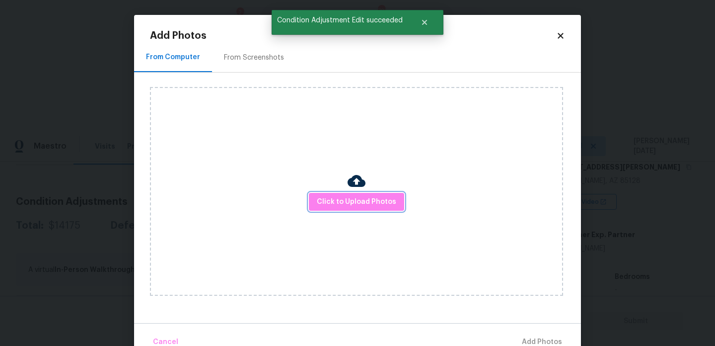
click at [359, 206] on span "Click to Upload Photos" at bounding box center [356, 202] width 79 height 12
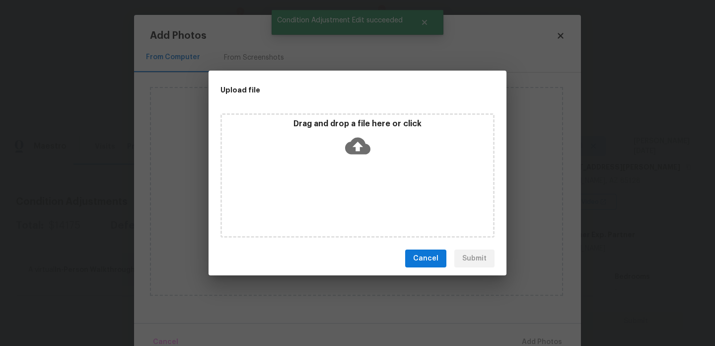
click at [359, 206] on div "Drag and drop a file here or click" at bounding box center [358, 175] width 274 height 124
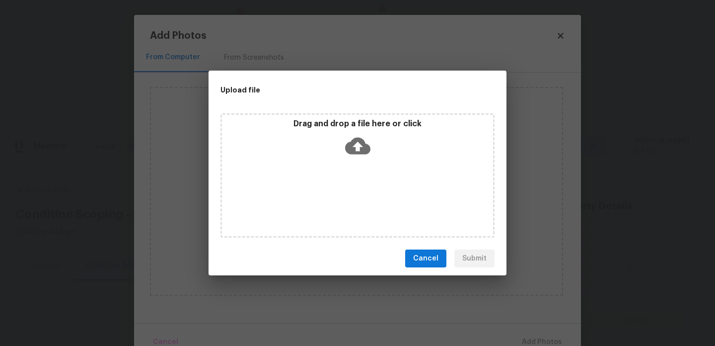
scroll to position [168, 0]
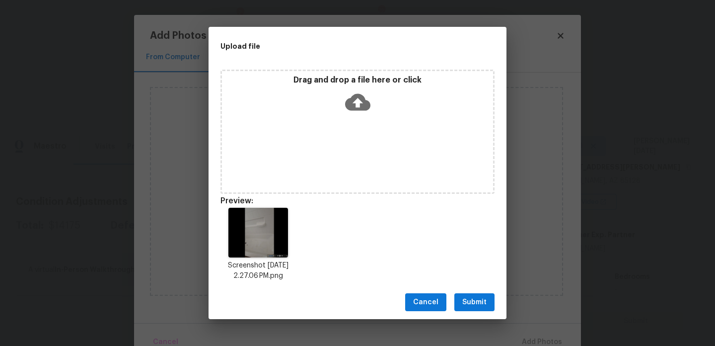
click at [481, 315] on div "Cancel Submit" at bounding box center [358, 302] width 298 height 34
click at [485, 301] on span "Submit" at bounding box center [474, 302] width 24 height 12
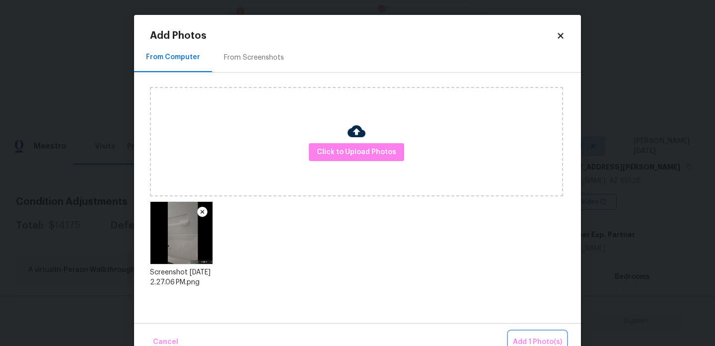
click at [534, 338] on span "Add 1 Photo(s)" at bounding box center [537, 342] width 49 height 12
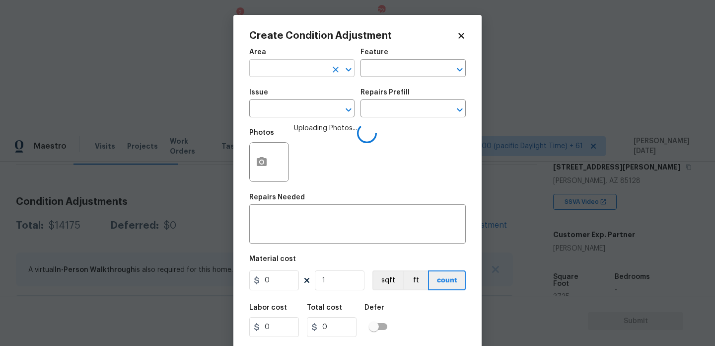
click at [273, 71] on input "text" at bounding box center [287, 69] width 77 height 15
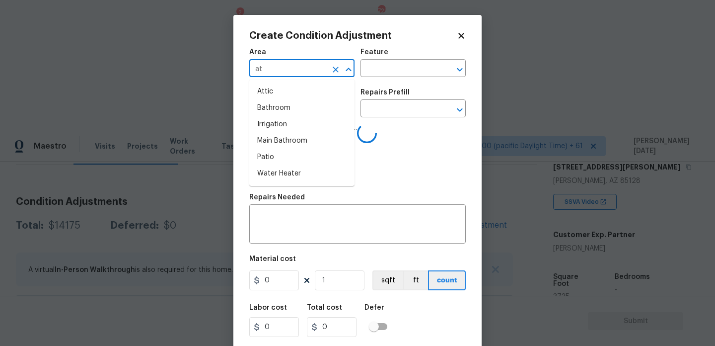
type input "a"
type input "bat"
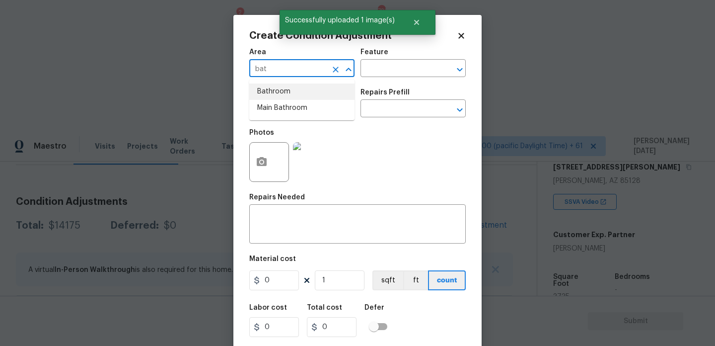
click at [274, 89] on li "Bathroom" at bounding box center [301, 91] width 105 height 16
type input "Addition or Conversion"
click at [271, 111] on input "text" at bounding box center [287, 109] width 77 height 15
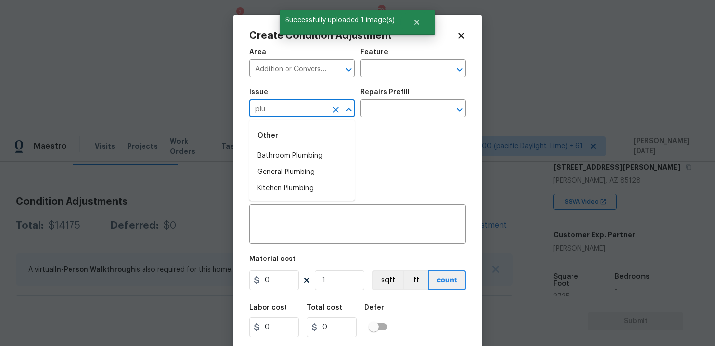
click at [294, 156] on li "Bathroom Plumbing" at bounding box center [301, 156] width 105 height 16
type input "Bathroom Plumbing"
click at [368, 112] on input "text" at bounding box center [399, 109] width 77 height 15
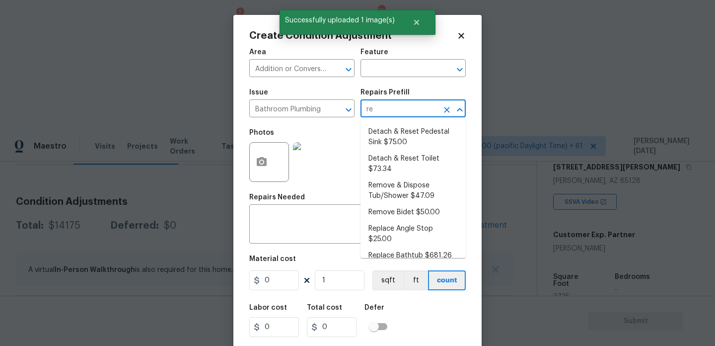
type input "ref"
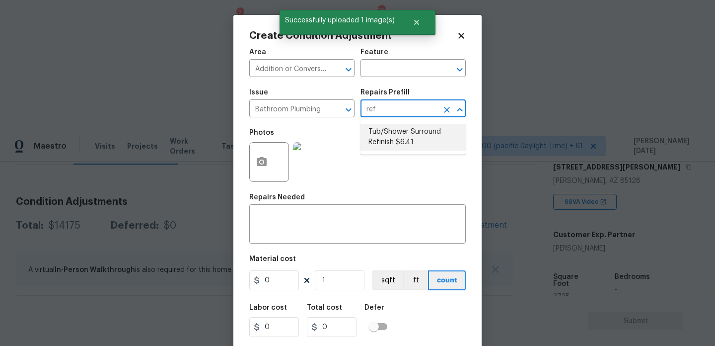
click at [397, 142] on li "Tub/Shower Surround Refinish $6.41" at bounding box center [413, 137] width 105 height 27
type input "Plumbing"
type input "6.41"
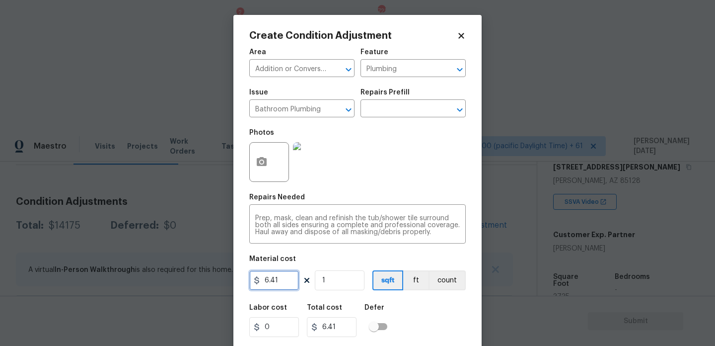
drag, startPoint x: 292, startPoint y: 276, endPoint x: 209, endPoint y: 276, distance: 83.5
click at [209, 276] on div "Create Condition Adjustment Area Addition or Conversion ​ Feature Plumbing ​ Is…" at bounding box center [357, 173] width 715 height 346
type input "350"
click at [416, 143] on div "Photos" at bounding box center [357, 155] width 217 height 65
type input "350"
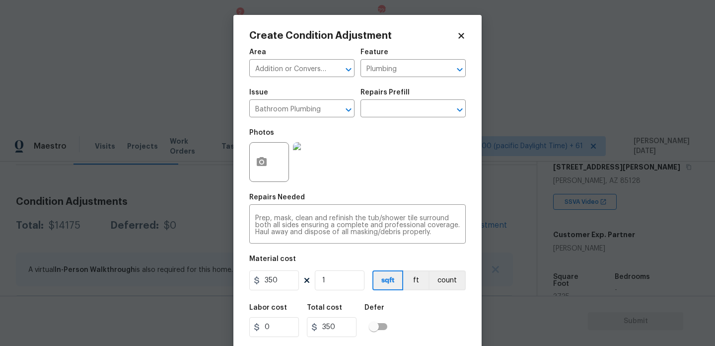
scroll to position [25, 0]
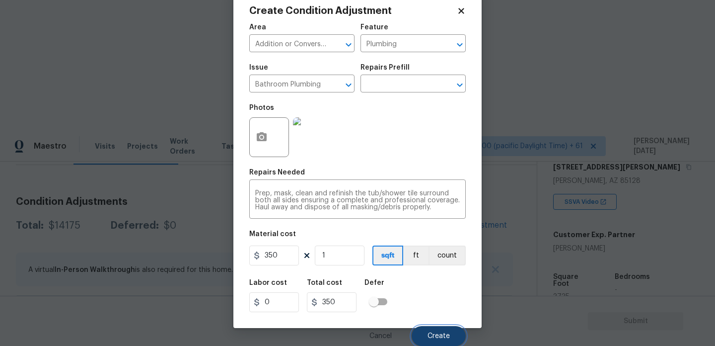
click at [440, 327] on button "Create" at bounding box center [439, 336] width 54 height 20
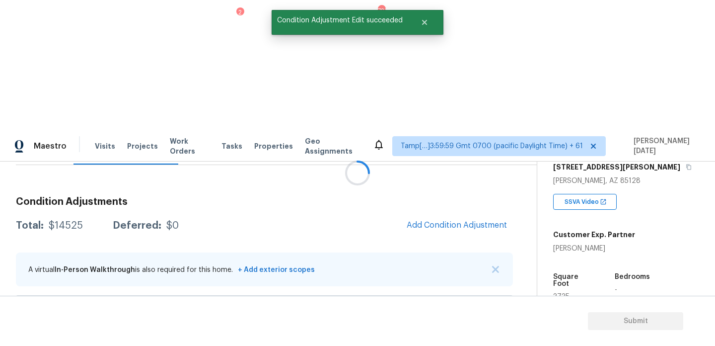
scroll to position [0, 0]
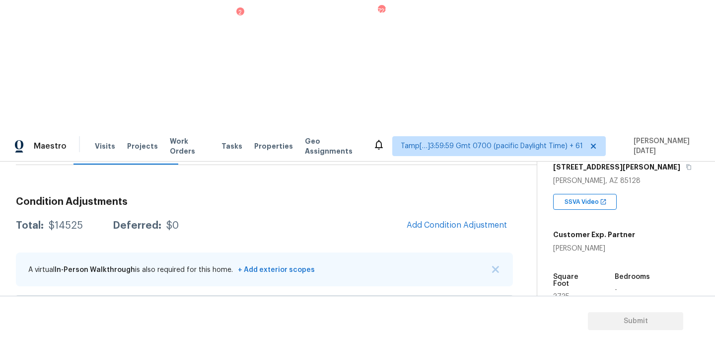
click at [561, 293] on span "3735" at bounding box center [561, 296] width 16 height 7
copy span "3735"
click at [445, 221] on span "Add Condition Adjustment" at bounding box center [457, 225] width 100 height 9
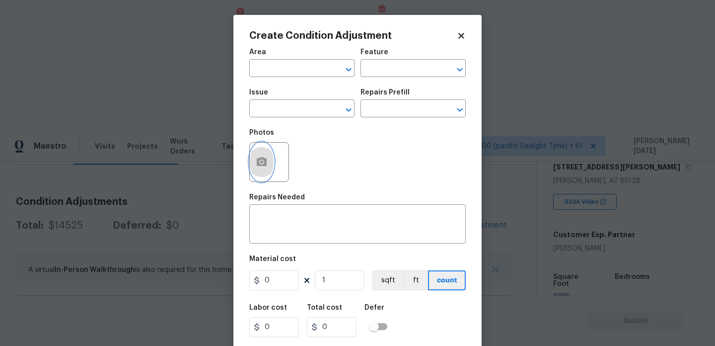
click at [263, 164] on icon "button" at bounding box center [262, 161] width 10 height 9
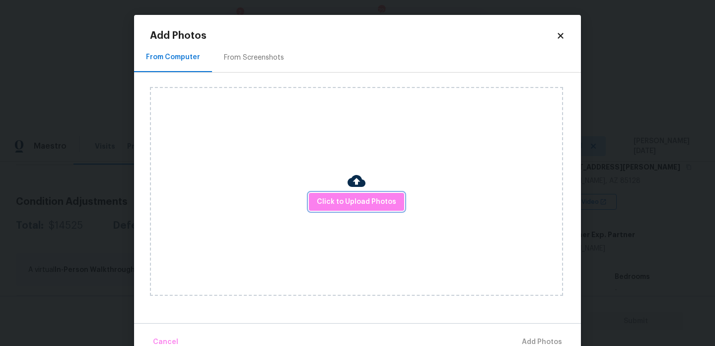
click at [349, 202] on span "Click to Upload Photos" at bounding box center [356, 202] width 79 height 12
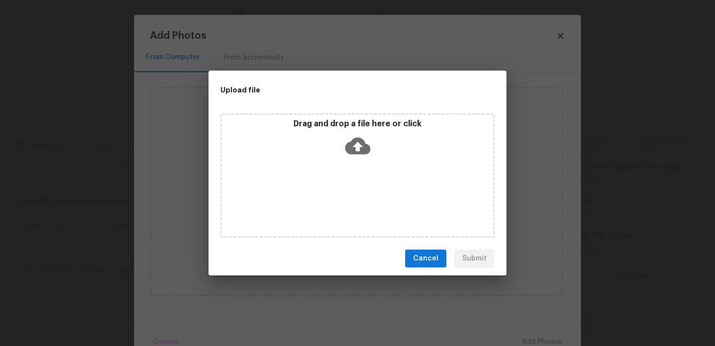
click at [349, 202] on div "Drag and drop a file here or click" at bounding box center [358, 175] width 274 height 124
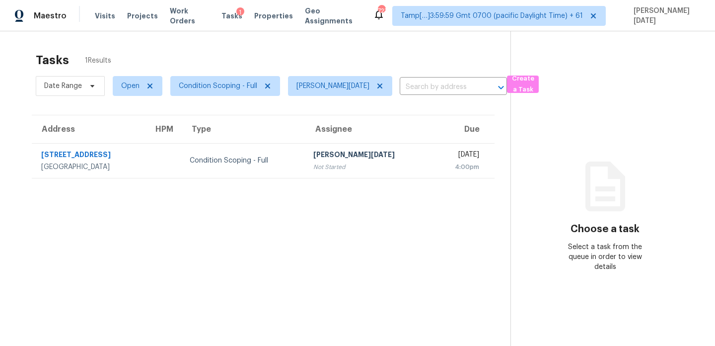
click at [433, 139] on th "Due" at bounding box center [464, 129] width 63 height 28
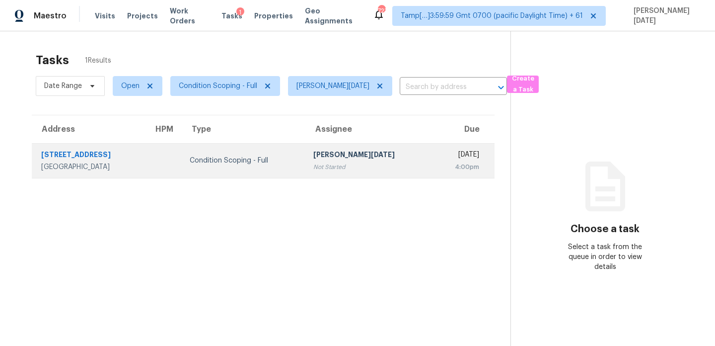
click at [441, 159] on div "[DATE]" at bounding box center [460, 156] width 39 height 12
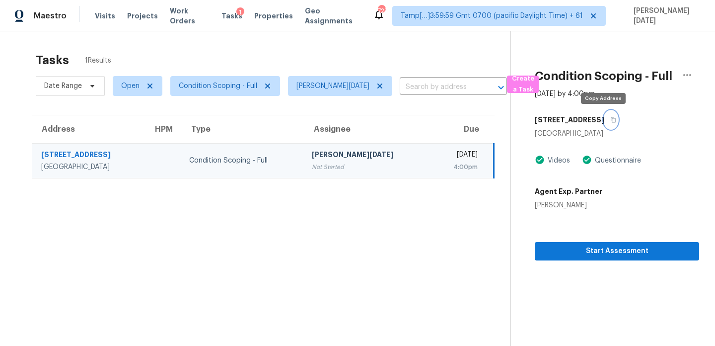
click at [611, 122] on icon "button" at bounding box center [614, 120] width 6 height 6
click at [371, 161] on td "[PERSON_NAME][DATE] Not Started" at bounding box center [367, 160] width 127 height 35
click at [611, 120] on icon "button" at bounding box center [614, 120] width 6 height 6
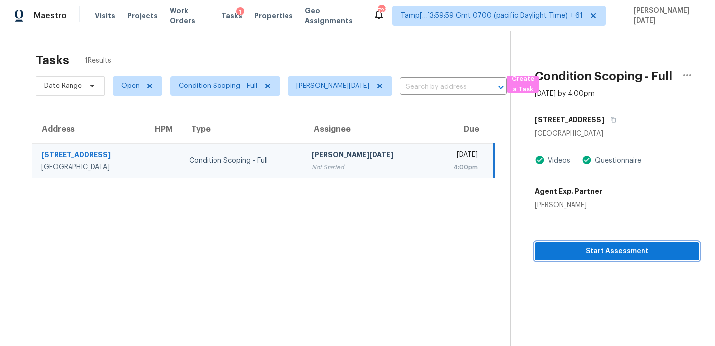
click at [562, 258] on button "Start Assessment" at bounding box center [617, 251] width 164 height 18
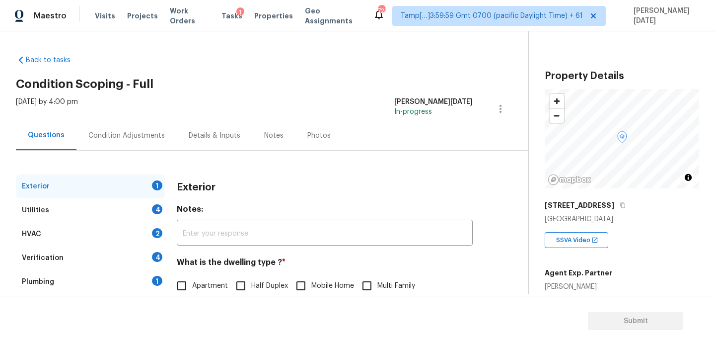
click at [130, 122] on div "Condition Adjustments" at bounding box center [127, 135] width 100 height 29
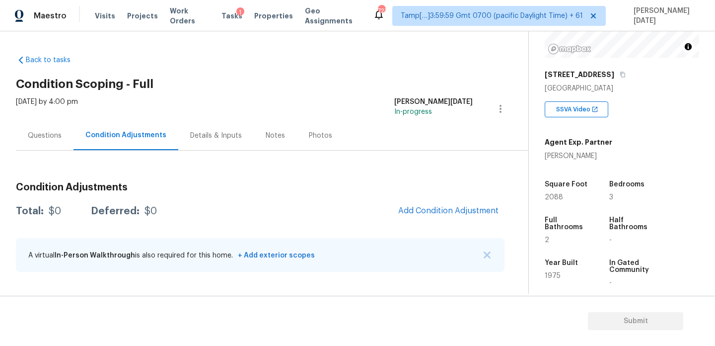
scroll to position [147, 0]
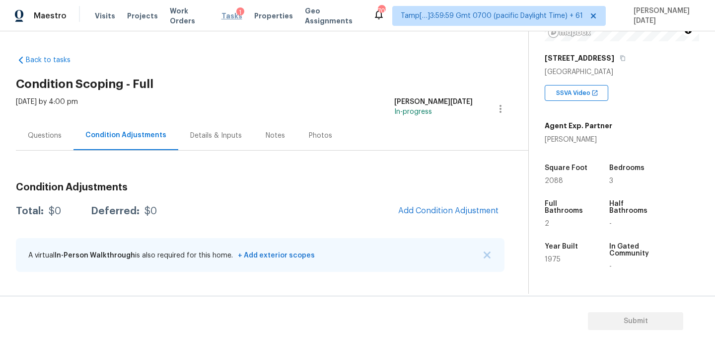
click at [224, 16] on span "Tasks" at bounding box center [232, 15] width 21 height 7
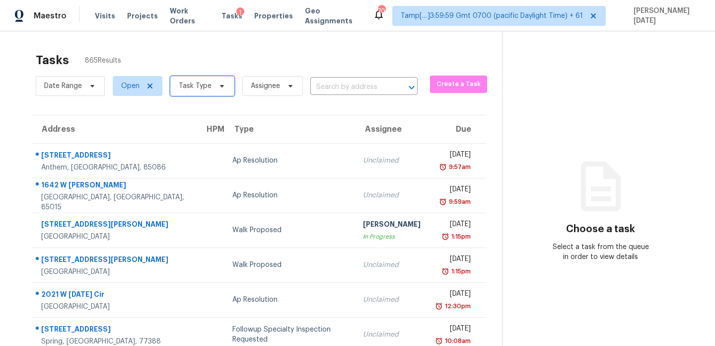
click at [218, 84] on icon at bounding box center [222, 86] width 8 height 8
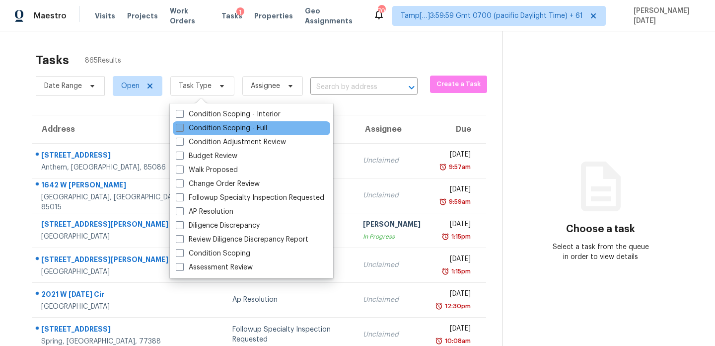
click at [206, 128] on label "Condition Scoping - Full" at bounding box center [221, 128] width 91 height 10
click at [182, 128] on input "Condition Scoping - Full" at bounding box center [179, 126] width 6 height 6
checkbox input "true"
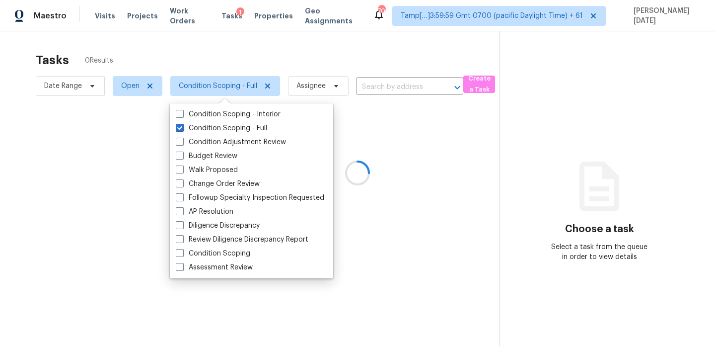
click at [353, 41] on div at bounding box center [357, 173] width 715 height 346
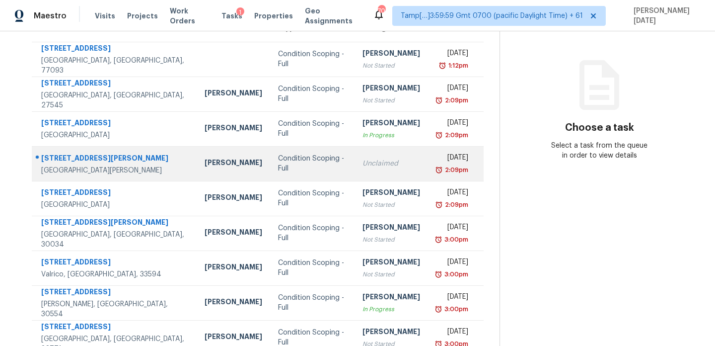
scroll to position [171, 0]
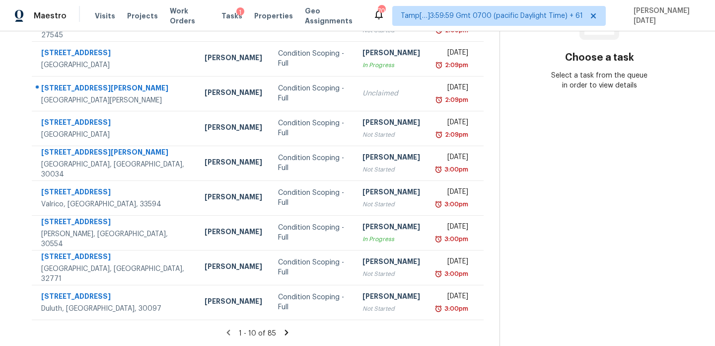
click at [283, 335] on icon at bounding box center [286, 332] width 9 height 9
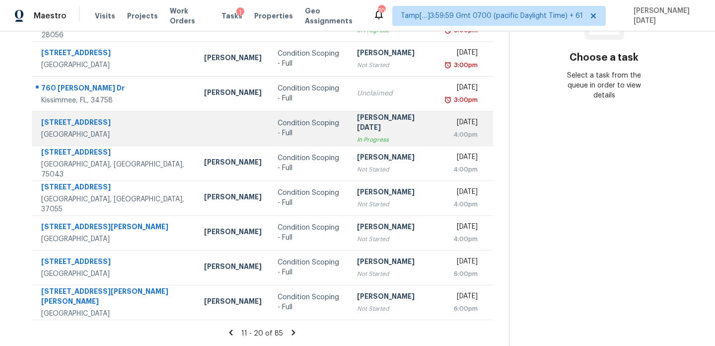
click at [376, 128] on div "[PERSON_NAME][DATE]" at bounding box center [394, 123] width 74 height 22
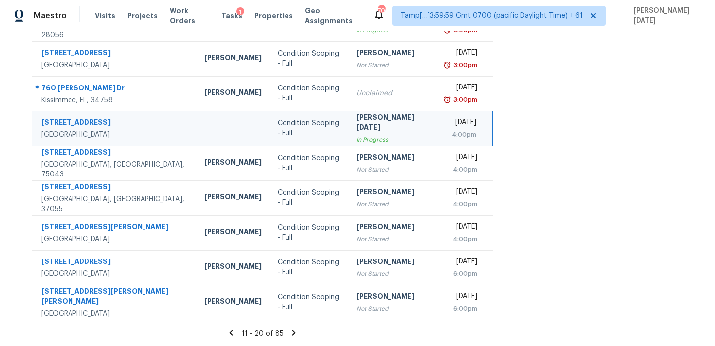
click at [376, 128] on div "[PERSON_NAME][DATE]" at bounding box center [394, 123] width 74 height 22
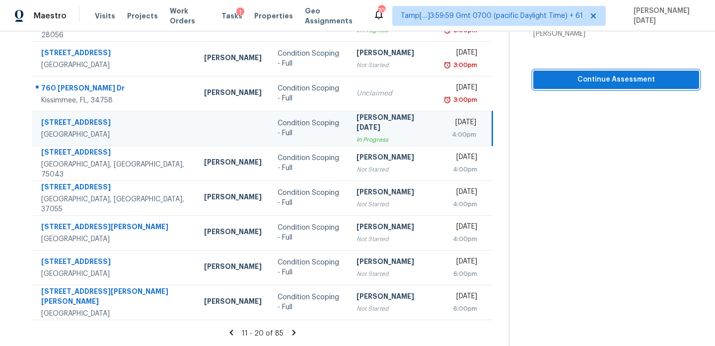
click at [571, 79] on span "Continue Assessment" at bounding box center [616, 80] width 150 height 12
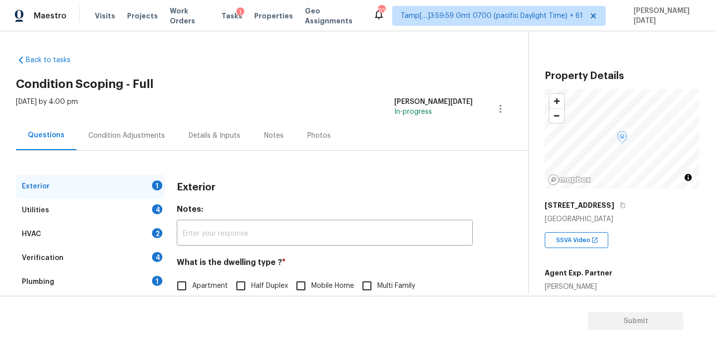
click at [72, 132] on div "Questions" at bounding box center [46, 135] width 61 height 29
click at [105, 132] on div "Condition Adjustments" at bounding box center [126, 136] width 77 height 10
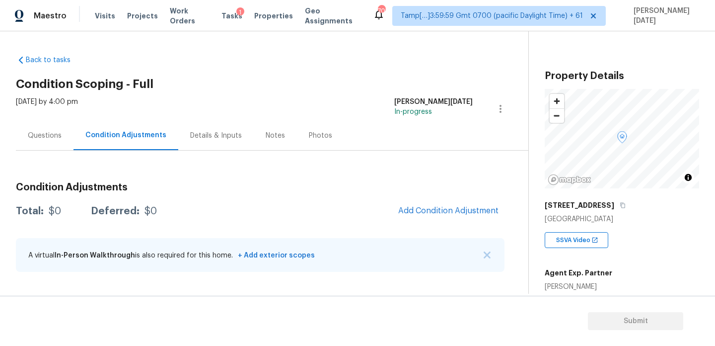
click at [52, 143] on div "Questions" at bounding box center [45, 135] width 58 height 29
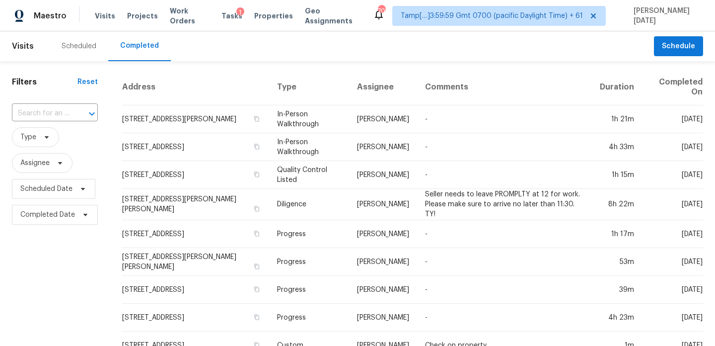
click at [31, 124] on div "​" at bounding box center [55, 113] width 86 height 21
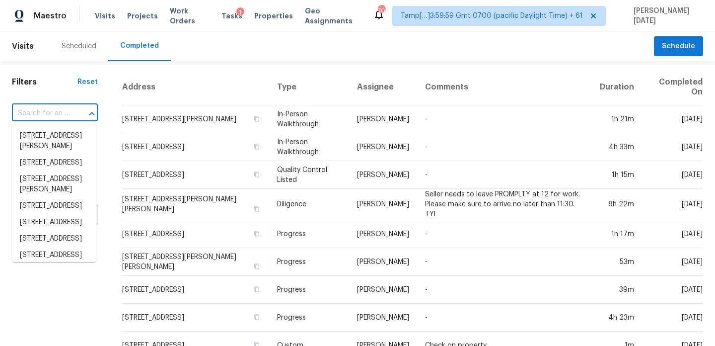
click at [43, 115] on input "text" at bounding box center [41, 113] width 58 height 15
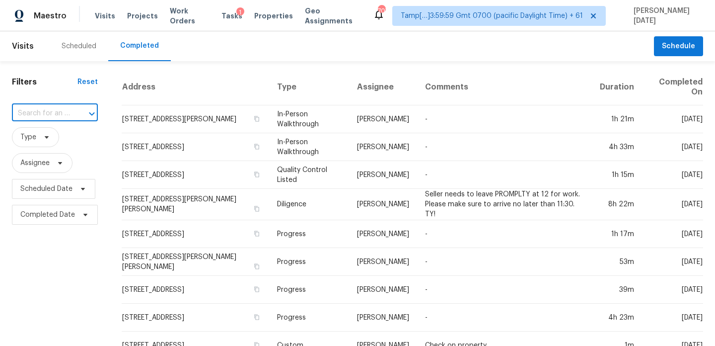
paste input "[STREET_ADDRESS][PERSON_NAME]"
type input "[STREET_ADDRESS][PERSON_NAME]"
click at [63, 142] on li "[STREET_ADDRESS][PERSON_NAME]" at bounding box center [54, 141] width 84 height 27
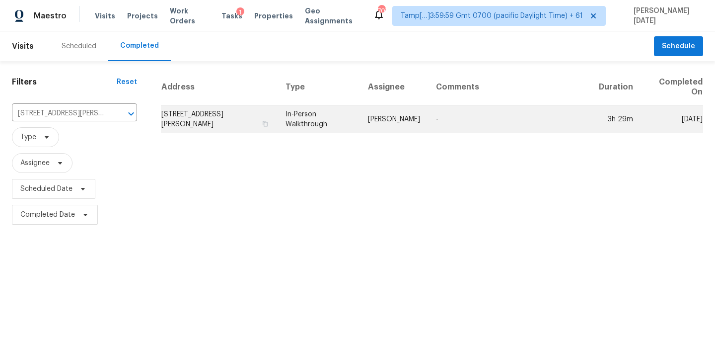
click at [337, 105] on td "In-Person Walkthrough" at bounding box center [319, 119] width 82 height 28
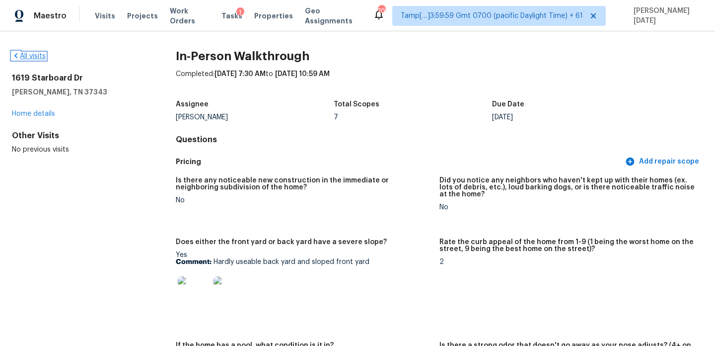
click at [37, 57] on link "All visits" at bounding box center [29, 56] width 34 height 7
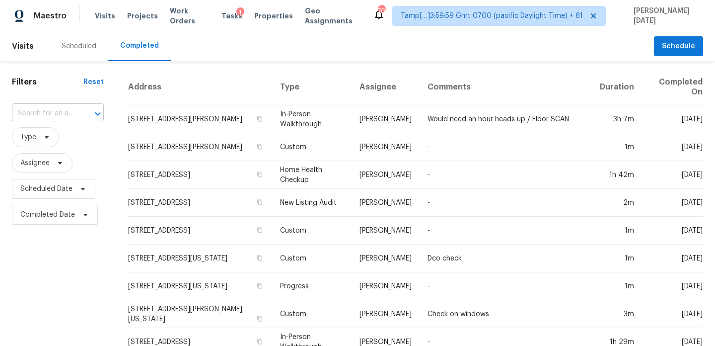
click at [45, 114] on input "text" at bounding box center [44, 113] width 64 height 15
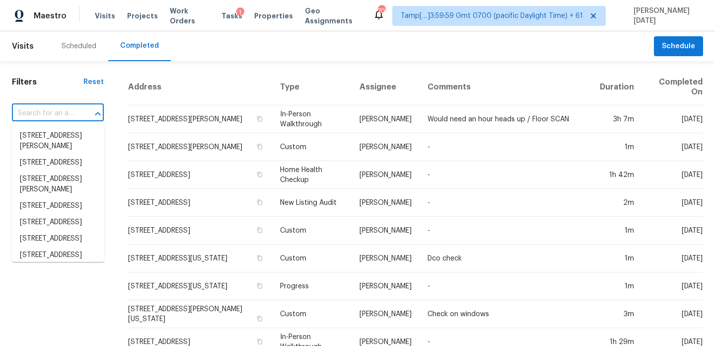
paste input "[STREET_ADDRESS]"
type input "[STREET_ADDRESS]"
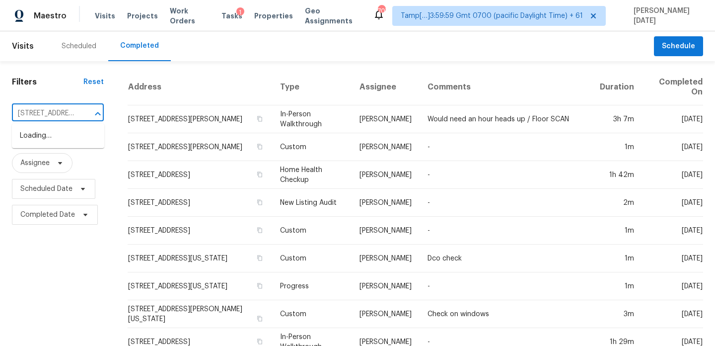
scroll to position [0, 87]
click at [54, 135] on li "[STREET_ADDRESS]" at bounding box center [58, 136] width 92 height 16
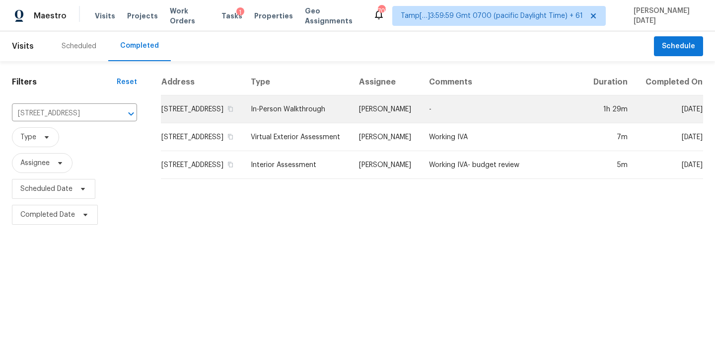
click at [316, 123] on td "In-Person Walkthrough" at bounding box center [297, 109] width 108 height 28
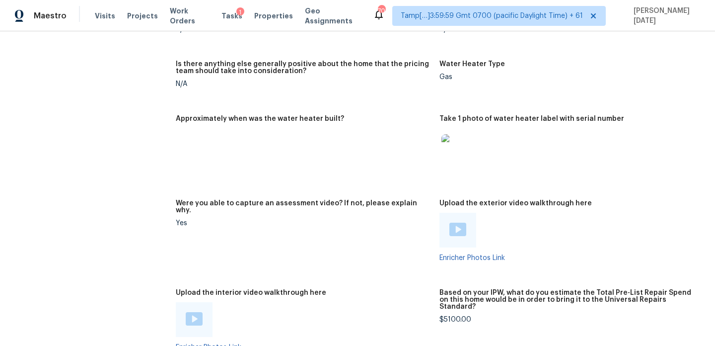
scroll to position [1801, 0]
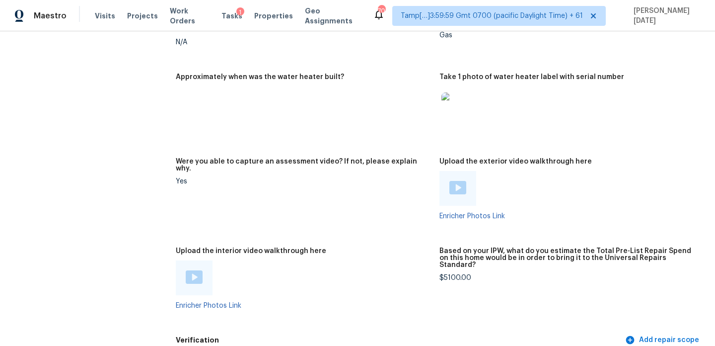
click at [186, 270] on img at bounding box center [194, 276] width 17 height 13
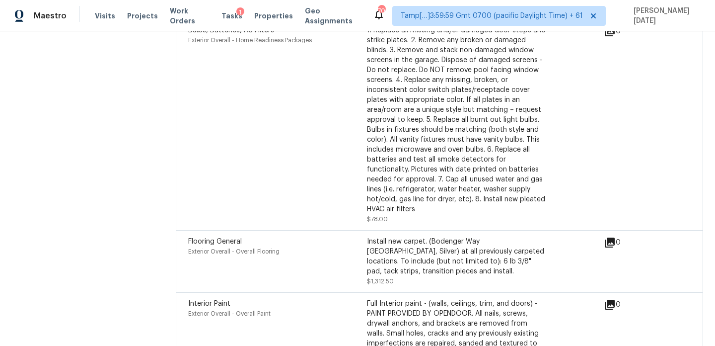
scroll to position [2549, 0]
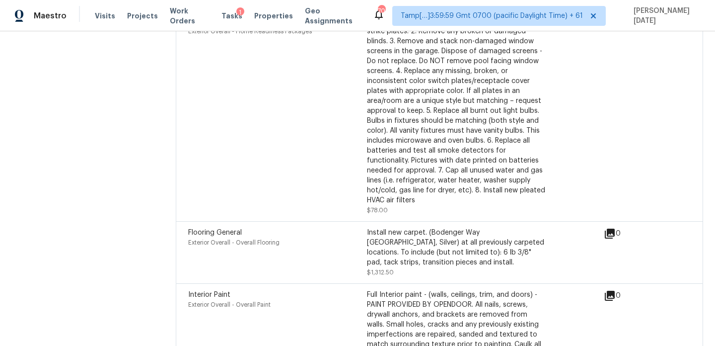
click at [437, 256] on div "Install new carpet. (Bodenger Way [GEOGRAPHIC_DATA], Silver) at all previously …" at bounding box center [456, 253] width 179 height 50
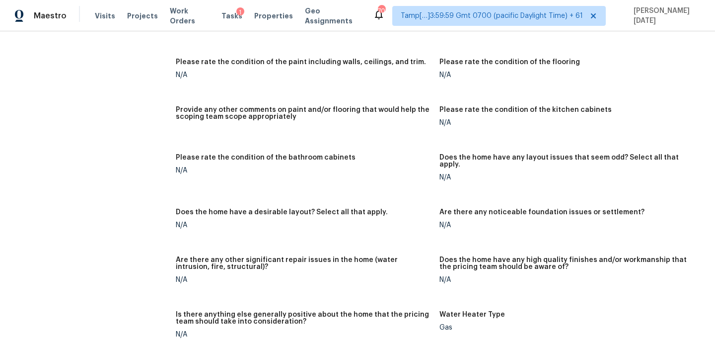
scroll to position [0, 0]
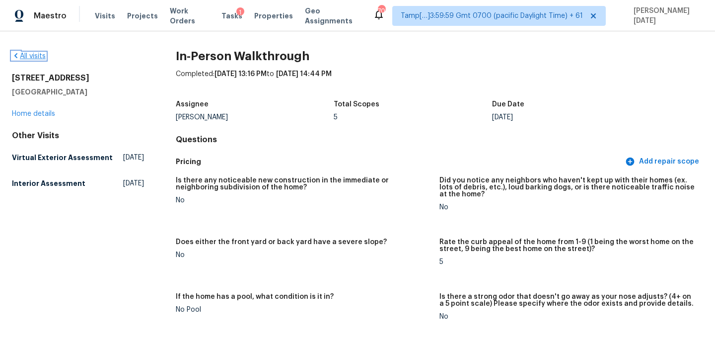
click at [30, 55] on link "All visits" at bounding box center [29, 56] width 34 height 7
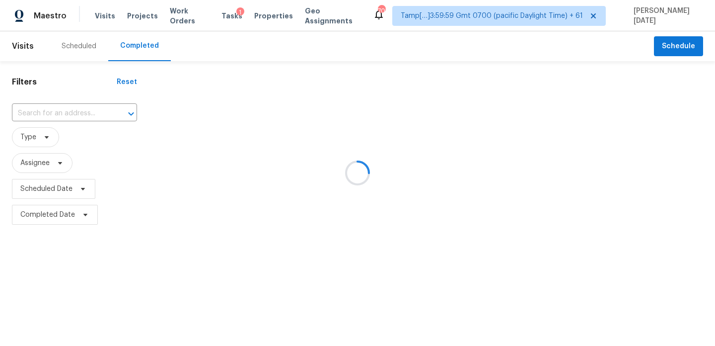
click at [55, 115] on div at bounding box center [357, 173] width 715 height 346
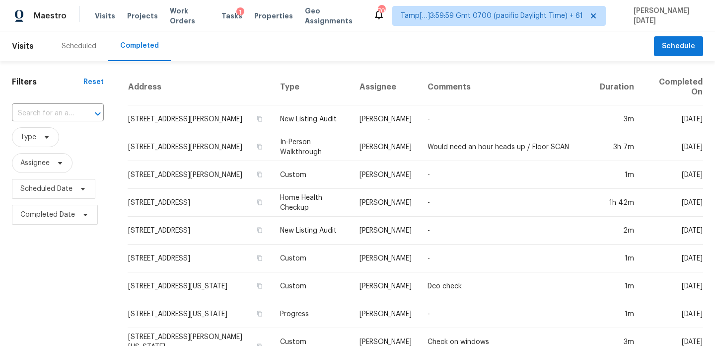
click at [55, 115] on input "text" at bounding box center [44, 113] width 64 height 15
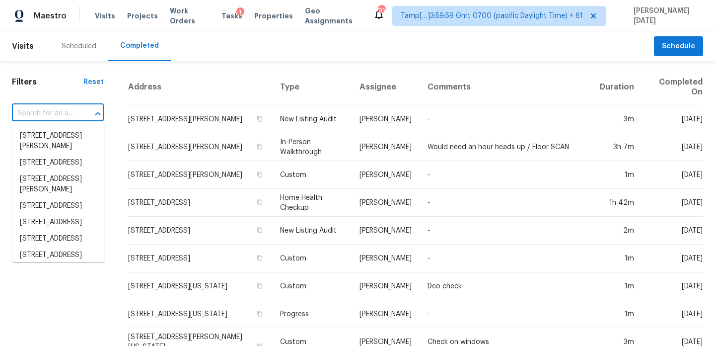
paste input "[STREET_ADDRESS]"
type input "[STREET_ADDRESS]"
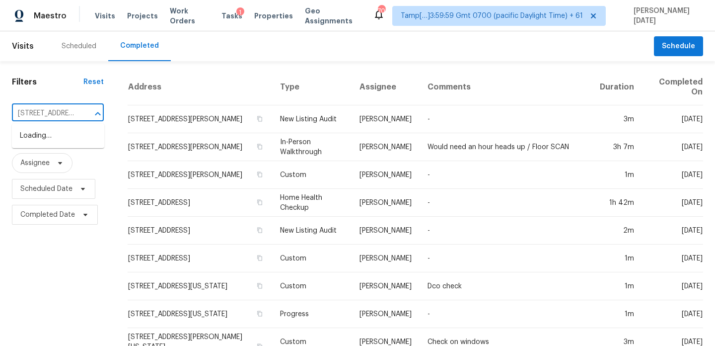
scroll to position [0, 91]
click at [64, 143] on li "[STREET_ADDRESS]" at bounding box center [58, 136] width 92 height 16
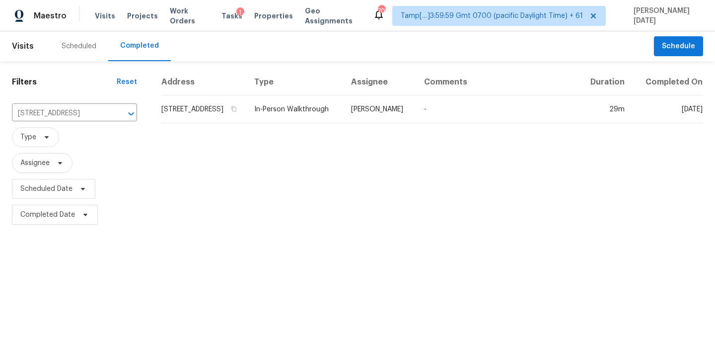
click at [246, 110] on td "[STREET_ADDRESS]" at bounding box center [203, 109] width 85 height 28
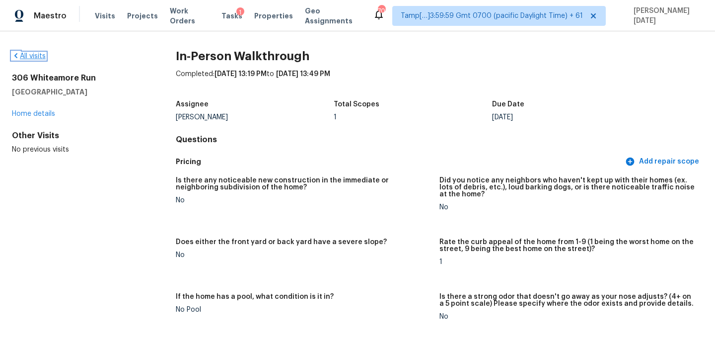
click at [29, 58] on link "All visits" at bounding box center [29, 56] width 34 height 7
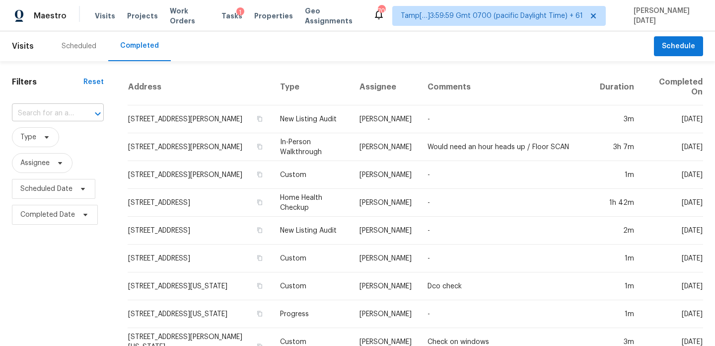
click at [39, 119] on input "text" at bounding box center [44, 113] width 64 height 15
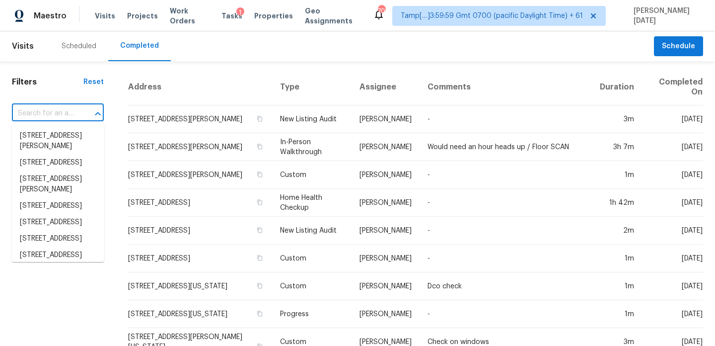
paste input "[STREET_ADDRESS]"
type input "[STREET_ADDRESS]"
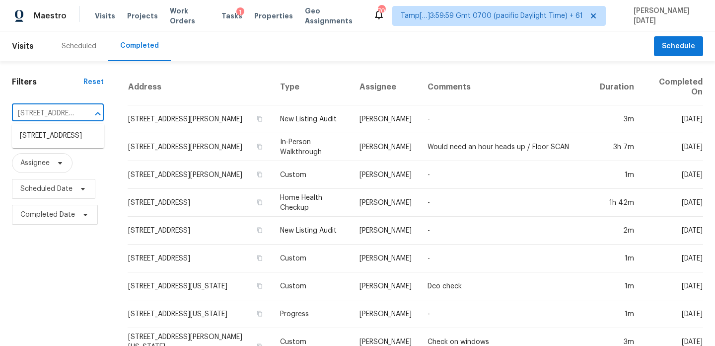
scroll to position [0, 91]
click at [50, 140] on li "[STREET_ADDRESS]" at bounding box center [58, 136] width 92 height 16
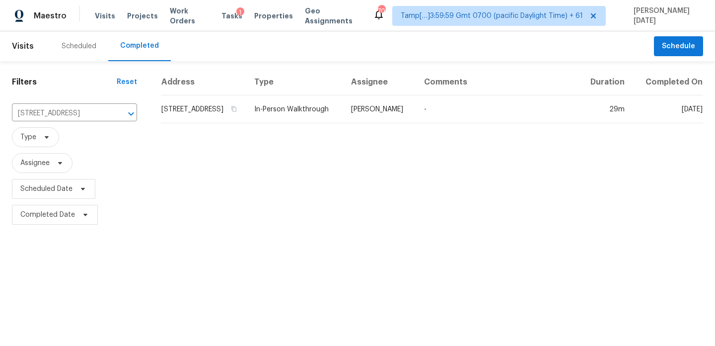
click at [312, 115] on td "In-Person Walkthrough" at bounding box center [294, 109] width 97 height 28
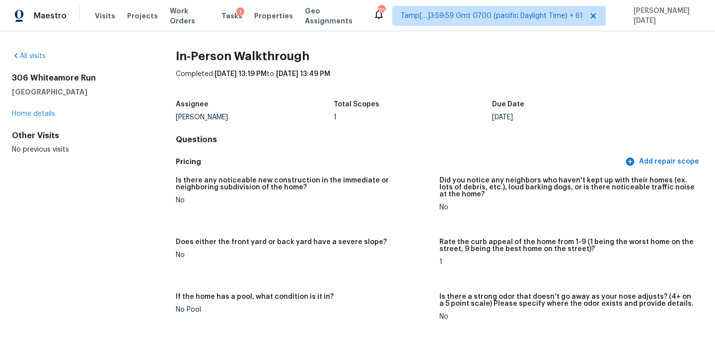
click at [33, 49] on div "All visits [STREET_ADDRESS] Home details Other Visits No previous visits In-Per…" at bounding box center [357, 188] width 715 height 314
click at [32, 55] on link "All visits" at bounding box center [29, 56] width 34 height 7
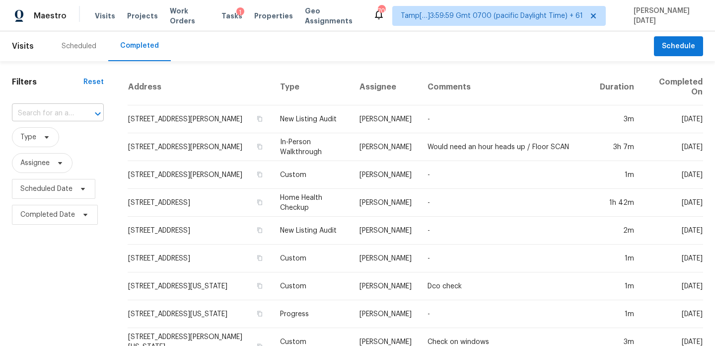
click at [27, 117] on input "text" at bounding box center [44, 113] width 64 height 15
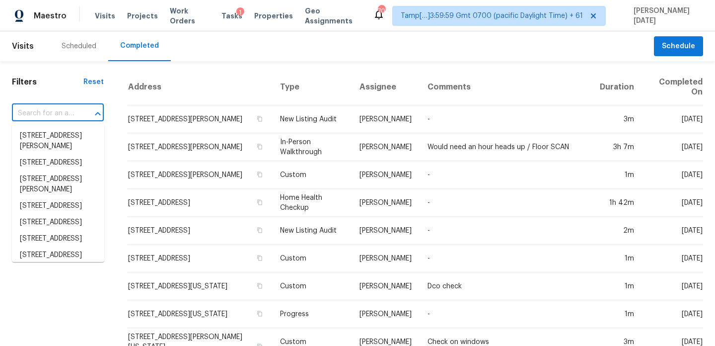
paste input "[STREET_ADDRESS][PERSON_NAME]"
type input "[STREET_ADDRESS][PERSON_NAME]"
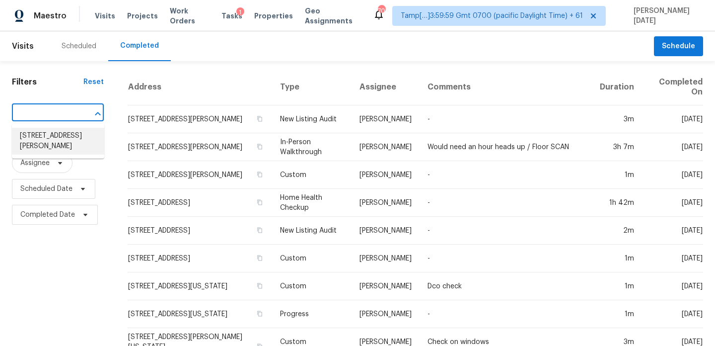
click at [53, 138] on li "[STREET_ADDRESS][PERSON_NAME]" at bounding box center [58, 141] width 92 height 27
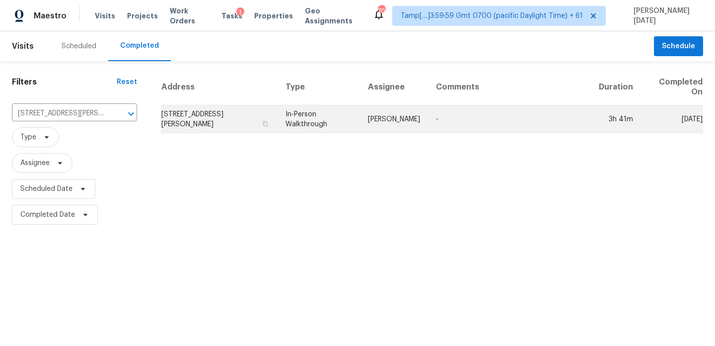
click at [291, 120] on td "In-Person Walkthrough" at bounding box center [319, 119] width 82 height 28
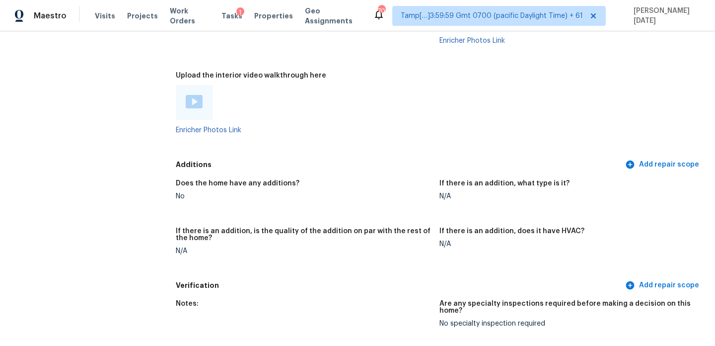
scroll to position [2104, 0]
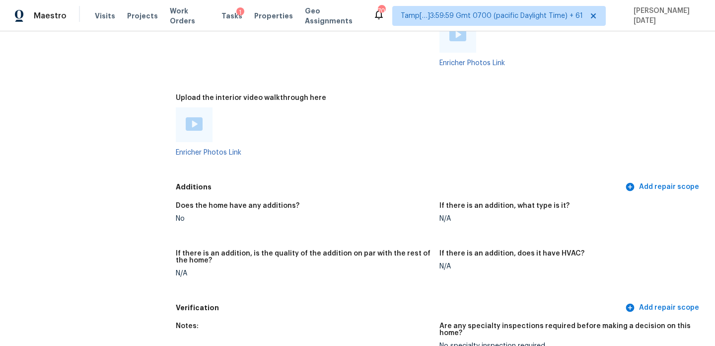
click at [186, 117] on img at bounding box center [194, 123] width 17 height 13
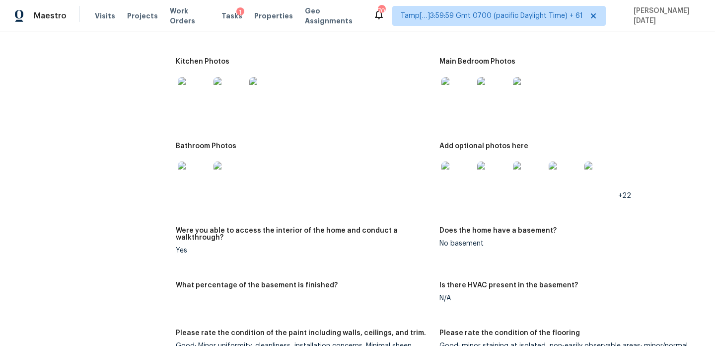
scroll to position [1364, 0]
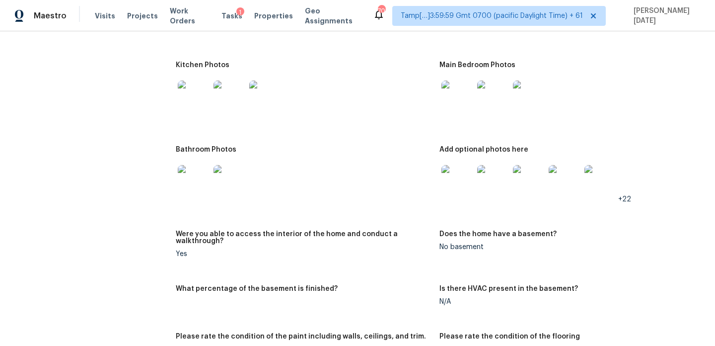
click at [493, 93] on img at bounding box center [493, 96] width 32 height 32
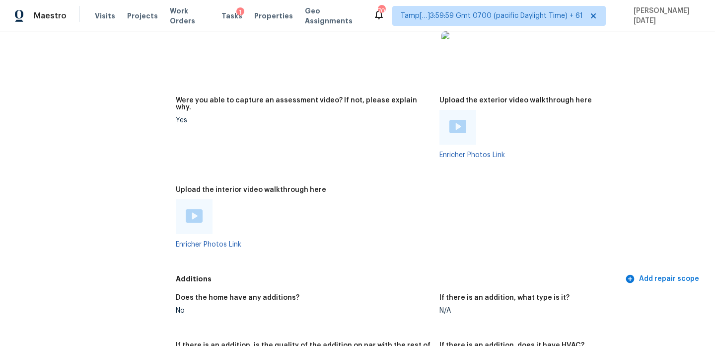
scroll to position [2044, 0]
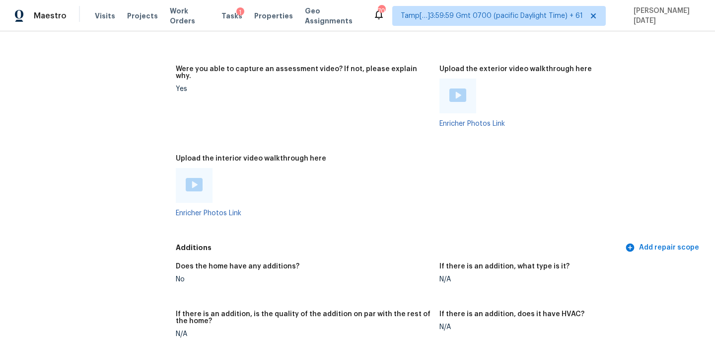
click at [191, 178] on img at bounding box center [194, 184] width 17 height 13
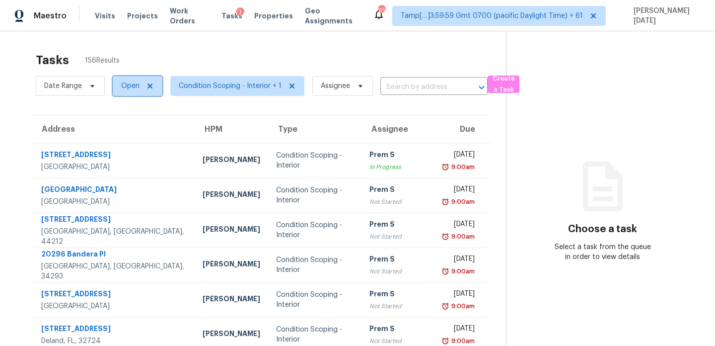
click at [131, 84] on span "Open" at bounding box center [130, 86] width 18 height 10
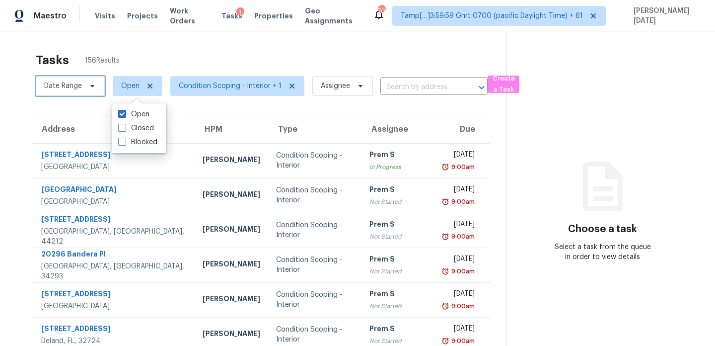
click at [77, 93] on span "Date Range" at bounding box center [70, 86] width 69 height 20
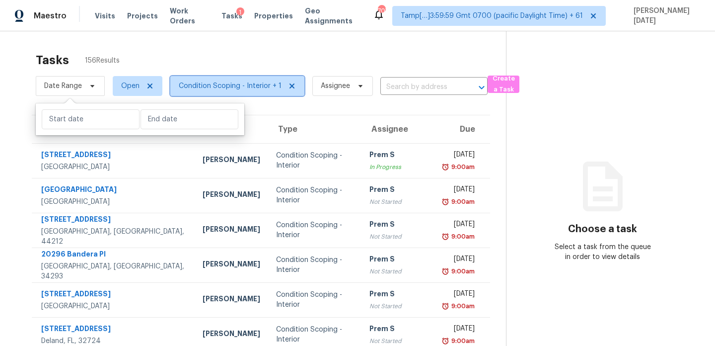
click at [238, 87] on span "Condition Scoping - Interior + 1" at bounding box center [230, 86] width 103 height 10
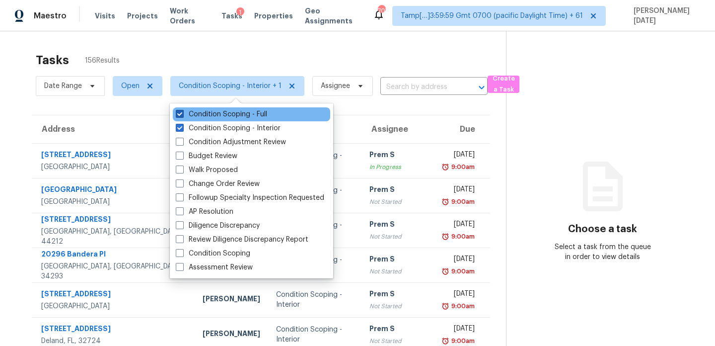
click at [248, 114] on label "Condition Scoping - Full" at bounding box center [221, 114] width 91 height 10
click at [182, 114] on input "Condition Scoping - Full" at bounding box center [179, 112] width 6 height 6
checkbox input "false"
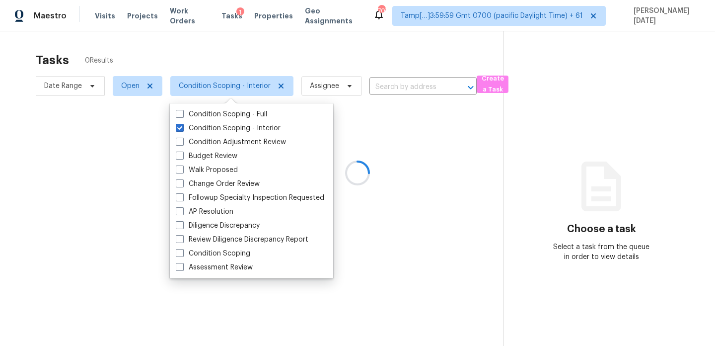
click at [65, 86] on div at bounding box center [357, 173] width 715 height 346
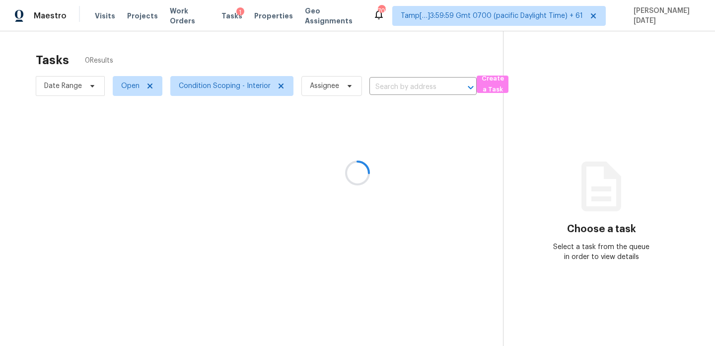
click at [65, 86] on div at bounding box center [357, 173] width 715 height 346
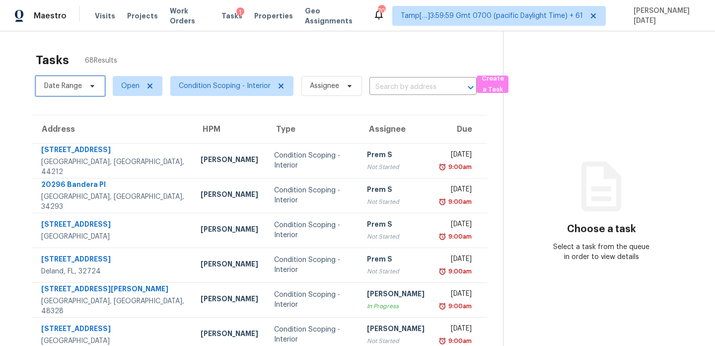
click at [69, 86] on span "Date Range" at bounding box center [63, 86] width 38 height 10
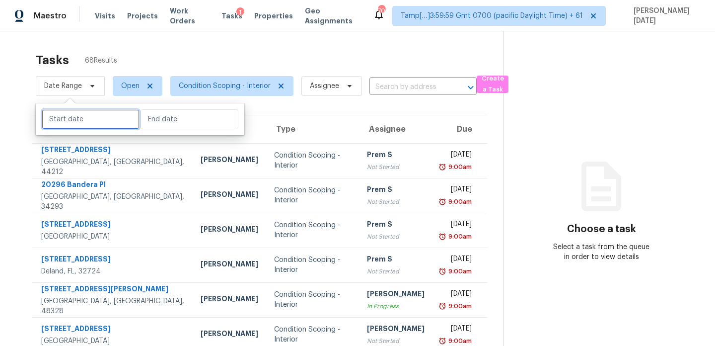
click at [83, 121] on input "text" at bounding box center [91, 119] width 98 height 20
select select "9"
select select "2025"
select select "10"
select select "2025"
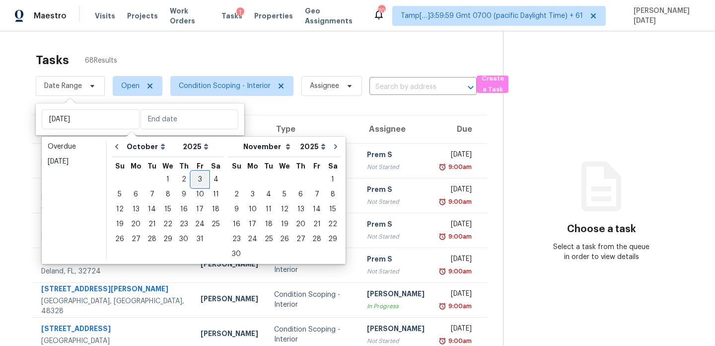
click at [198, 178] on div "3" at bounding box center [200, 179] width 16 height 14
type input "Fri, Oct 03"
click at [198, 178] on div "3" at bounding box center [200, 179] width 16 height 14
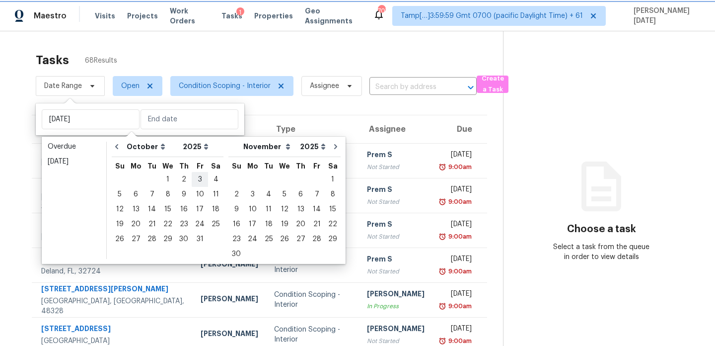
type input "Fri, Oct 03"
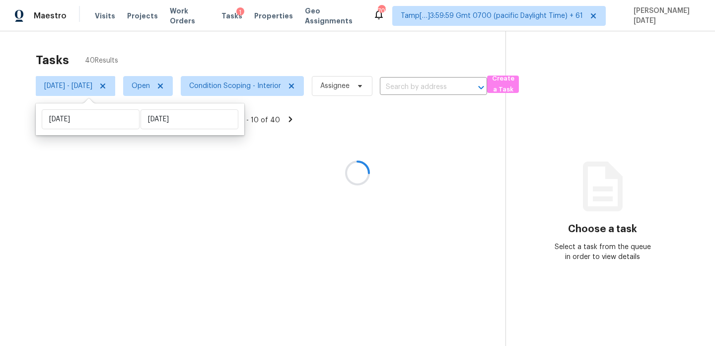
click at [290, 72] on div "Tasks 40 Results" at bounding box center [271, 60] width 470 height 26
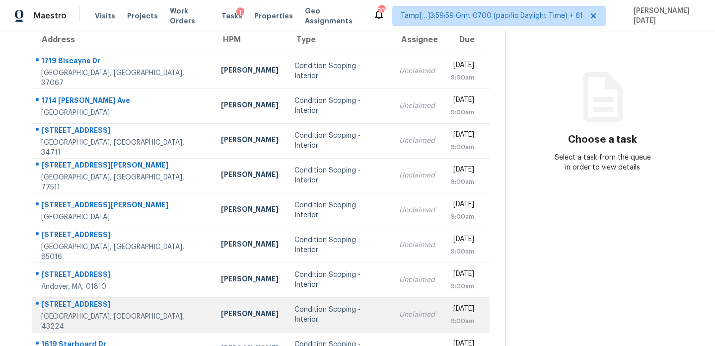
scroll to position [77, 0]
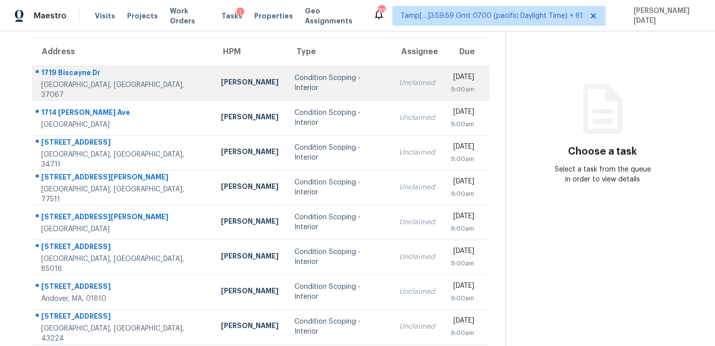
click at [345, 80] on div "Condition Scoping - Interior" at bounding box center [339, 83] width 89 height 20
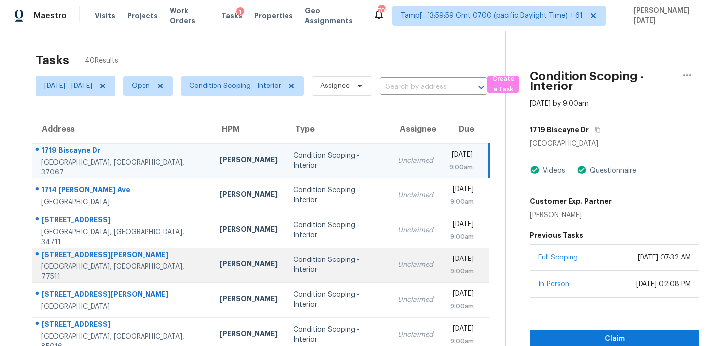
scroll to position [171, 0]
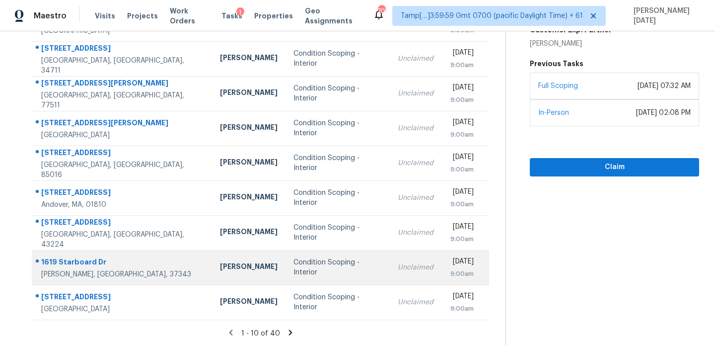
click at [317, 263] on div "Condition Scoping - Interior" at bounding box center [338, 267] width 89 height 20
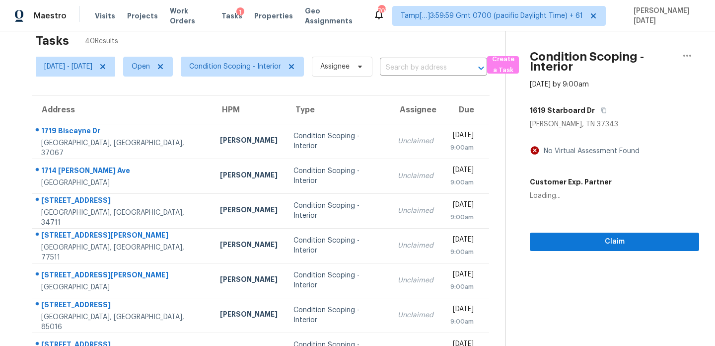
scroll to position [0, 0]
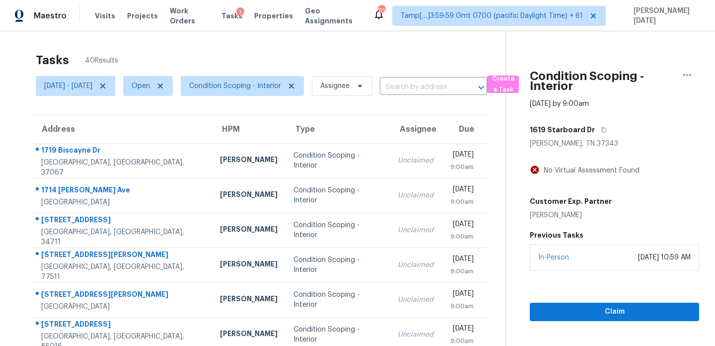
click at [610, 128] on div "1619 Starboard Dr" at bounding box center [614, 130] width 169 height 18
click at [605, 131] on icon "button" at bounding box center [604, 130] width 6 height 6
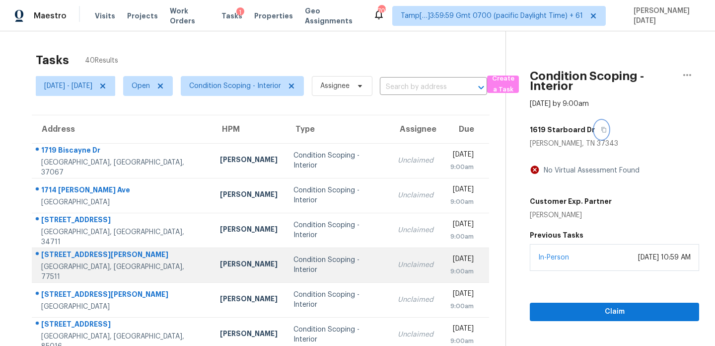
scroll to position [171, 0]
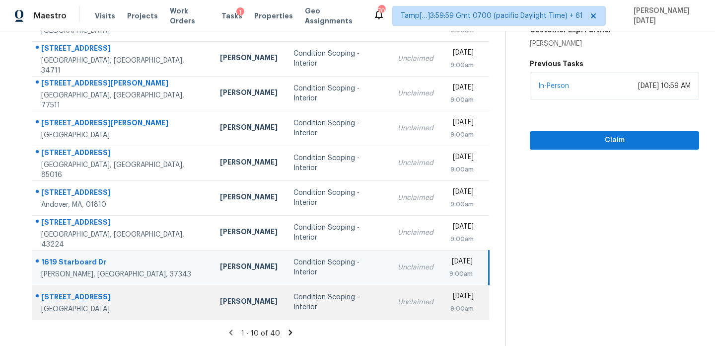
click at [390, 295] on td "Unclaimed" at bounding box center [416, 302] width 52 height 35
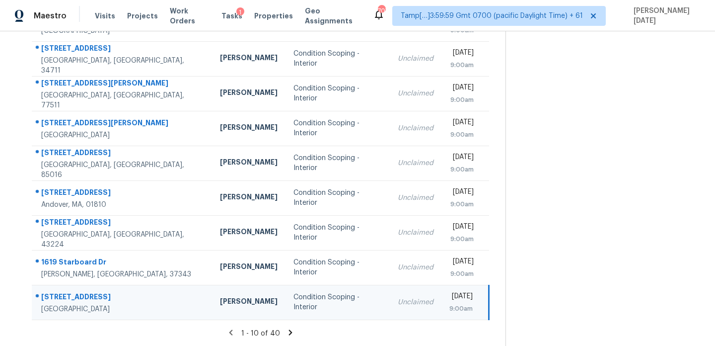
scroll to position [0, 0]
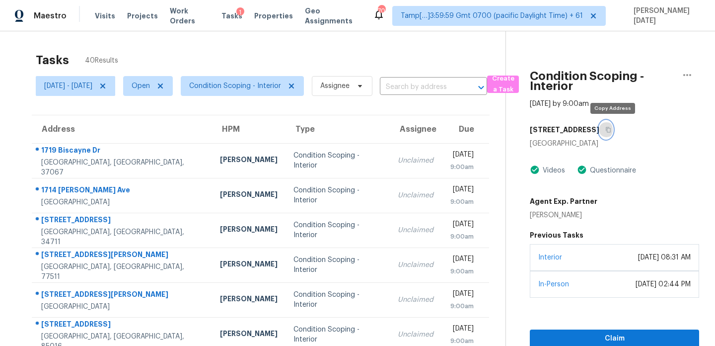
click at [612, 132] on icon "button" at bounding box center [609, 130] width 6 height 6
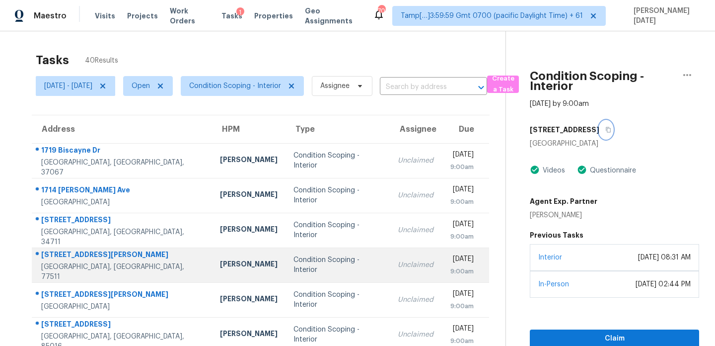
scroll to position [171, 0]
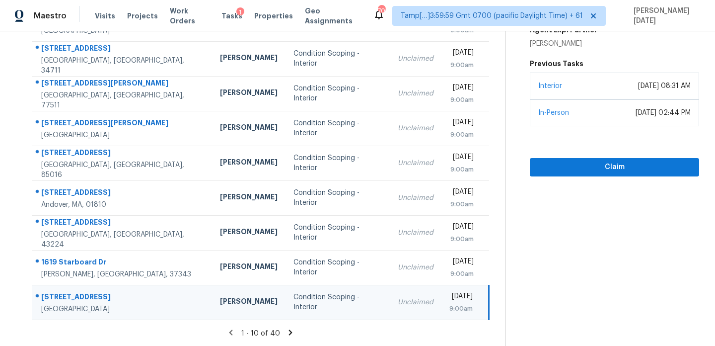
click at [293, 332] on icon at bounding box center [290, 331] width 3 height 5
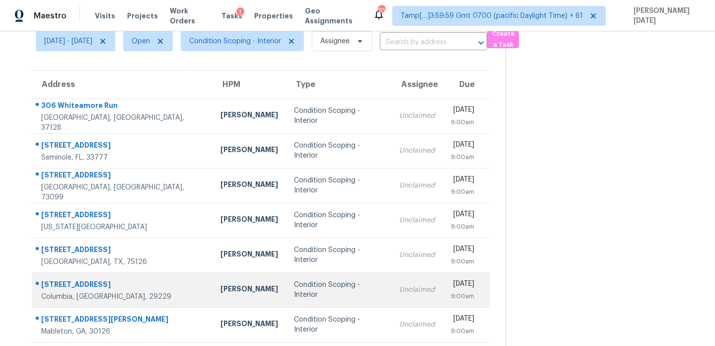
scroll to position [37, 0]
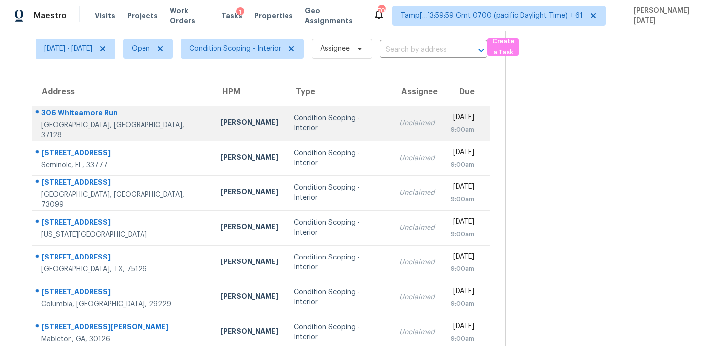
click at [293, 134] on td "Condition Scoping - Interior" at bounding box center [338, 123] width 105 height 35
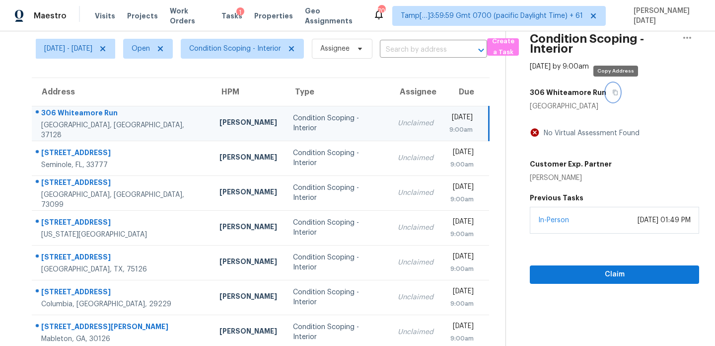
click at [620, 91] on button "button" at bounding box center [613, 92] width 13 height 18
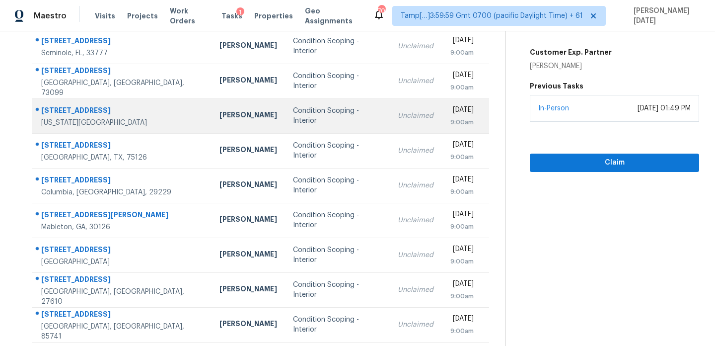
scroll to position [150, 0]
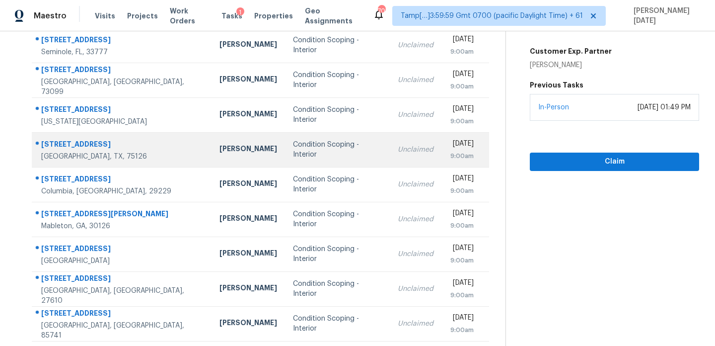
click at [398, 146] on div "Unclaimed" at bounding box center [416, 150] width 36 height 10
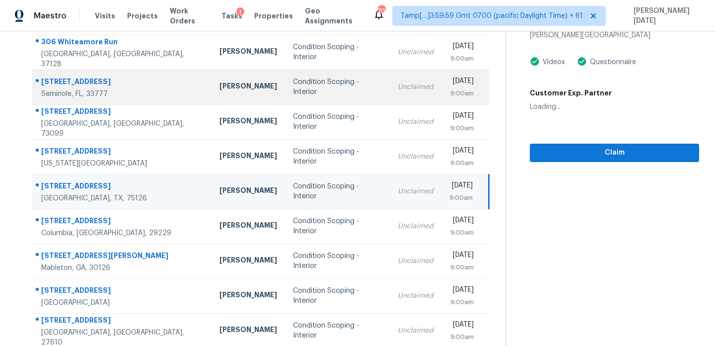
scroll to position [79, 0]
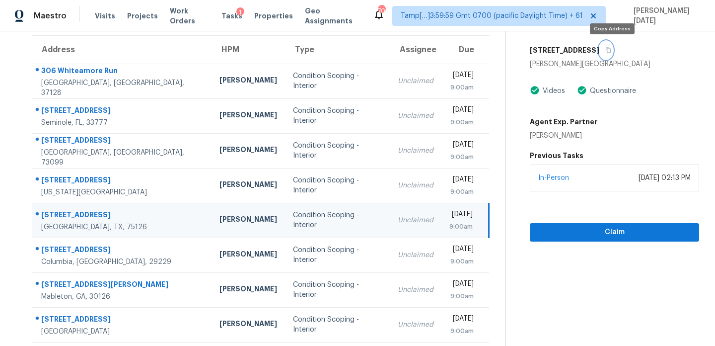
click at [612, 48] on icon "button" at bounding box center [609, 50] width 5 height 5
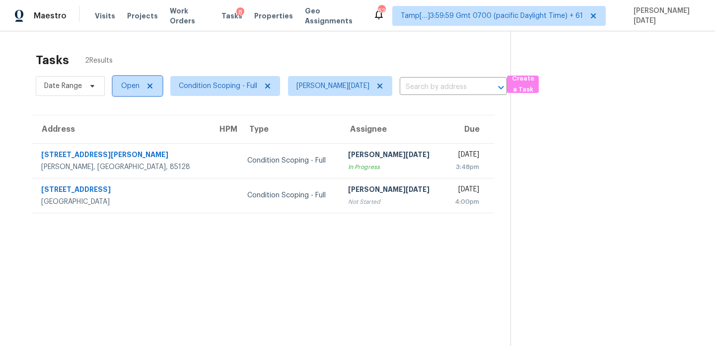
click at [125, 84] on span "Open" at bounding box center [130, 86] width 18 height 10
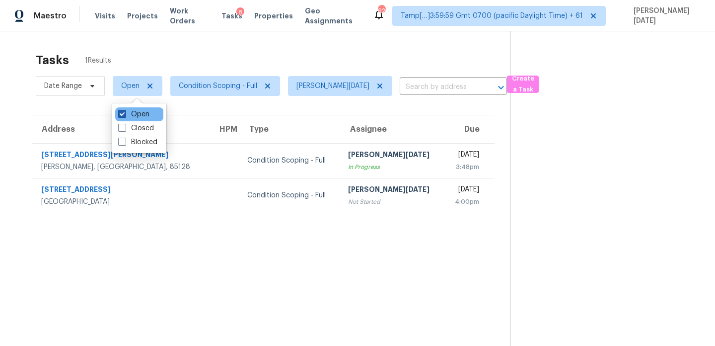
click at [126, 112] on label "Open" at bounding box center [133, 114] width 31 height 10
click at [125, 112] on input "Open" at bounding box center [121, 112] width 6 height 6
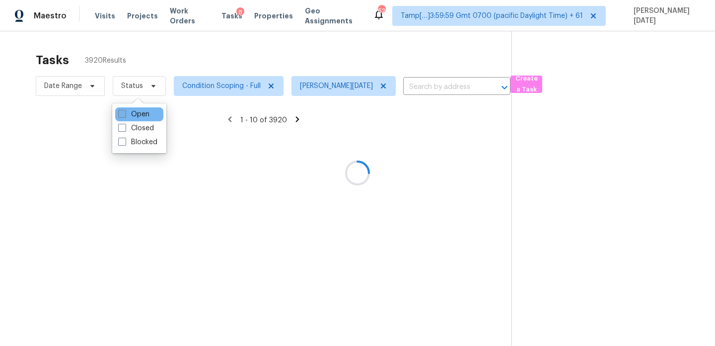
click at [126, 112] on label "Open" at bounding box center [133, 114] width 31 height 10
click at [125, 112] on input "Open" at bounding box center [121, 112] width 6 height 6
checkbox input "true"
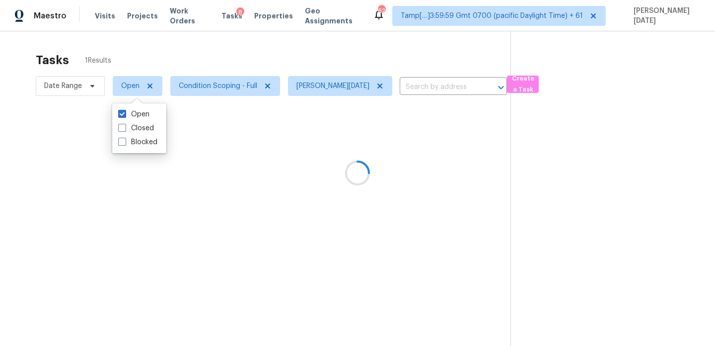
click at [239, 59] on div at bounding box center [357, 173] width 715 height 346
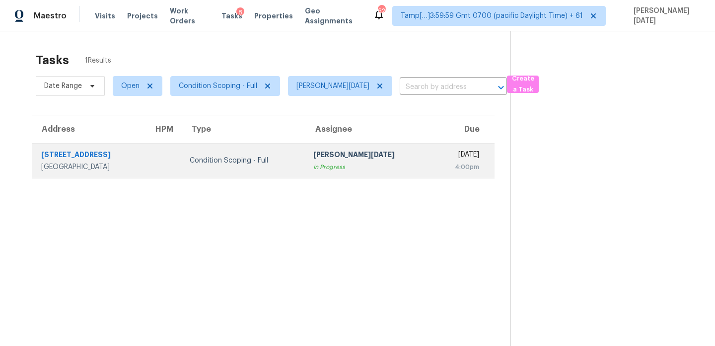
click at [441, 160] on div "[DATE]" at bounding box center [460, 156] width 39 height 12
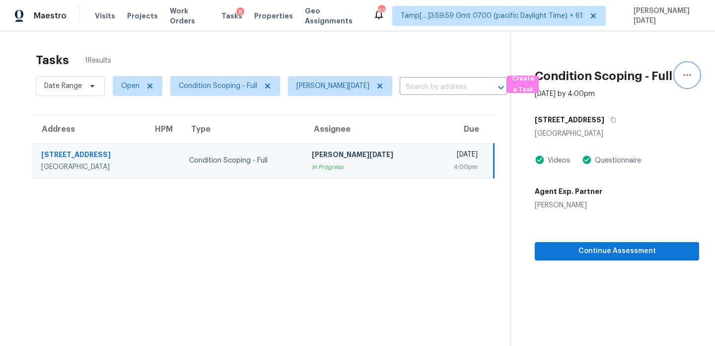
click at [690, 77] on icon "button" at bounding box center [688, 75] width 12 height 12
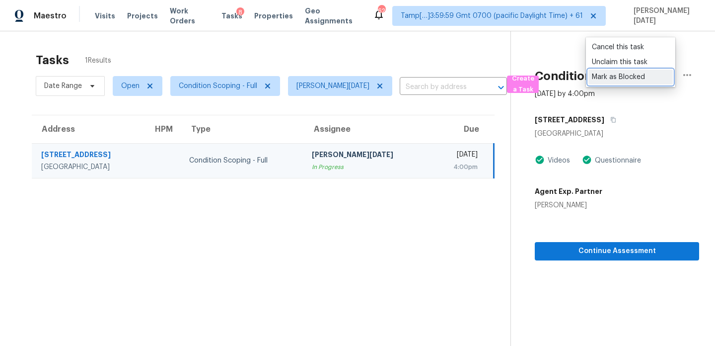
click at [657, 78] on div "Mark as Blocked" at bounding box center [630, 77] width 77 height 10
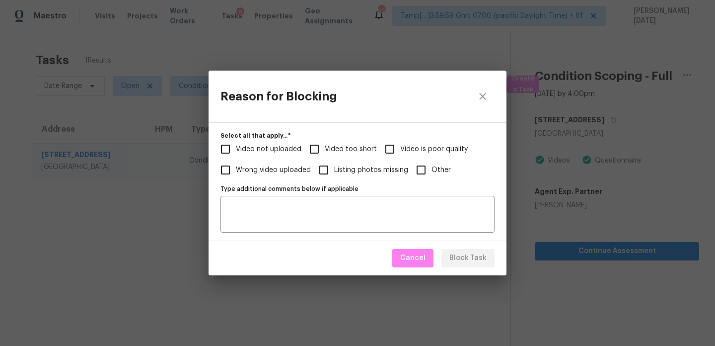
click at [328, 155] on label "Video too short" at bounding box center [340, 149] width 73 height 21
click at [325, 155] on input "Video too short" at bounding box center [314, 149] width 21 height 21
checkbox input "true"
click at [310, 208] on textarea "Type additional comments below if applicable" at bounding box center [358, 214] width 262 height 21
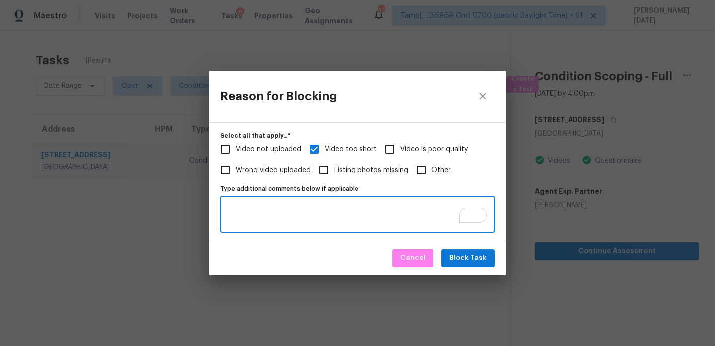
click at [285, 206] on textarea "Type additional comments below if applicable" at bounding box center [358, 214] width 262 height 21
type textarea "Escalating it for insufficient video"
click at [489, 251] on button "Block Task" at bounding box center [468, 258] width 53 height 18
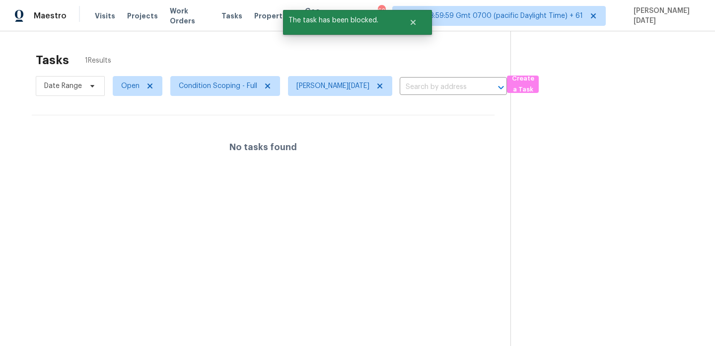
click at [354, 51] on div "Tasks 1 Results" at bounding box center [273, 60] width 475 height 26
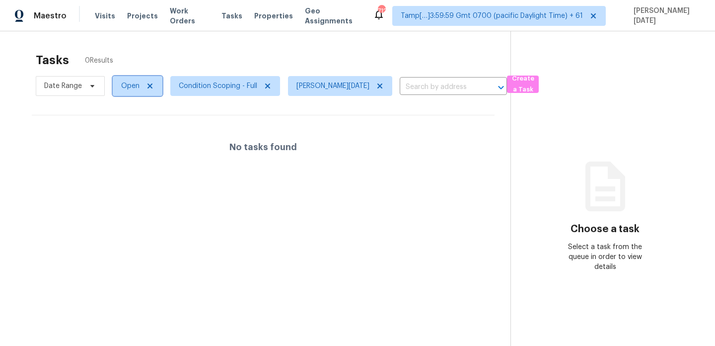
click at [130, 91] on span "Open" at bounding box center [138, 86] width 50 height 20
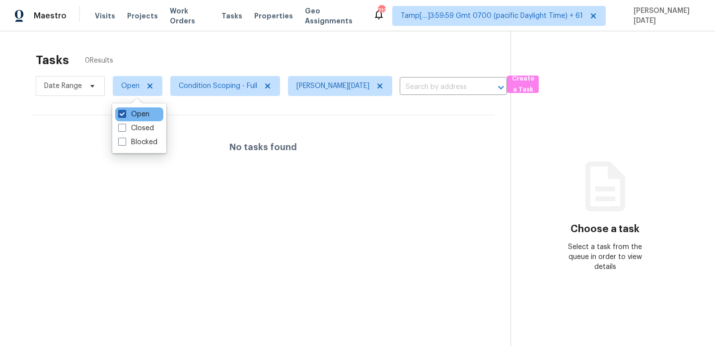
click at [136, 114] on label "Open" at bounding box center [133, 114] width 31 height 10
click at [125, 114] on input "Open" at bounding box center [121, 112] width 6 height 6
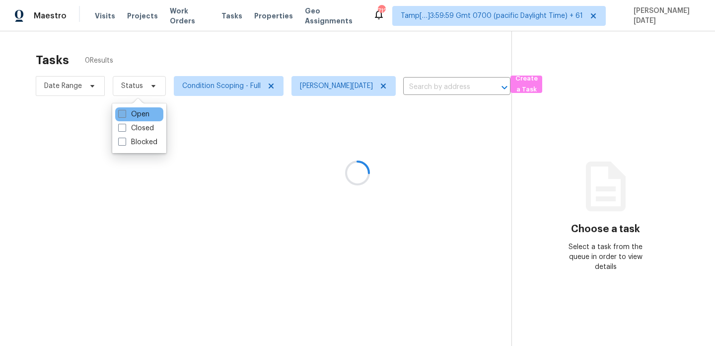
click at [136, 114] on label "Open" at bounding box center [133, 114] width 31 height 10
click at [125, 114] on input "Open" at bounding box center [121, 112] width 6 height 6
checkbox input "true"
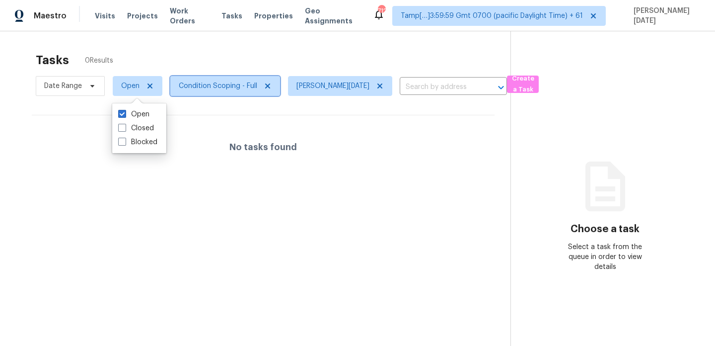
click at [213, 86] on span "Condition Scoping - Full" at bounding box center [218, 86] width 78 height 10
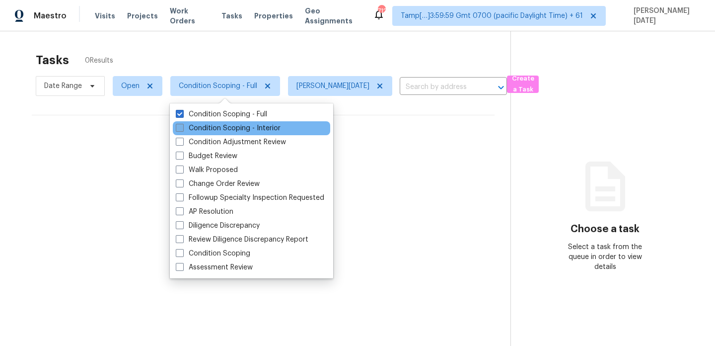
click at [213, 130] on label "Condition Scoping - Interior" at bounding box center [228, 128] width 105 height 10
click at [182, 130] on input "Condition Scoping - Interior" at bounding box center [179, 126] width 6 height 6
checkbox input "true"
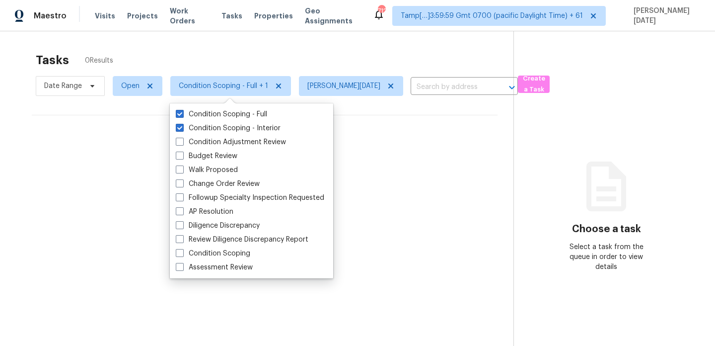
click at [292, 41] on div "Tasks 0 Results Date Range Open Condition Scoping - Full + 1 [PERSON_NAME][DATE…" at bounding box center [357, 204] width 715 height 346
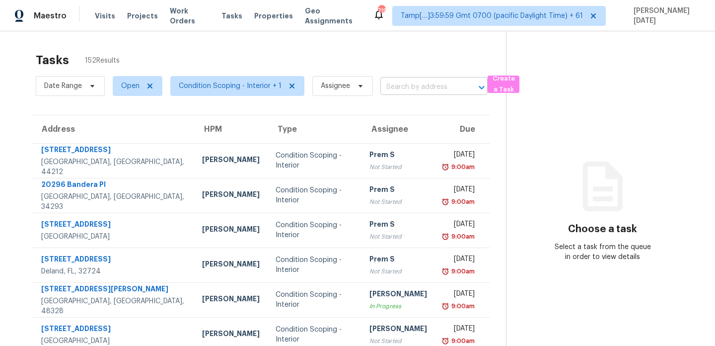
click at [414, 88] on input "text" at bounding box center [420, 86] width 79 height 15
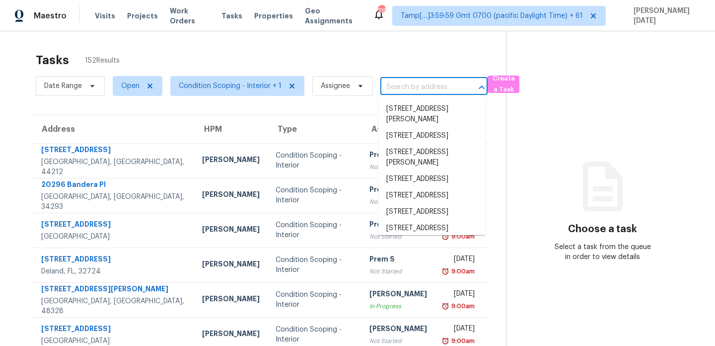
paste input "[STREET_ADDRESS]"
type input "[STREET_ADDRESS]"
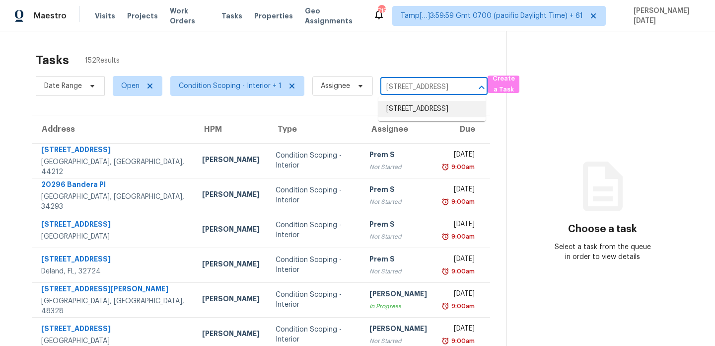
click at [420, 110] on li "[STREET_ADDRESS]" at bounding box center [432, 109] width 107 height 16
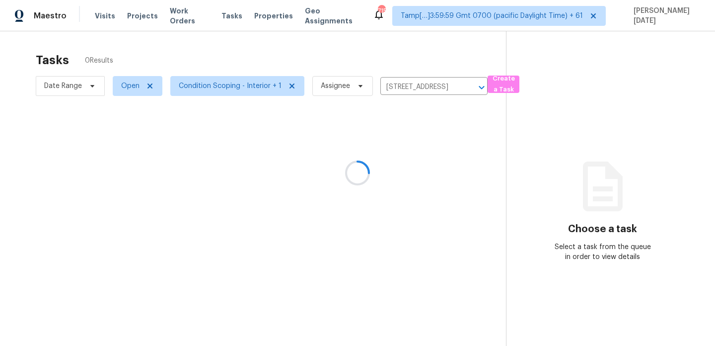
click at [420, 169] on div at bounding box center [357, 173] width 715 height 346
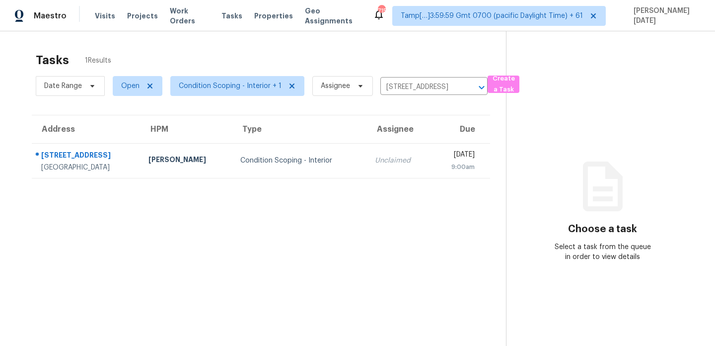
click at [440, 169] on div "9:00am" at bounding box center [457, 167] width 35 height 10
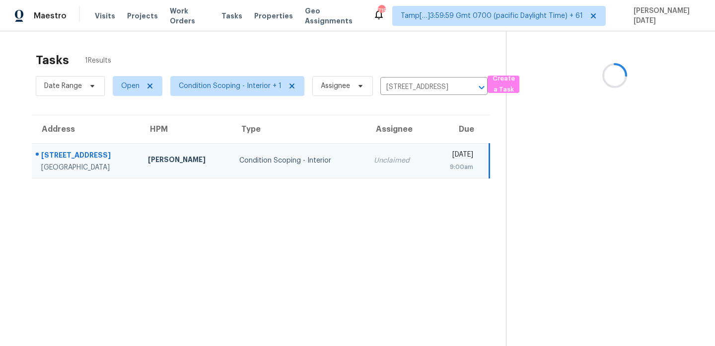
click at [438, 169] on div "9:00am" at bounding box center [455, 167] width 35 height 10
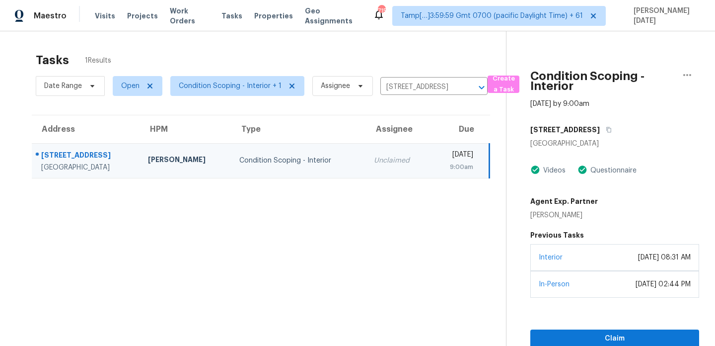
click at [561, 325] on div "Claim" at bounding box center [615, 323] width 169 height 50
click at [561, 337] on span "Claim" at bounding box center [615, 338] width 153 height 12
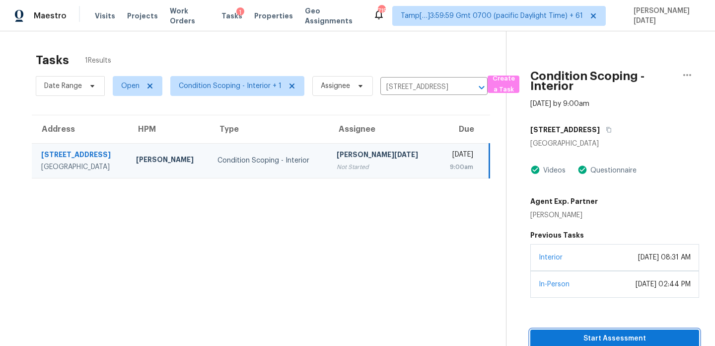
click at [561, 337] on span "Start Assessment" at bounding box center [615, 338] width 153 height 12
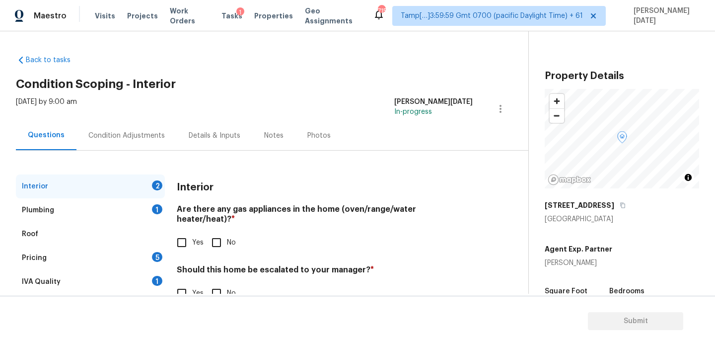
click at [276, 131] on div "Notes" at bounding box center [273, 136] width 19 height 10
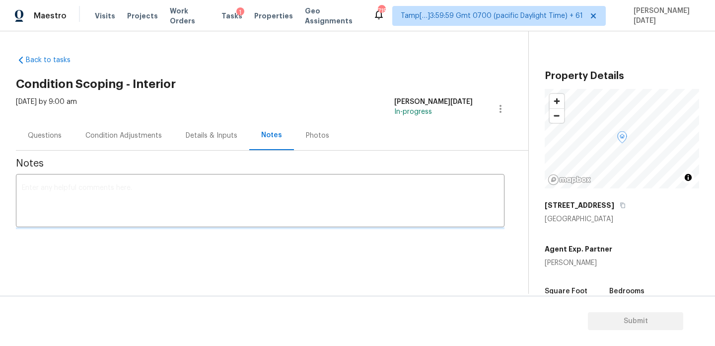
click at [248, 182] on div "x ​" at bounding box center [260, 201] width 489 height 51
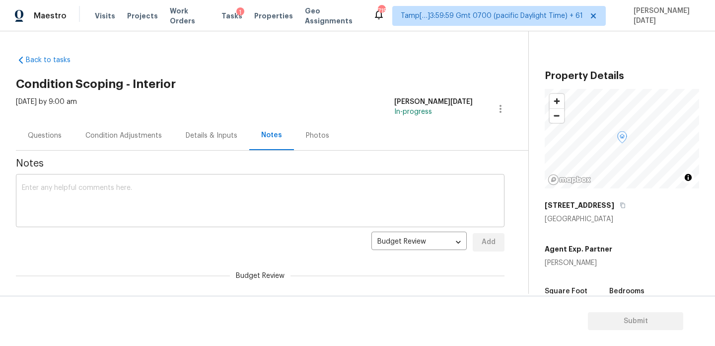
click at [241, 199] on textarea at bounding box center [260, 201] width 477 height 35
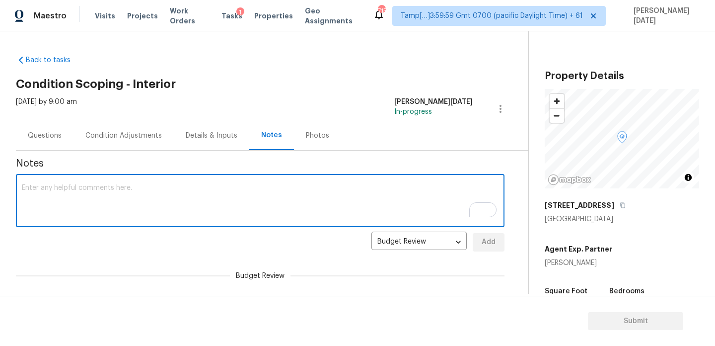
scroll to position [21, 0]
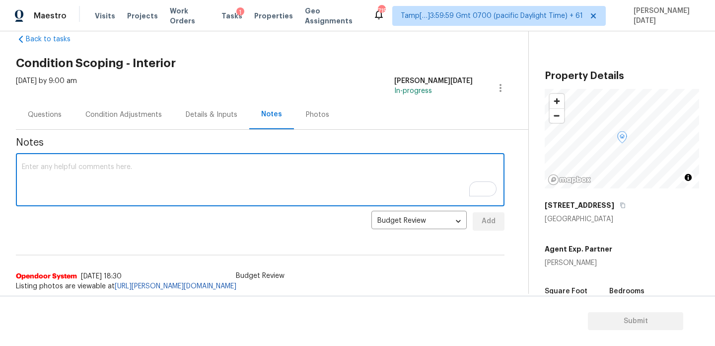
click at [187, 166] on textarea "To enrich screen reader interactions, please activate Accessibility in Grammarl…" at bounding box center [260, 180] width 477 height 35
type textarea "IVA completed"
click at [493, 226] on span "Add" at bounding box center [489, 221] width 16 height 12
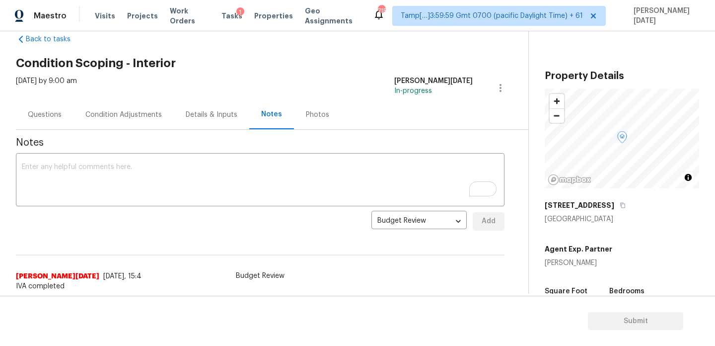
click at [134, 105] on div "Condition Adjustments" at bounding box center [124, 114] width 100 height 29
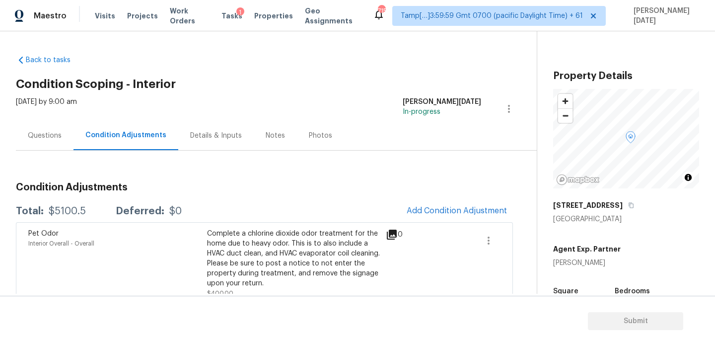
click at [661, 242] on div "Agent Exp. Partner [PERSON_NAME]" at bounding box center [626, 254] width 146 height 28
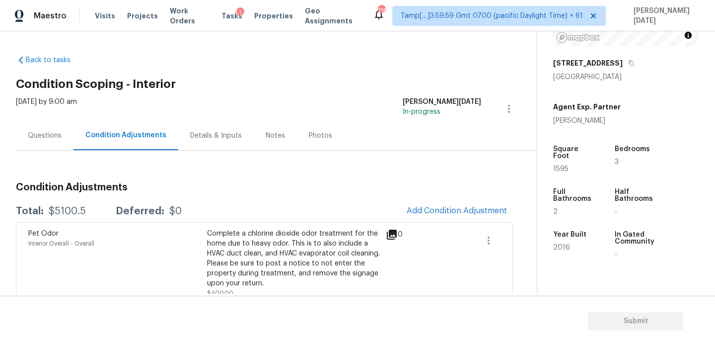
scroll to position [143, 0]
drag, startPoint x: 48, startPoint y: 212, endPoint x: 85, endPoint y: 212, distance: 37.3
click at [85, 212] on div "Total: $5100.5 Deferred: $0" at bounding box center [99, 211] width 166 height 10
copy div "$5100.5"
click at [56, 134] on div "Questions" at bounding box center [45, 136] width 34 height 10
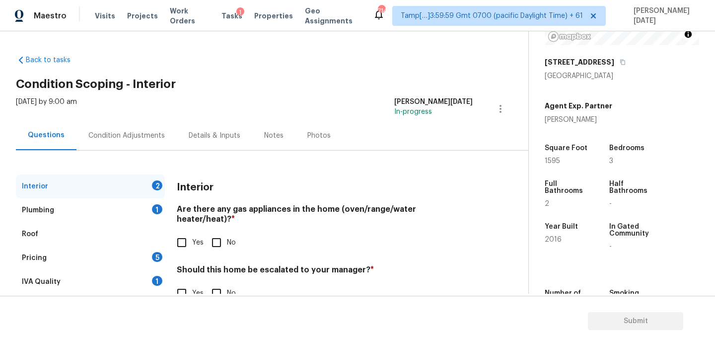
scroll to position [27, 0]
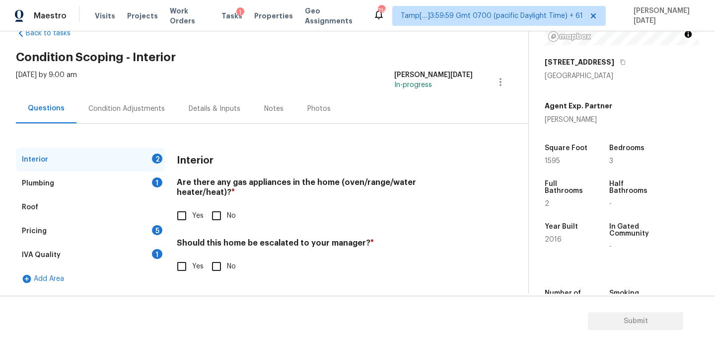
click at [174, 207] on input "Yes" at bounding box center [181, 215] width 21 height 21
checkbox input "true"
click at [233, 264] on label "No" at bounding box center [221, 267] width 30 height 21
click at [227, 264] on input "No" at bounding box center [216, 267] width 21 height 21
checkbox input "true"
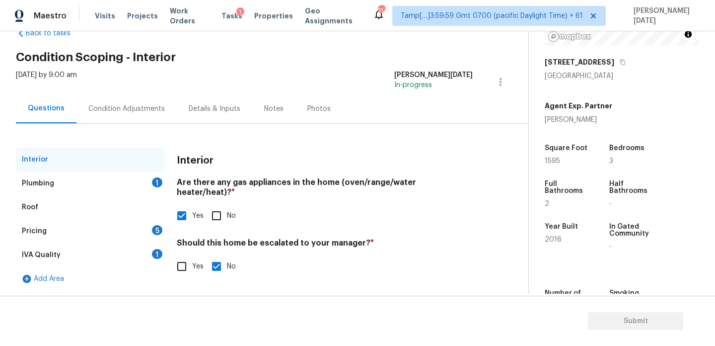
click at [144, 186] on div "Plumbing 1" at bounding box center [90, 183] width 149 height 24
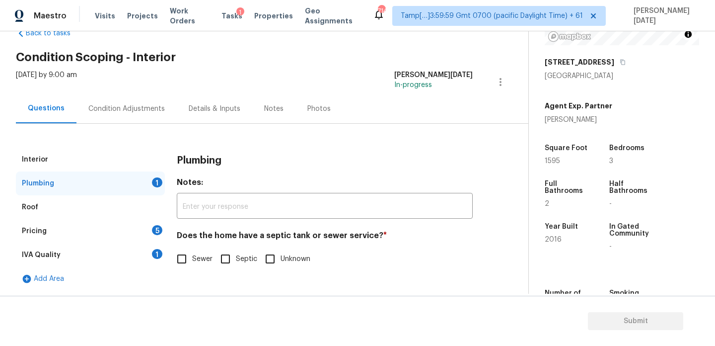
click at [192, 256] on span "Sewer" at bounding box center [202, 259] width 20 height 10
click at [192, 256] on input "Sewer" at bounding box center [181, 258] width 21 height 21
checkbox input "true"
click at [148, 231] on div "Pricing 5" at bounding box center [90, 231] width 149 height 24
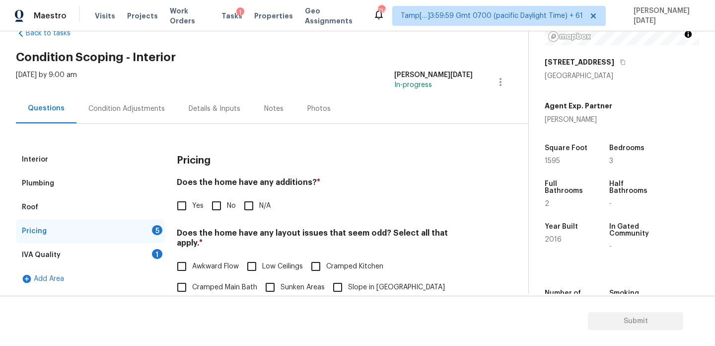
click at [224, 200] on input "No" at bounding box center [216, 205] width 21 height 21
checkbox input "true"
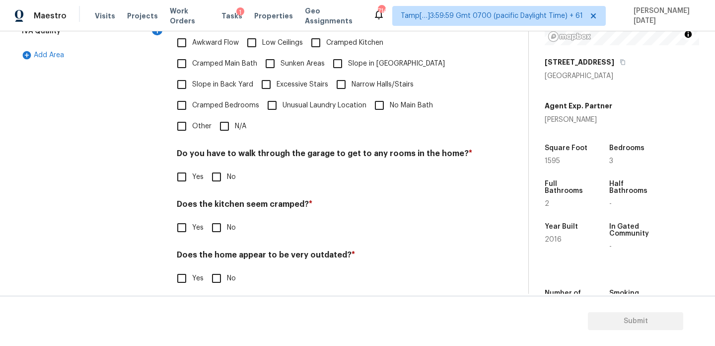
click at [241, 116] on label "N/A" at bounding box center [230, 126] width 32 height 21
click at [235, 116] on input "N/A" at bounding box center [224, 126] width 21 height 21
checkbox input "true"
click at [225, 174] on input "No" at bounding box center [216, 176] width 21 height 21
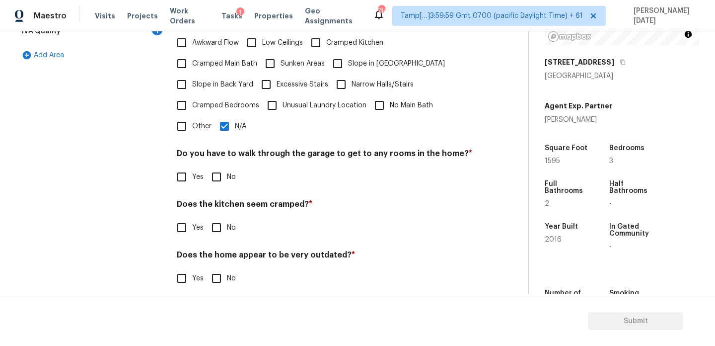
checkbox input "false"
click at [221, 217] on input "No" at bounding box center [216, 227] width 21 height 21
checkbox input "true"
click at [220, 155] on div "Do you have to walk through the garage to get to any rooms in the home? * Yes No" at bounding box center [325, 168] width 296 height 39
click at [223, 169] on input "No" at bounding box center [216, 176] width 21 height 21
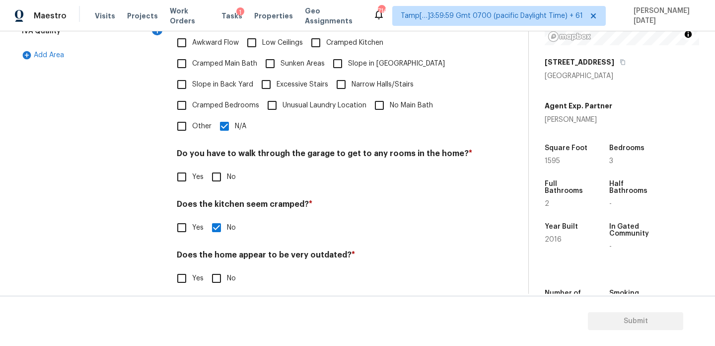
checkbox input "true"
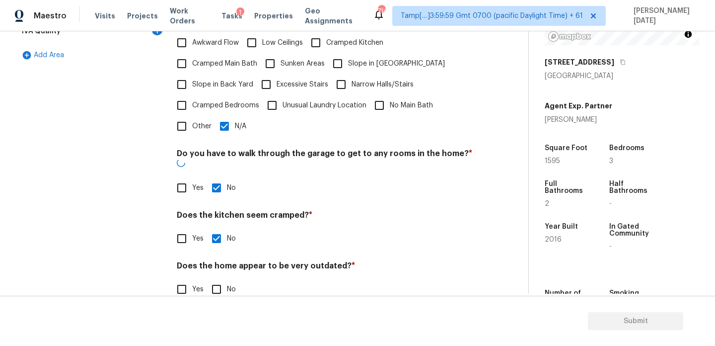
click at [222, 279] on input "No" at bounding box center [216, 289] width 21 height 21
checkbox input "true"
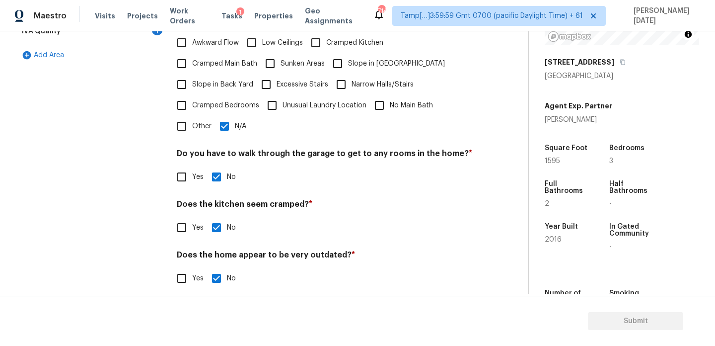
scroll to position [35, 0]
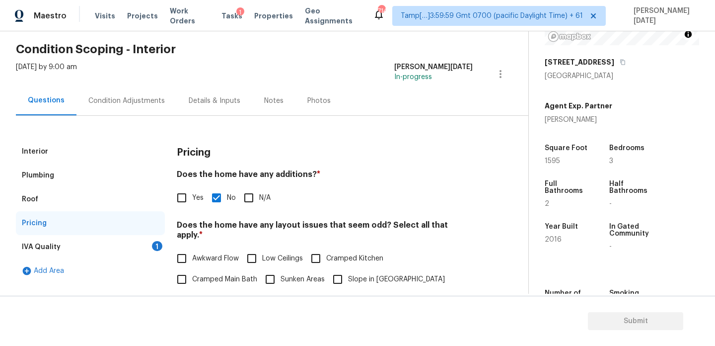
click at [151, 256] on div "IVA Quality 1" at bounding box center [90, 247] width 149 height 24
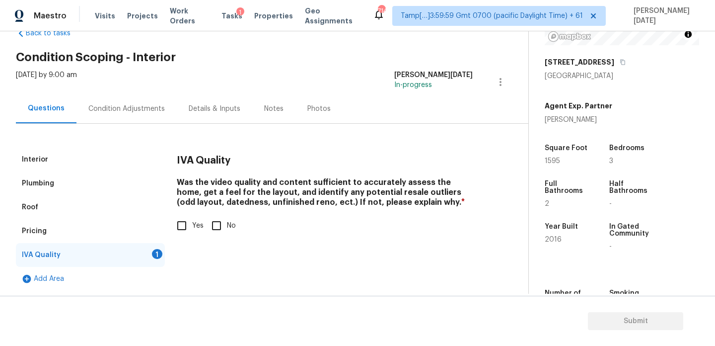
click at [188, 224] on input "Yes" at bounding box center [181, 225] width 21 height 21
checkbox input "true"
click at [133, 121] on div "Condition Adjustments" at bounding box center [127, 108] width 100 height 29
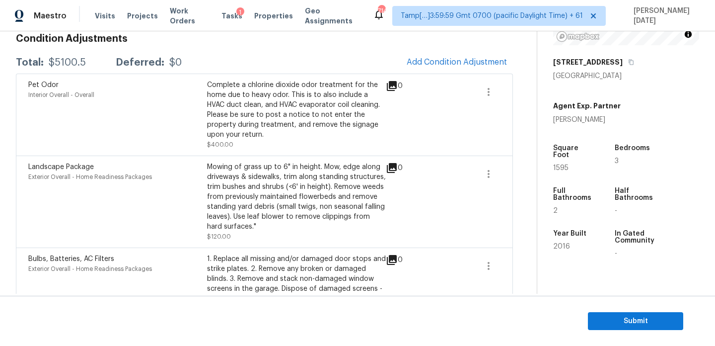
scroll to position [532, 0]
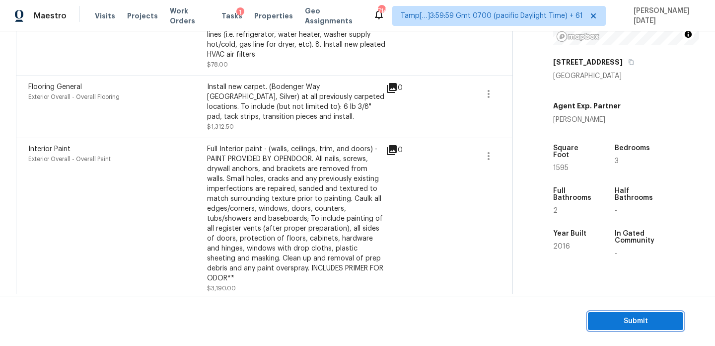
click at [591, 316] on button "Submit" at bounding box center [635, 321] width 95 height 18
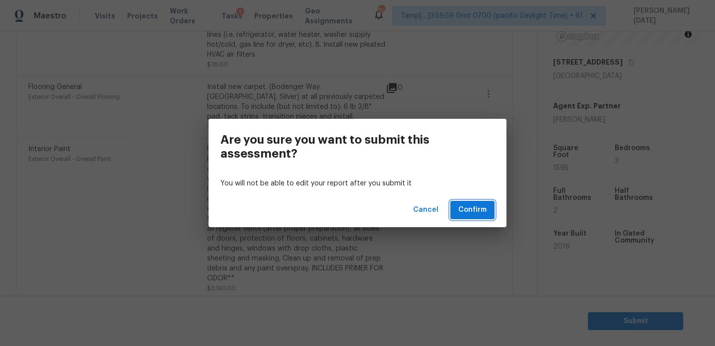
click at [481, 211] on span "Confirm" at bounding box center [473, 210] width 28 height 12
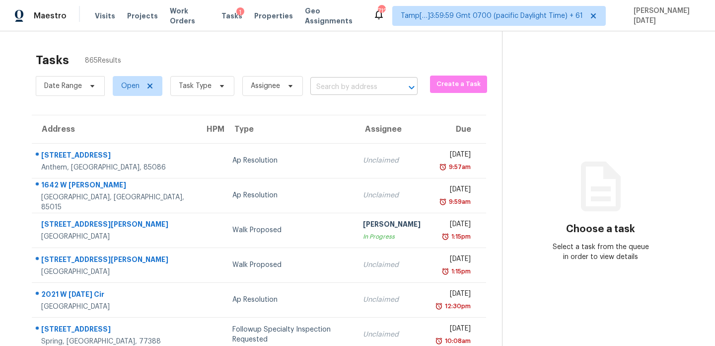
click at [330, 87] on input "text" at bounding box center [349, 86] width 79 height 15
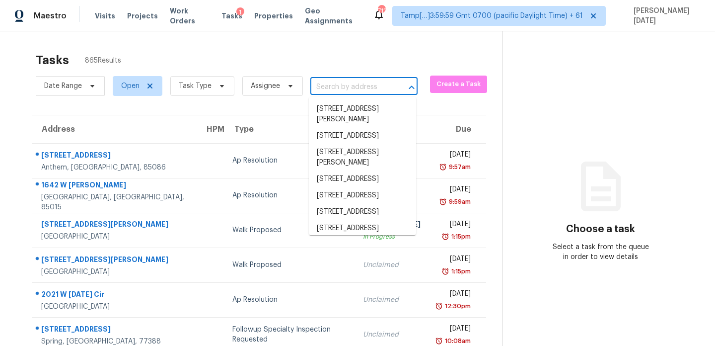
paste input "[STREET_ADDRESS][PERSON_NAME]"
type input "[STREET_ADDRESS][PERSON_NAME]"
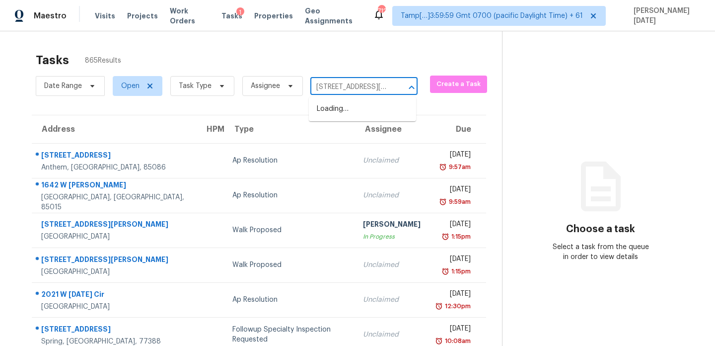
scroll to position [0, 50]
click at [352, 112] on li "[STREET_ADDRESS][PERSON_NAME]" at bounding box center [362, 114] width 107 height 27
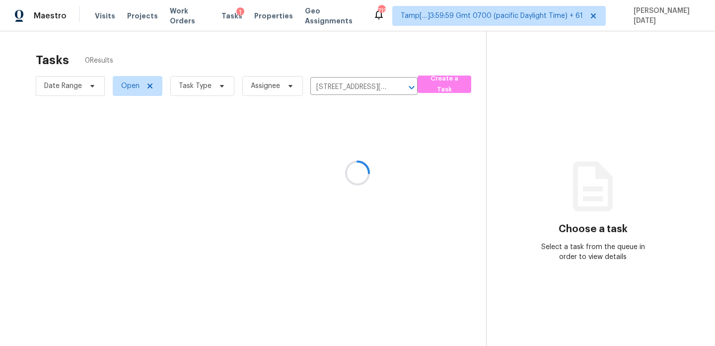
click at [372, 139] on div at bounding box center [357, 173] width 715 height 346
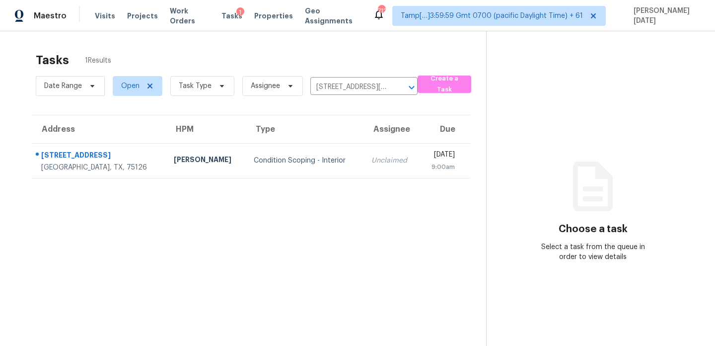
click at [420, 157] on td "[DATE] 9:00am" at bounding box center [445, 160] width 51 height 35
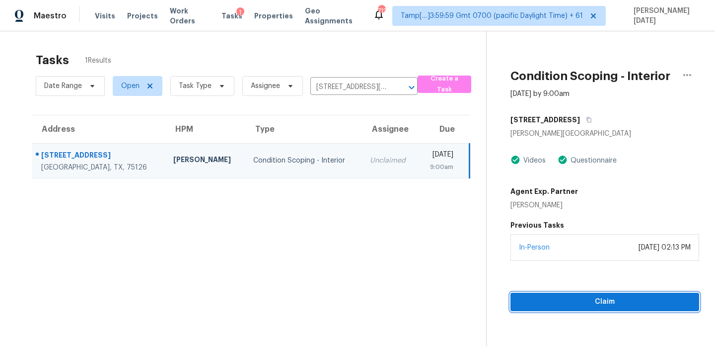
click at [540, 300] on span "Claim" at bounding box center [605, 302] width 173 height 12
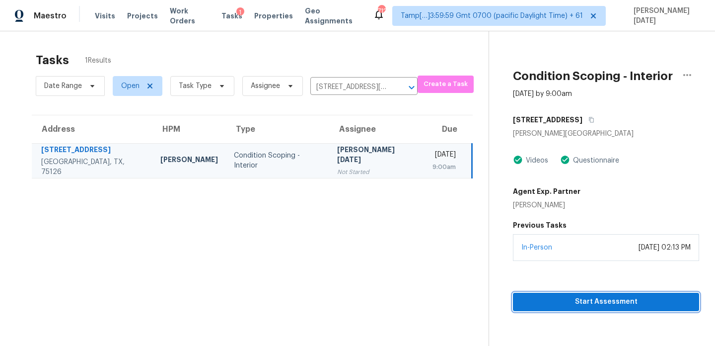
click at [540, 300] on span "Start Assessment" at bounding box center [606, 302] width 170 height 12
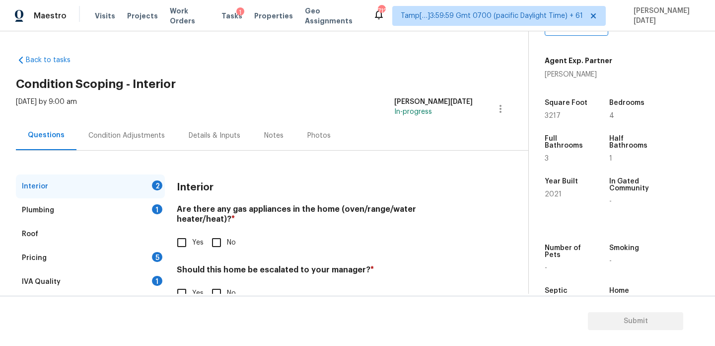
scroll to position [214, 0]
click at [554, 114] on span "3217" at bounding box center [553, 114] width 16 height 7
copy span "3217"
click at [166, 230] on div "Interior 2 Plumbing 1 Roof Pricing 5 IVA Quality 1 Add Area Interior Are there …" at bounding box center [260, 245] width 489 height 143
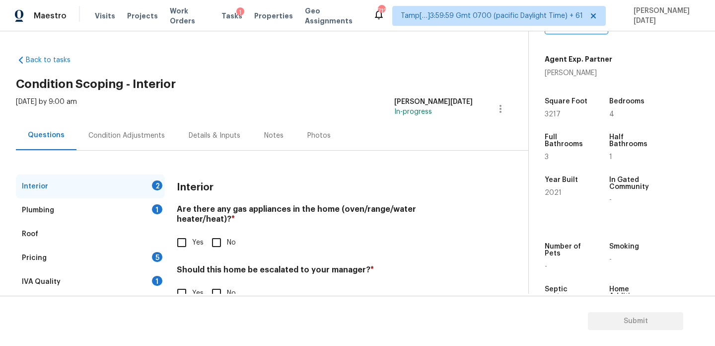
click at [180, 232] on input "Yes" at bounding box center [181, 242] width 21 height 21
checkbox input "true"
click at [221, 283] on input "No" at bounding box center [216, 293] width 21 height 21
checkbox input "true"
click at [136, 149] on div "Condition Adjustments" at bounding box center [127, 135] width 100 height 29
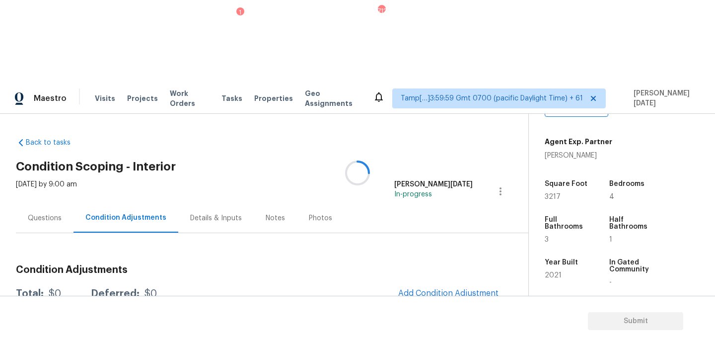
click at [136, 149] on div at bounding box center [357, 173] width 715 height 346
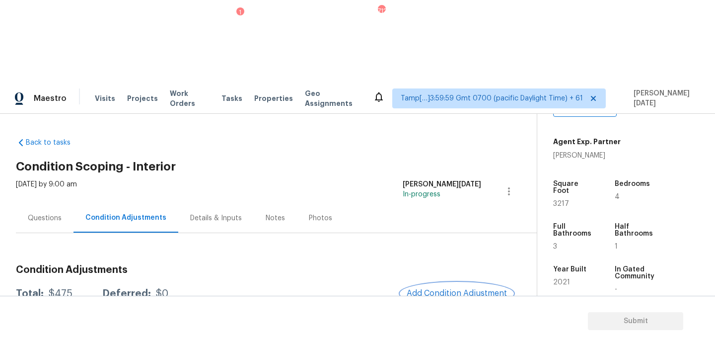
click at [428, 289] on span "Add Condition Adjustment" at bounding box center [457, 293] width 100 height 9
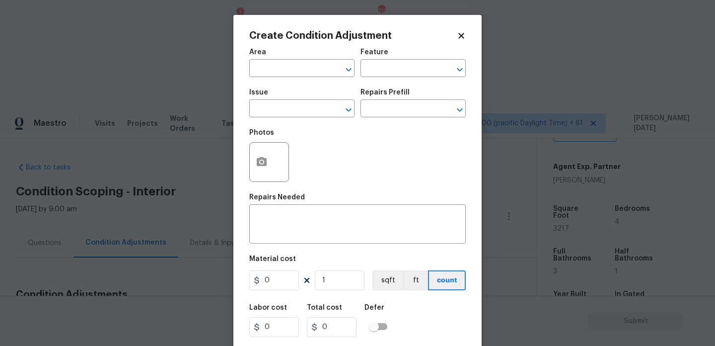
click at [167, 192] on body "Maestro Visits Projects Work Orders Tasks 1 Properties Geo Assignments 712 Tamp…" at bounding box center [357, 280] width 715 height 346
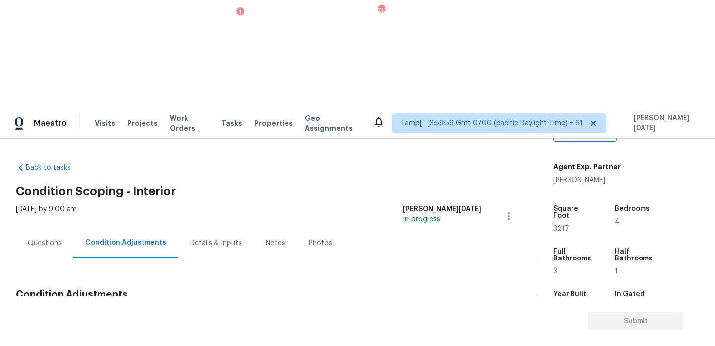
click at [319, 308] on div "Total: $475 Deferred: $0 Add Condition Adjustment" at bounding box center [264, 319] width 497 height 22
click at [440, 313] on span "Add Condition Adjustment" at bounding box center [457, 317] width 100 height 9
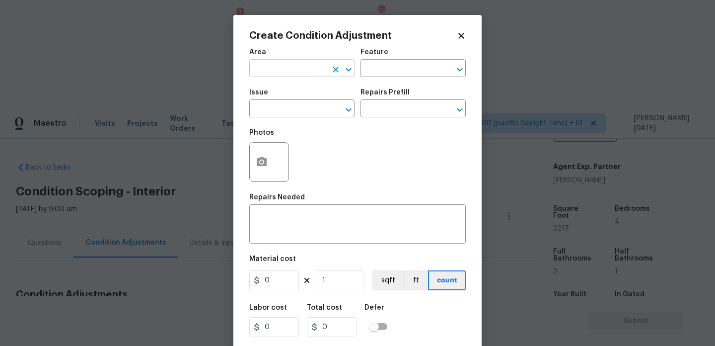
click at [270, 69] on input "text" at bounding box center [287, 69] width 77 height 15
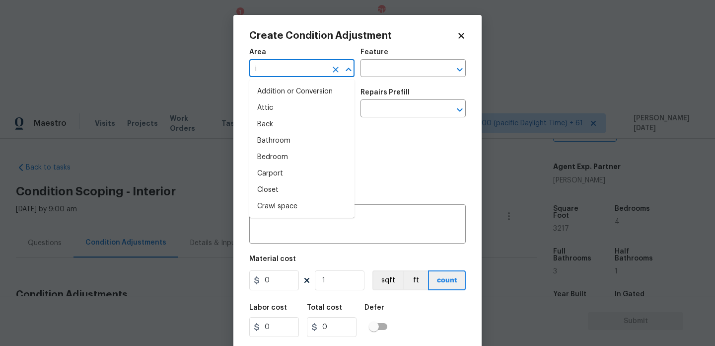
type input "in"
type input "t"
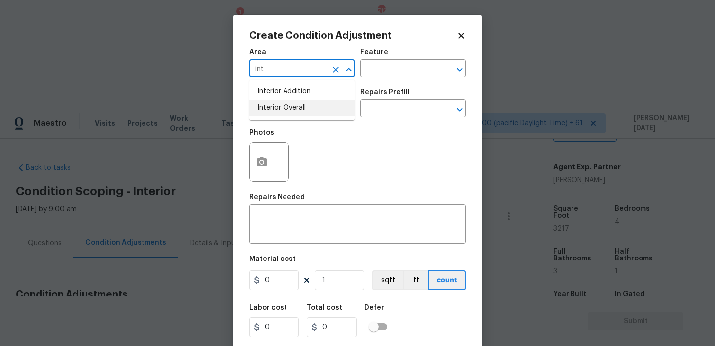
click at [282, 117] on ul "Interior Addition Interior Overall" at bounding box center [301, 99] width 105 height 41
click at [290, 115] on li "Interior Overall" at bounding box center [301, 108] width 105 height 16
type input "Interior Overall"
click at [290, 115] on input "text" at bounding box center [287, 109] width 77 height 15
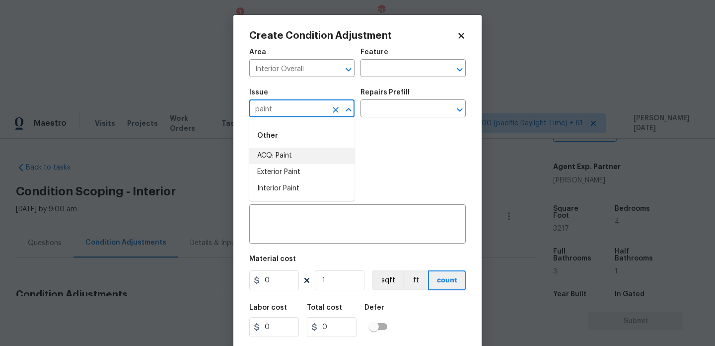
click at [295, 158] on li "ACQ: Paint" at bounding box center [301, 156] width 105 height 16
type input "ACQ: Paint"
click at [413, 113] on input "text" at bounding box center [399, 109] width 77 height 15
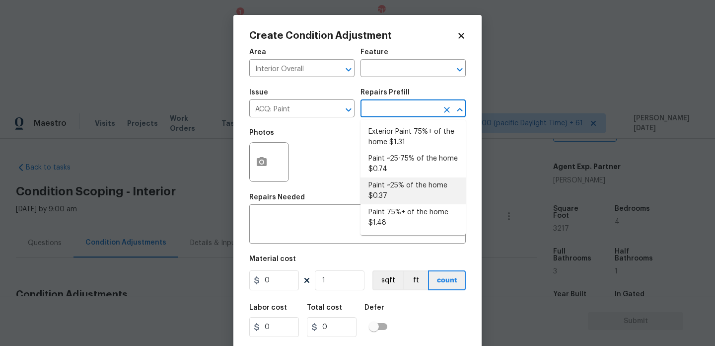
click at [406, 195] on li "Paint ~25% of the home $0.37" at bounding box center [413, 190] width 105 height 27
type input "Acquisition"
type textarea "Acquisition Scope: ~25% of the home needs interior paint"
type input "0.37"
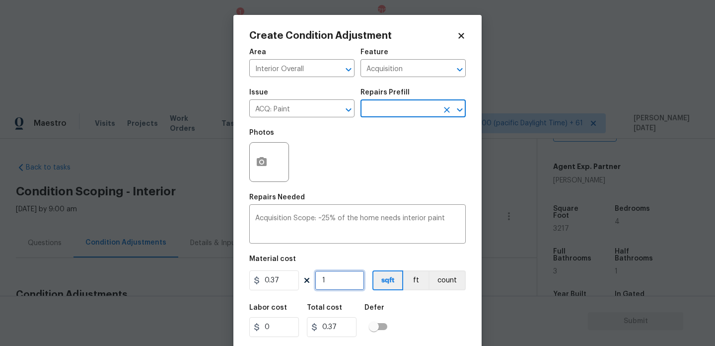
click at [345, 275] on input "1" at bounding box center [340, 280] width 50 height 20
type input "0"
paste input "3217"
type input "3217"
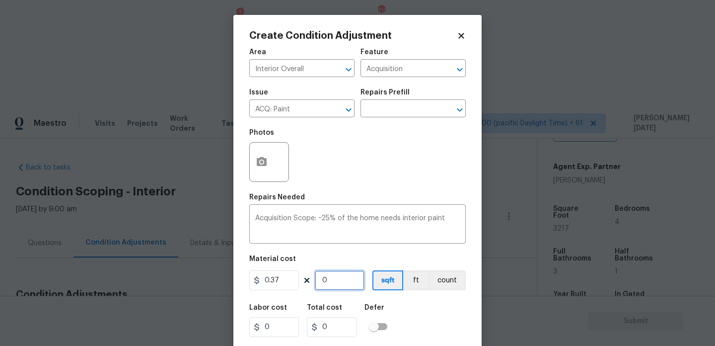
type input "1190.29"
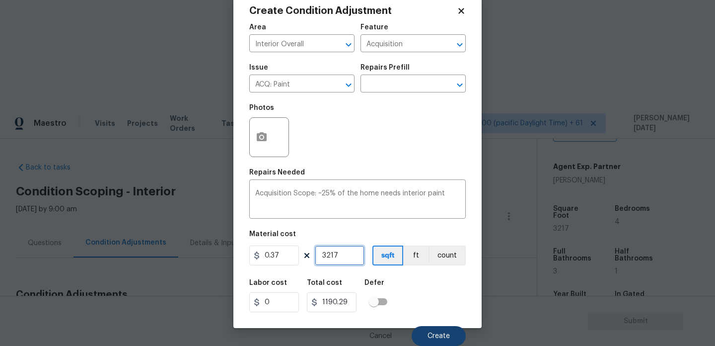
type input "3217"
click at [435, 338] on span "Create" at bounding box center [439, 335] width 22 height 7
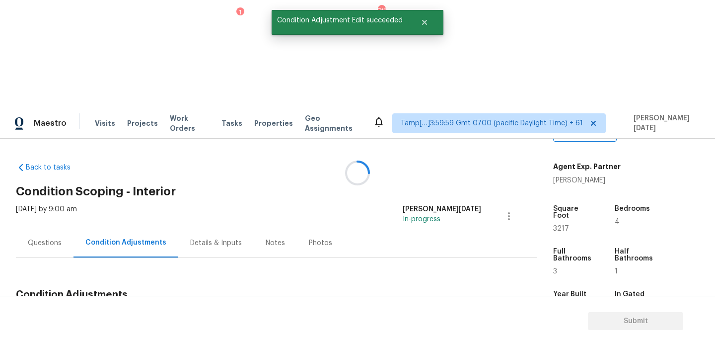
scroll to position [0, 0]
click at [453, 197] on div at bounding box center [357, 173] width 715 height 346
click at [444, 313] on span "Add Condition Adjustment" at bounding box center [457, 317] width 100 height 9
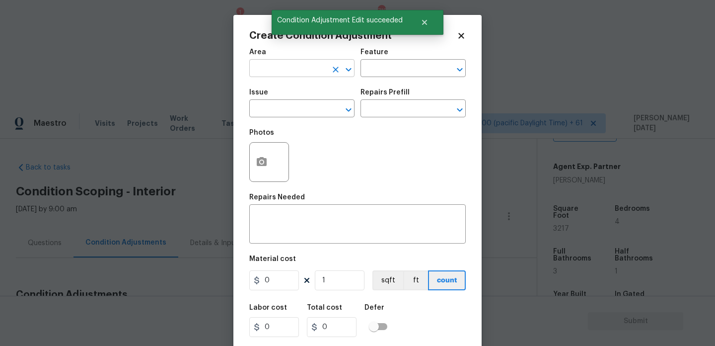
click at [265, 69] on input "text" at bounding box center [287, 69] width 77 height 15
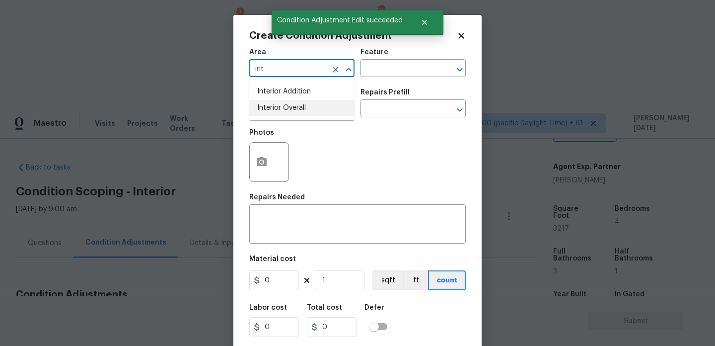
click at [284, 111] on li "Interior Overall" at bounding box center [301, 108] width 105 height 16
type input "Interior Overall"
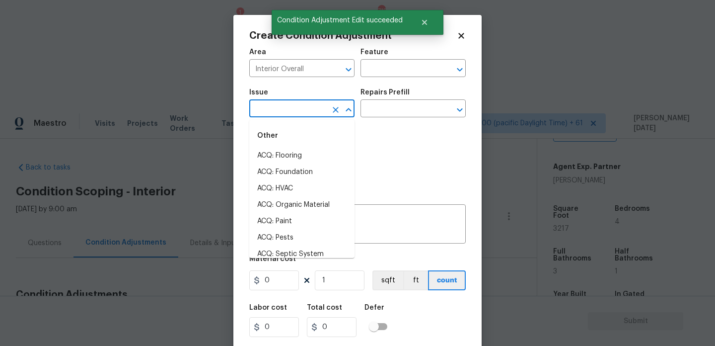
click at [284, 111] on input "text" at bounding box center [287, 109] width 77 height 15
type input "d"
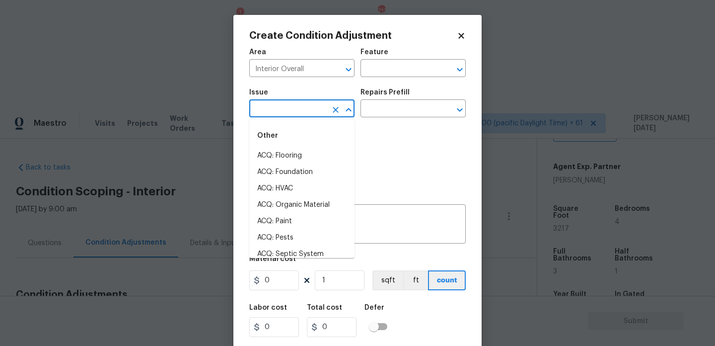
type input "s"
type input "d"
click at [291, 171] on li "Flooring Extras" at bounding box center [301, 172] width 105 height 16
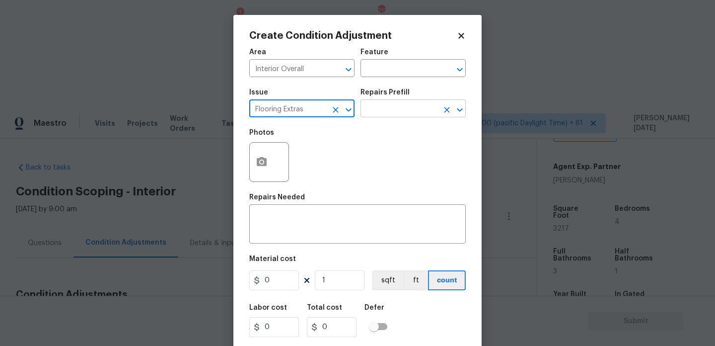
type input "Flooring Extras"
click at [387, 108] on input "text" at bounding box center [399, 109] width 77 height 15
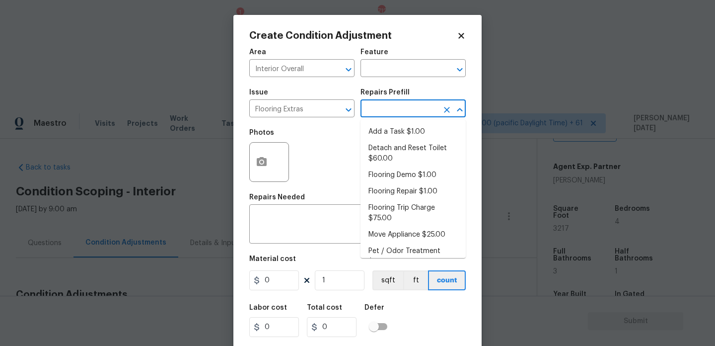
type input "d"
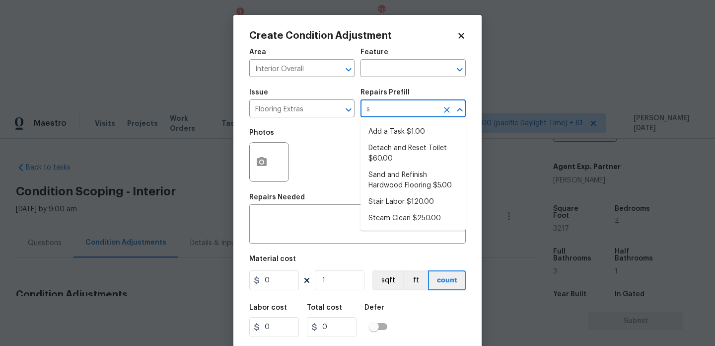
type input "st"
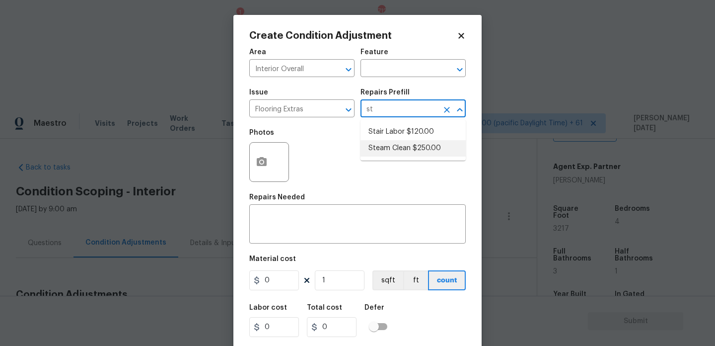
click at [420, 143] on li "Steam Clean $250.00" at bounding box center [413, 148] width 105 height 16
type input "Overall Flooring"
type textarea "Steam clean floors"
type input "250"
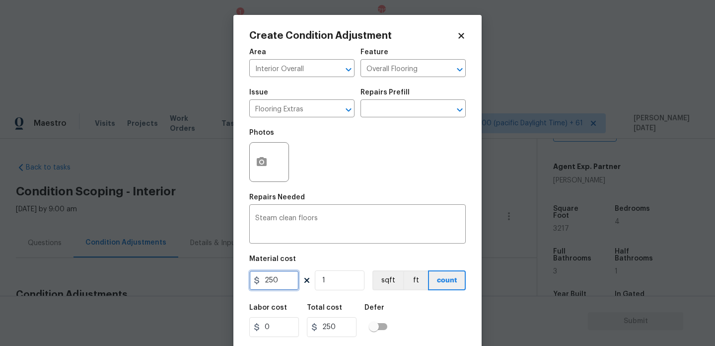
drag, startPoint x: 279, startPoint y: 283, endPoint x: 225, endPoint y: 278, distance: 54.9
click at [225, 278] on div "Create Condition Adjustment Area Interior Overall ​ Feature Overall Flooring ​ …" at bounding box center [357, 173] width 715 height 346
type input "500"
click at [358, 179] on div "Photos" at bounding box center [357, 155] width 217 height 65
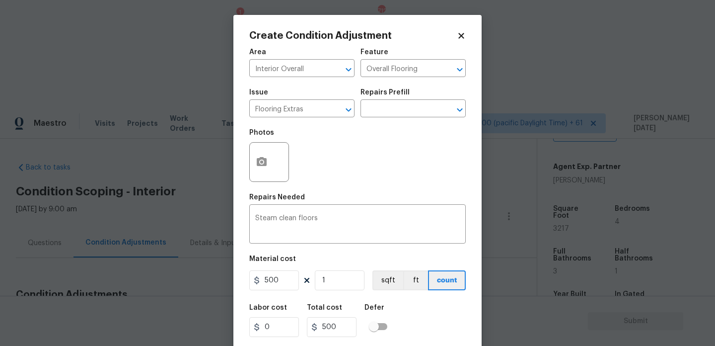
scroll to position [25, 0]
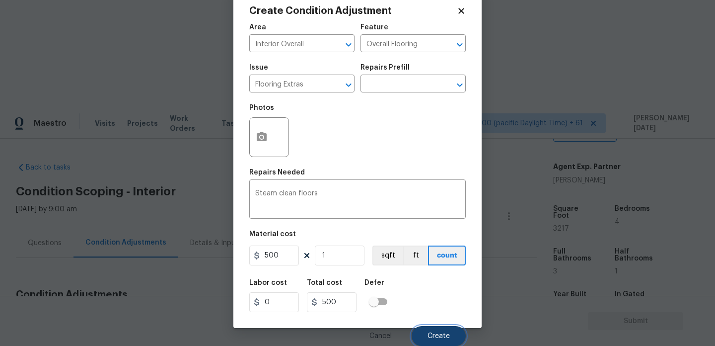
click at [428, 332] on span "Create" at bounding box center [439, 335] width 22 height 7
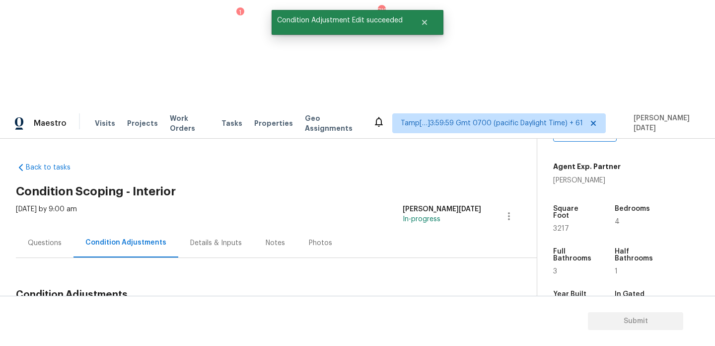
scroll to position [0, 0]
drag, startPoint x: 49, startPoint y: 210, endPoint x: 96, endPoint y: 210, distance: 46.7
click at [96, 313] on div "Total: $2165.29 Deferred: $0" at bounding box center [101, 318] width 171 height 10
copy div "$2165.29"
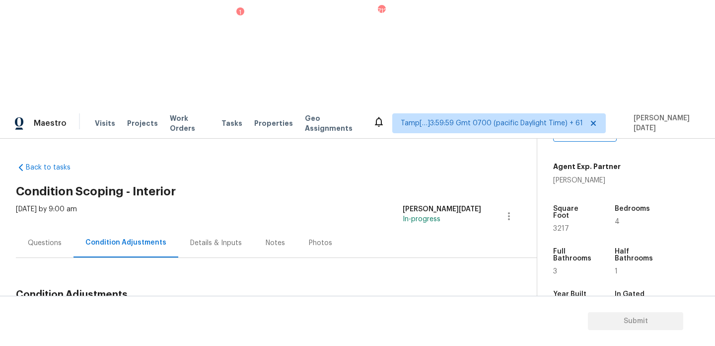
click at [254, 228] on div "Notes" at bounding box center [275, 242] width 43 height 29
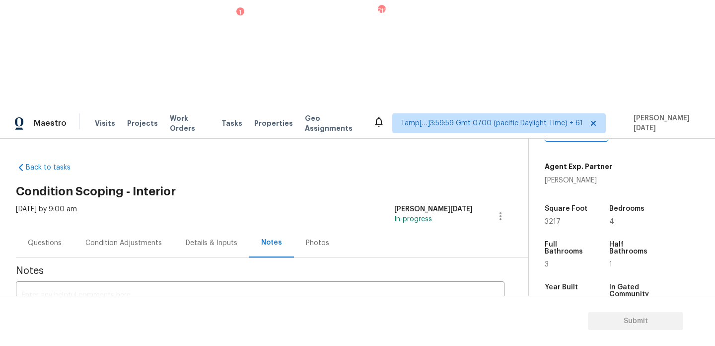
click at [137, 258] on div "Notes x ​" at bounding box center [260, 301] width 489 height 86
click at [150, 292] on textarea at bounding box center [260, 309] width 477 height 35
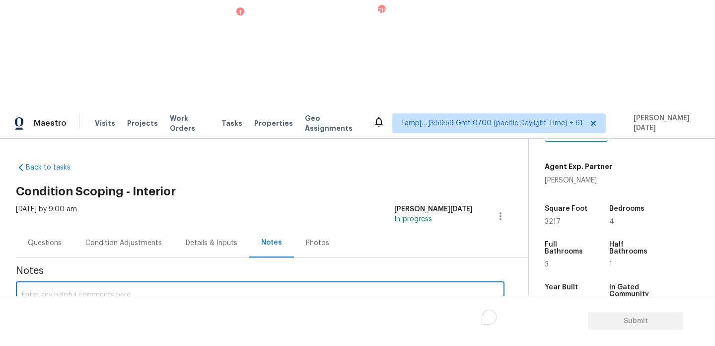
paste textarea "IVA completed"
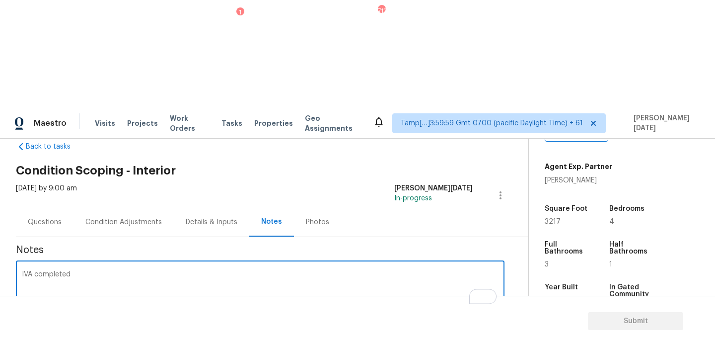
type textarea "IVA completed"
click at [498, 319] on button "Add" at bounding box center [489, 328] width 32 height 18
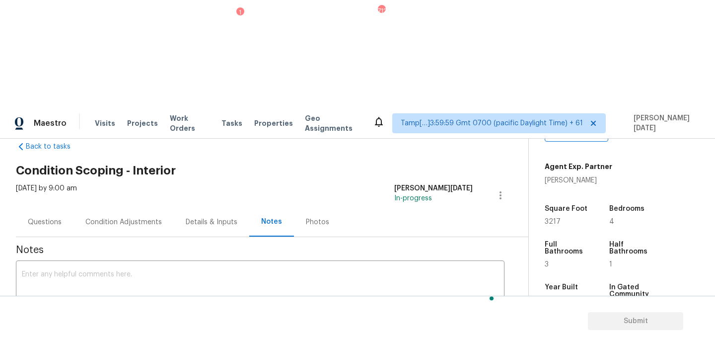
click at [131, 207] on div "Condition Adjustments" at bounding box center [124, 221] width 100 height 29
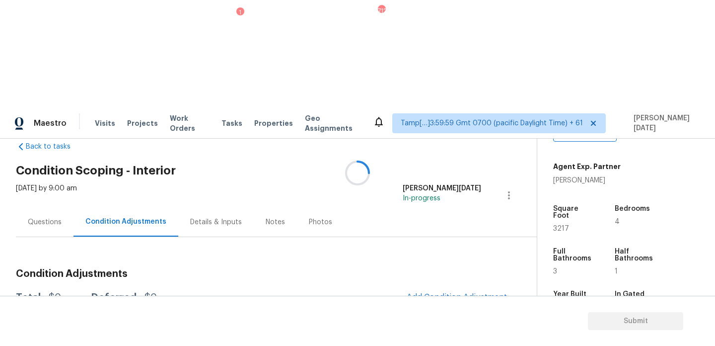
click at [75, 207] on div "Condition Adjustments" at bounding box center [126, 221] width 105 height 29
click at [63, 207] on div "Questions" at bounding box center [45, 221] width 58 height 29
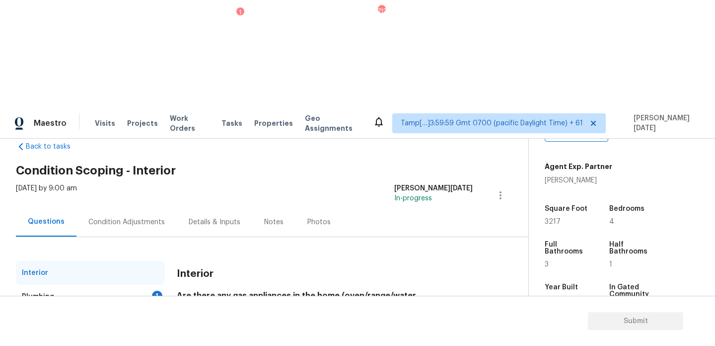
scroll to position [27, 0]
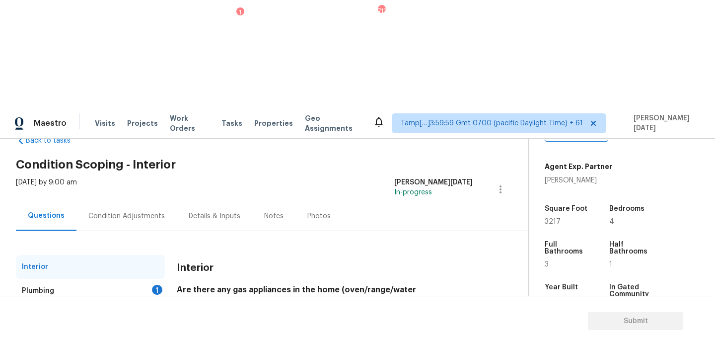
click at [167, 255] on div "Interior Plumbing 1 Roof Pricing 5 IVA Quality 1 Add Area Interior Are there an…" at bounding box center [260, 326] width 489 height 143
click at [152, 279] on div "Plumbing 1" at bounding box center [90, 291] width 149 height 24
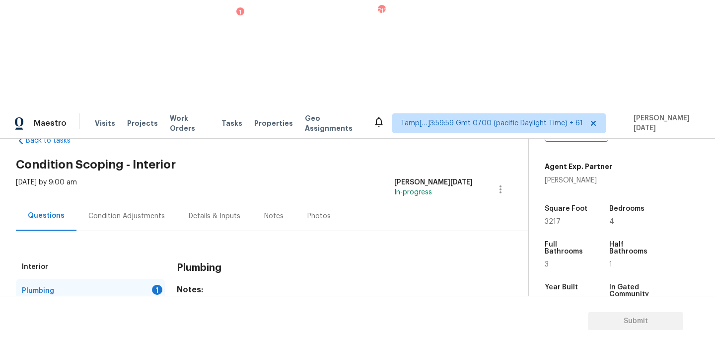
checkbox input "true"
click at [149, 326] on div "Pricing 5" at bounding box center [90, 338] width 149 height 24
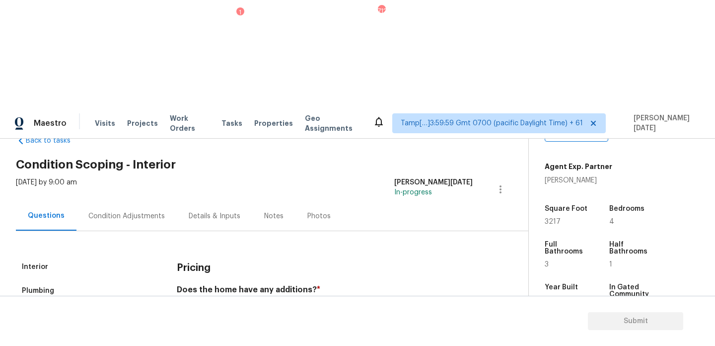
click at [228, 308] on span "No" at bounding box center [231, 313] width 9 height 10
click at [227, 303] on input "No" at bounding box center [216, 313] width 21 height 21
checkbox input "true"
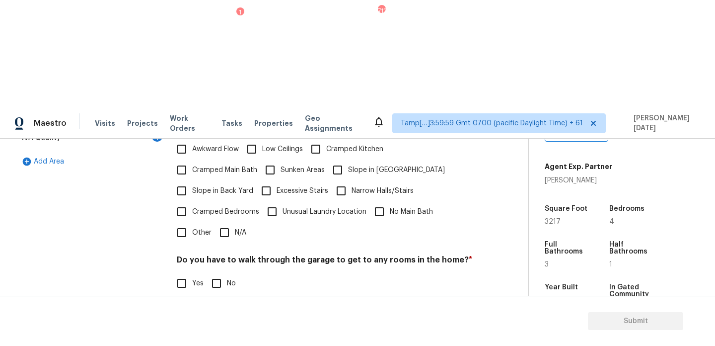
scroll to position [250, 0]
click at [217, 130] on div "Pricing Does the home have any additions? * Yes No N/A Does the home have any l…" at bounding box center [325, 219] width 296 height 377
click at [226, 223] on input "N/A" at bounding box center [224, 233] width 21 height 21
checkbox input "true"
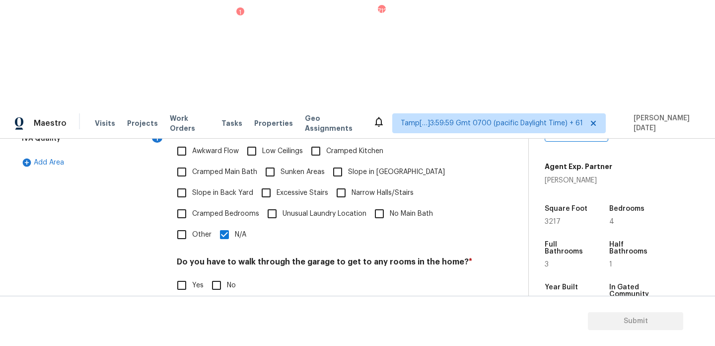
click at [218, 275] on input "No" at bounding box center [216, 285] width 21 height 21
checkbox input "true"
click at [220, 336] on input "No" at bounding box center [216, 346] width 21 height 21
checkbox input "true"
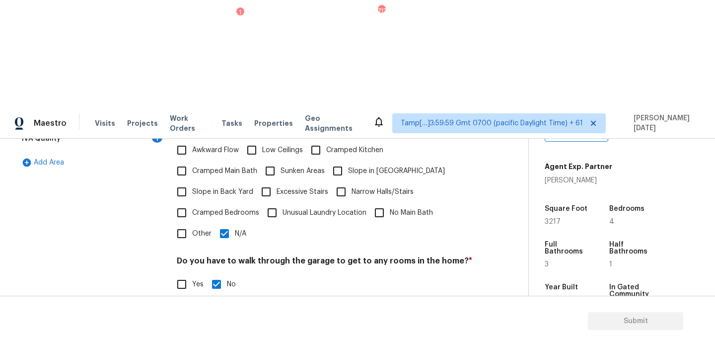
checkbox input "true"
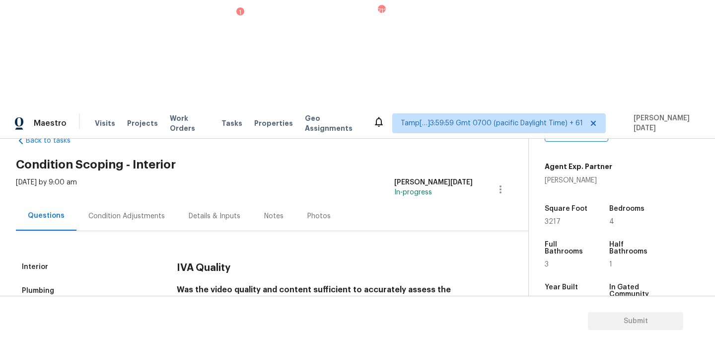
click at [183, 322] on input "Yes" at bounding box center [181, 332] width 21 height 21
checkbox input "true"
click at [133, 201] on div "Condition Adjustments" at bounding box center [127, 215] width 100 height 29
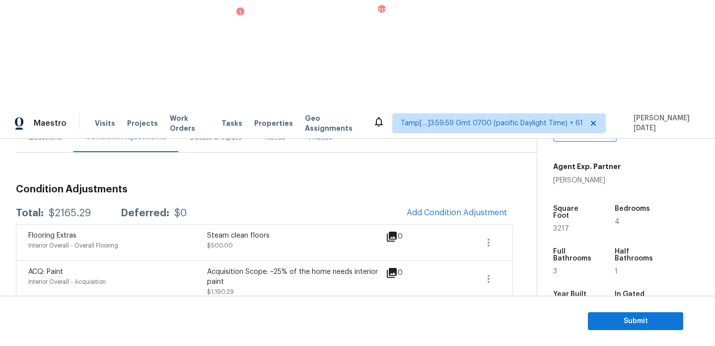
scroll to position [106, 0]
click at [637, 321] on span "Submit" at bounding box center [635, 321] width 79 height 12
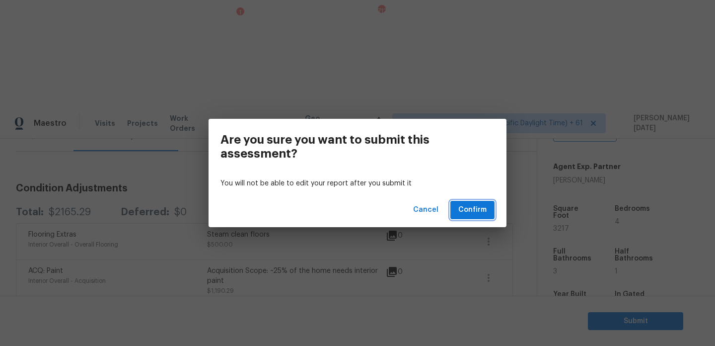
click at [482, 208] on span "Confirm" at bounding box center [473, 210] width 28 height 12
